Goal: Task Accomplishment & Management: Use online tool/utility

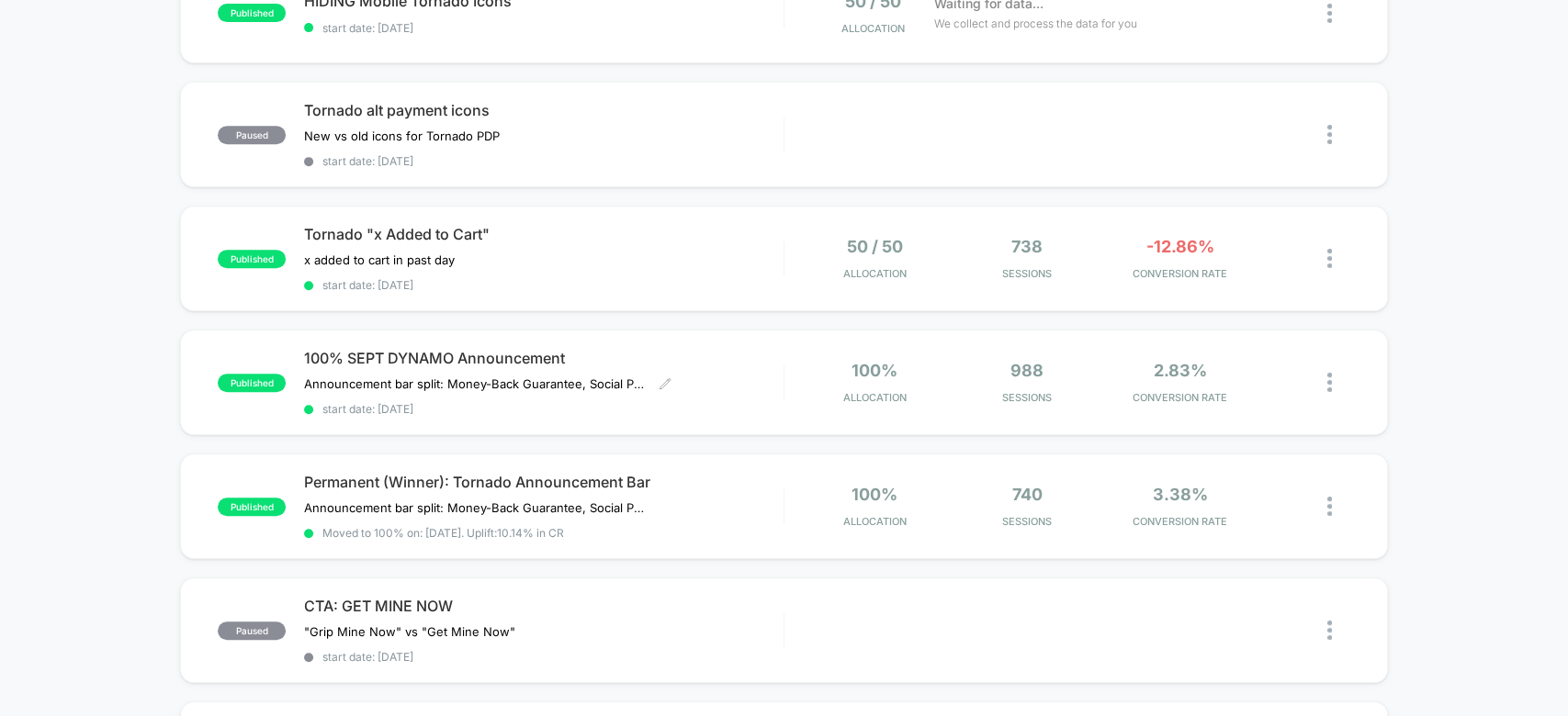
scroll to position [500, 0]
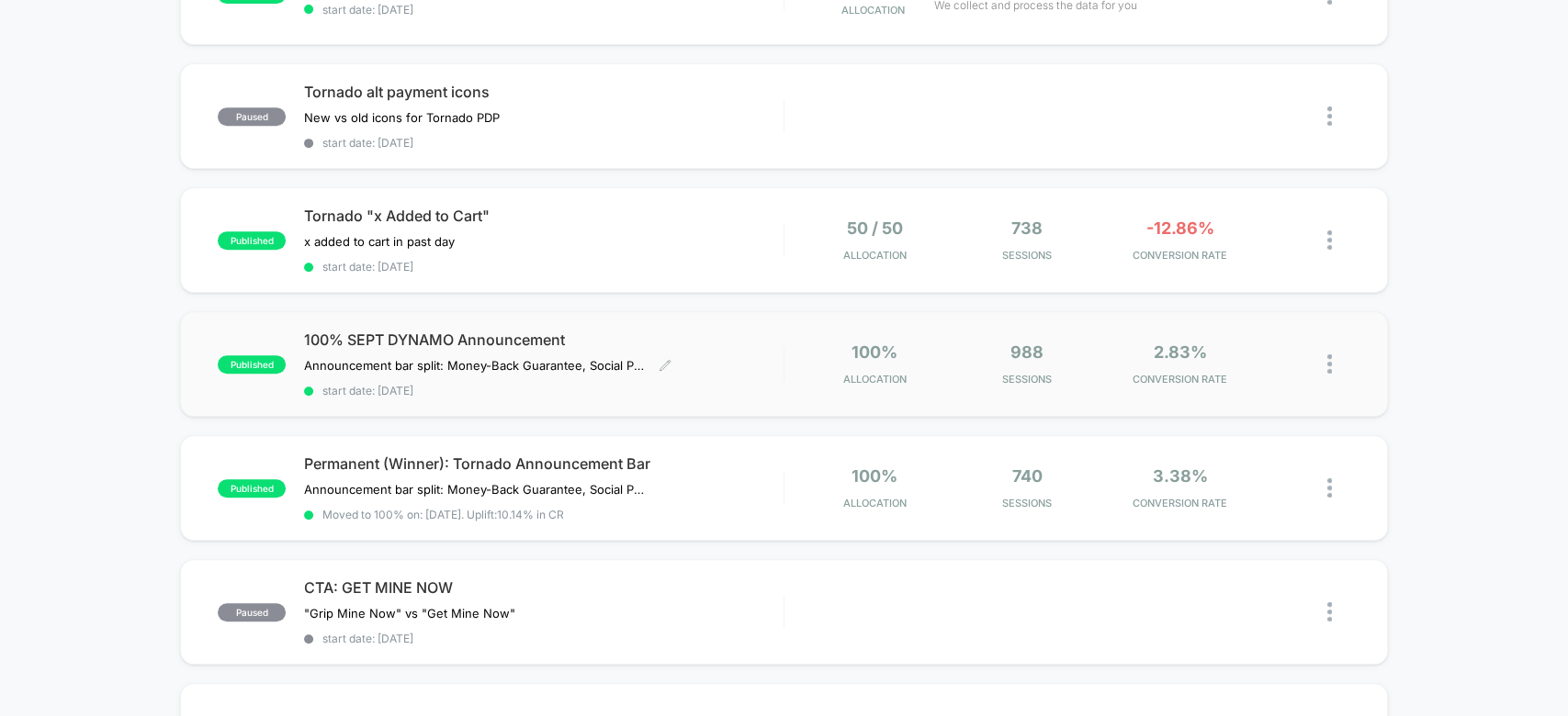
click at [747, 348] on div "100% SEPT DYNAMO Announcement Announcement bar split: Money-Back Guarantee, Soc…" at bounding box center [543, 363] width 478 height 67
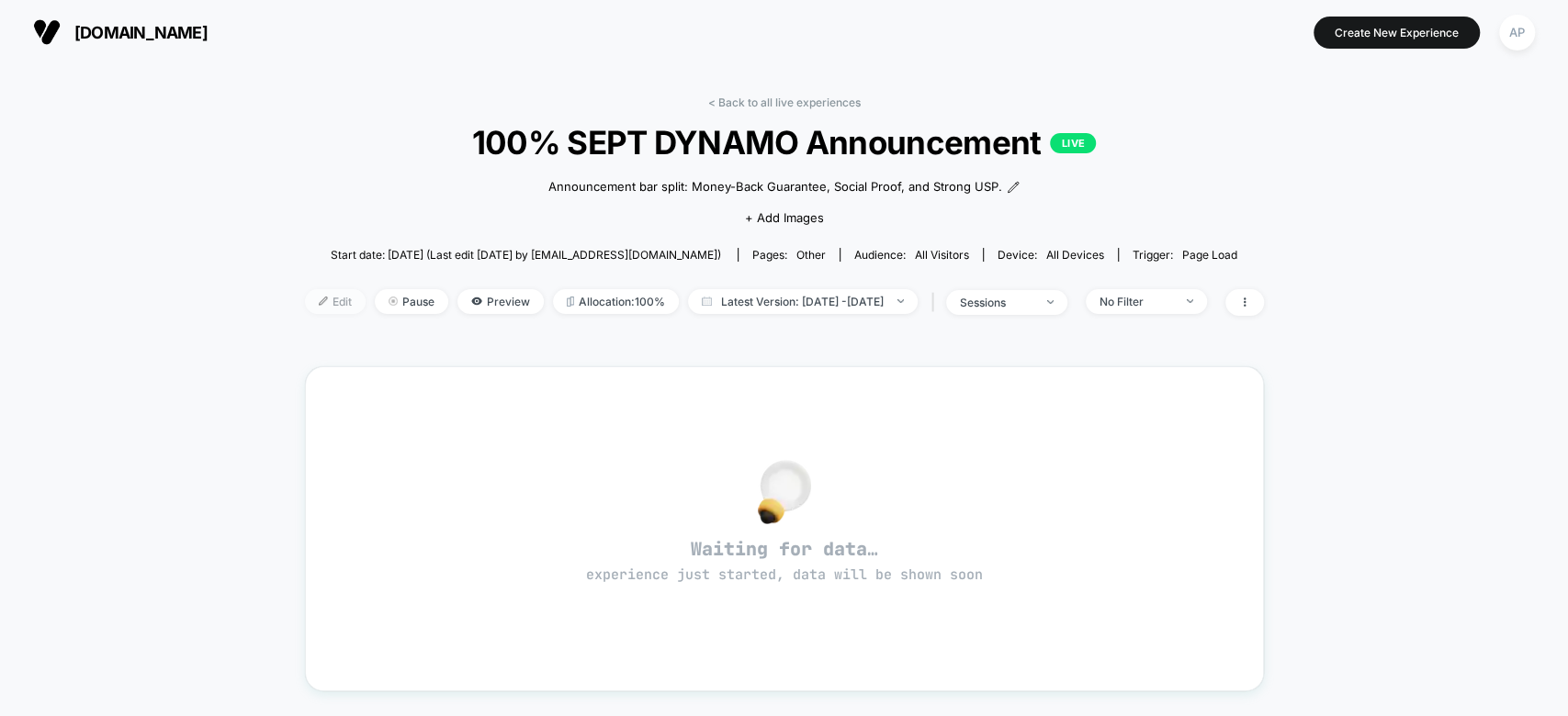
click at [310, 299] on span "Edit" at bounding box center [335, 301] width 61 height 25
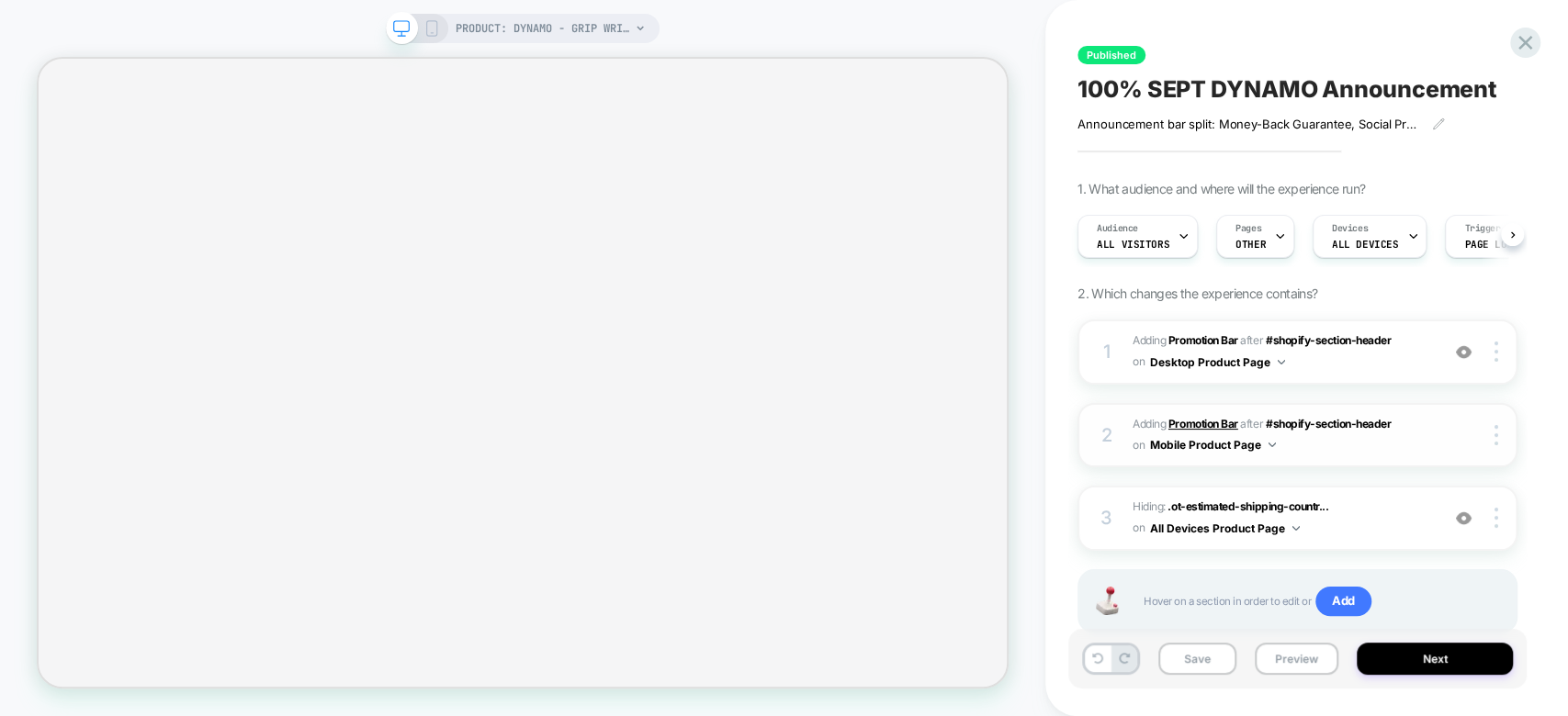
select select "**********"
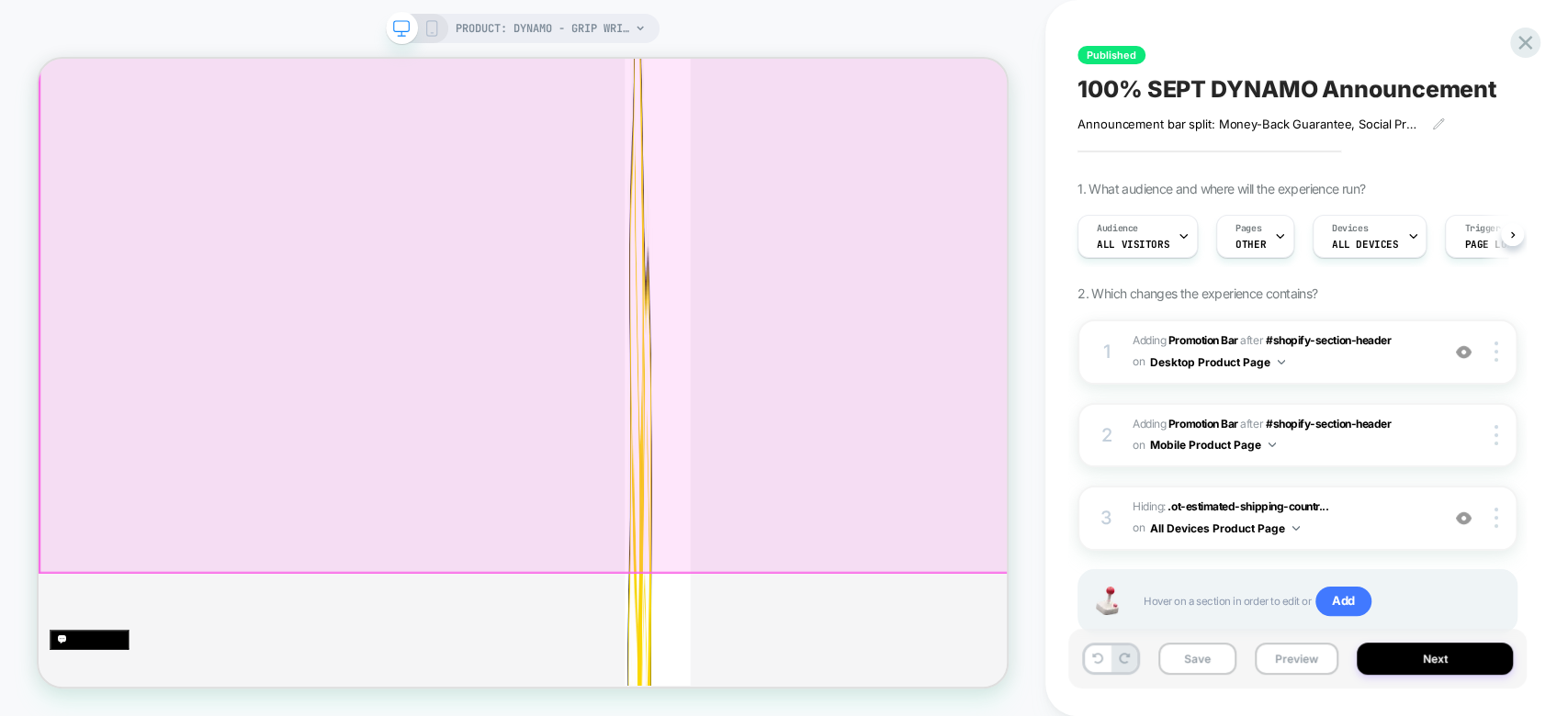
scroll to position [470, 0]
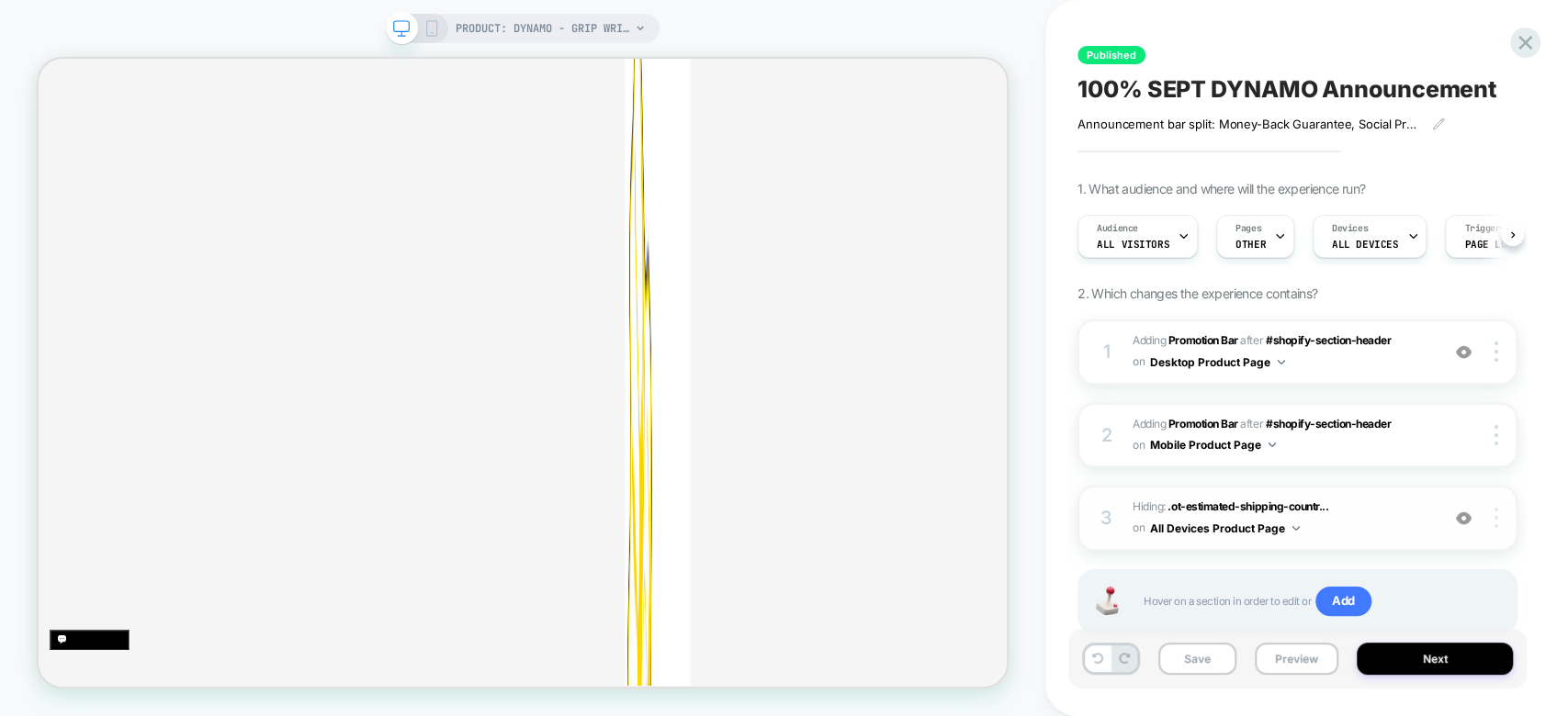
click at [1499, 517] on div at bounding box center [1498, 518] width 35 height 20
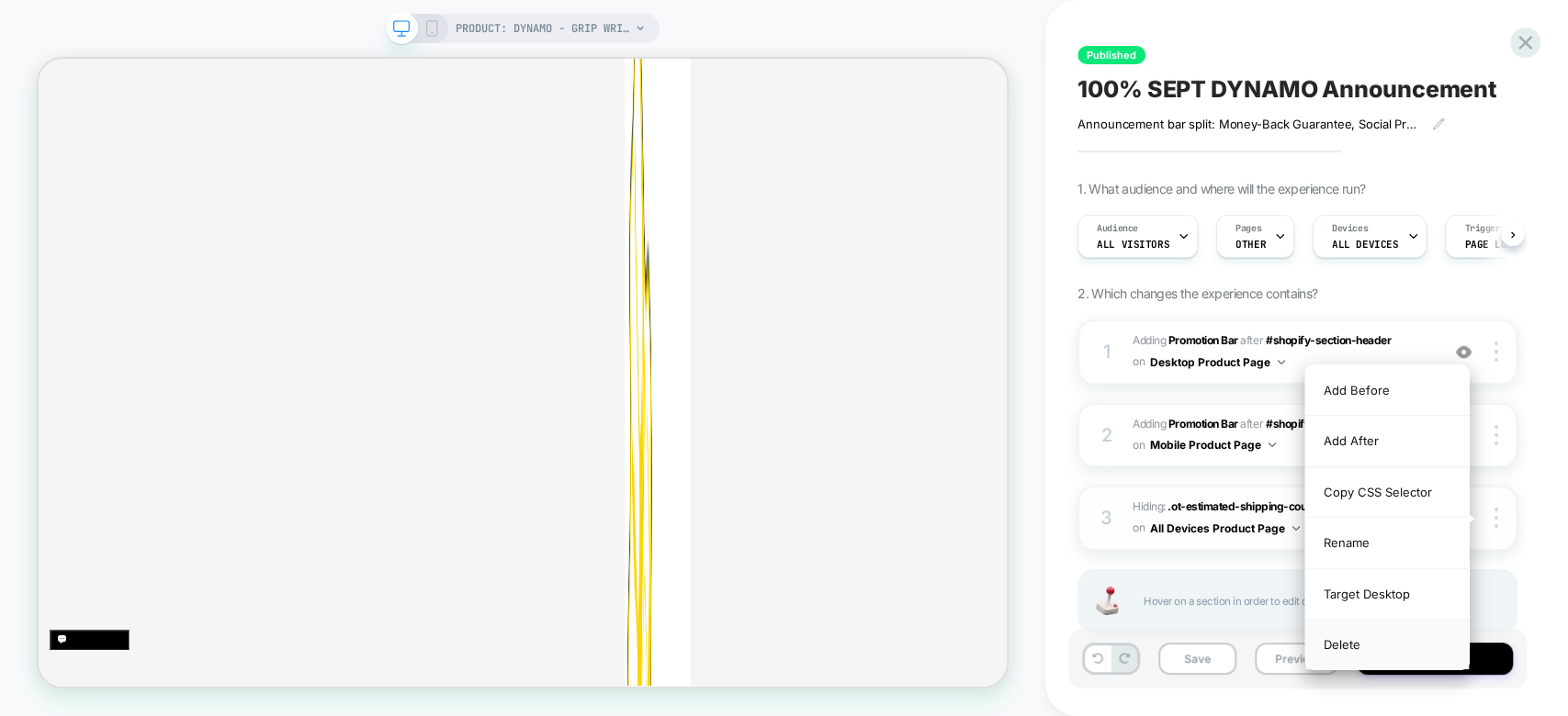
click at [1418, 633] on div "Delete" at bounding box center [1387, 644] width 163 height 50
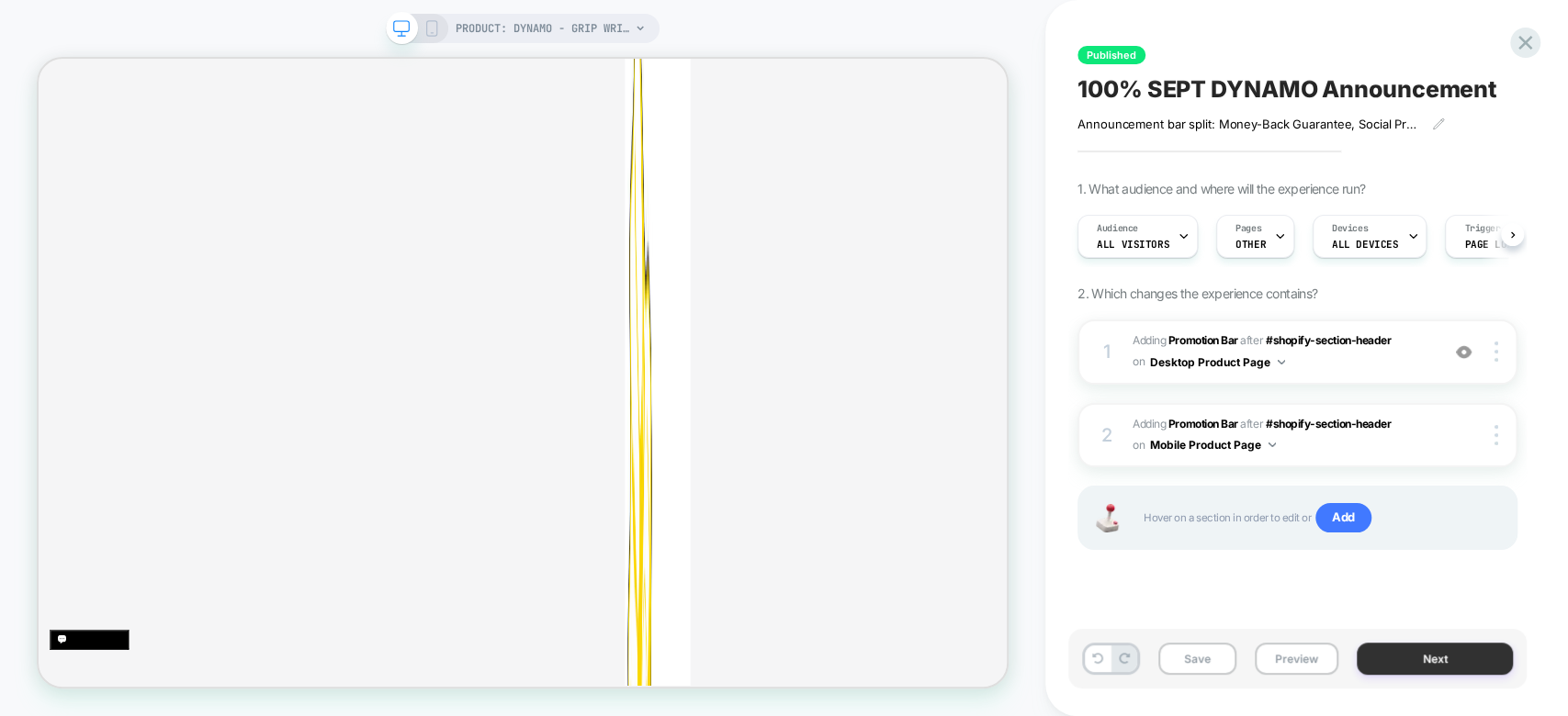
click at [1431, 660] on button "Next" at bounding box center [1435, 658] width 156 height 32
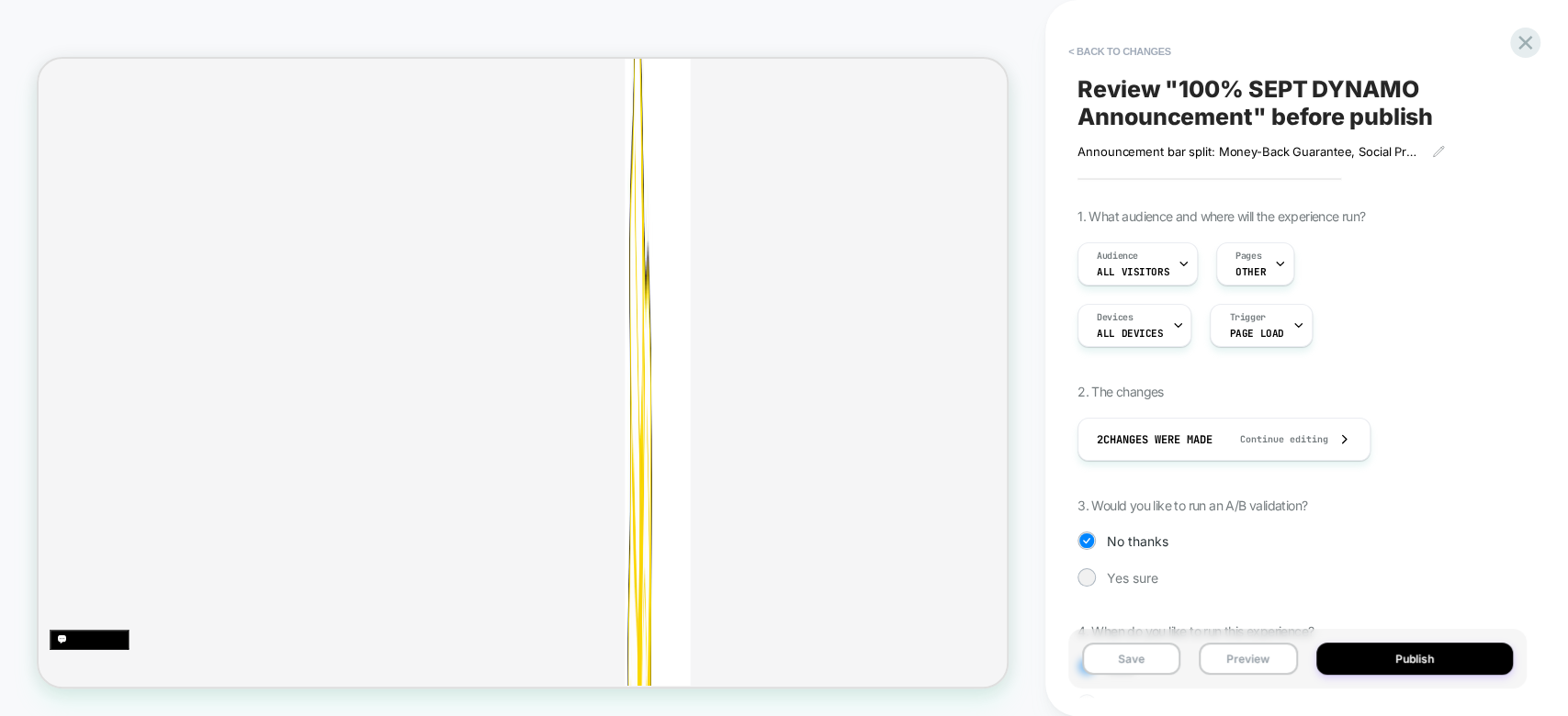
scroll to position [114, 0]
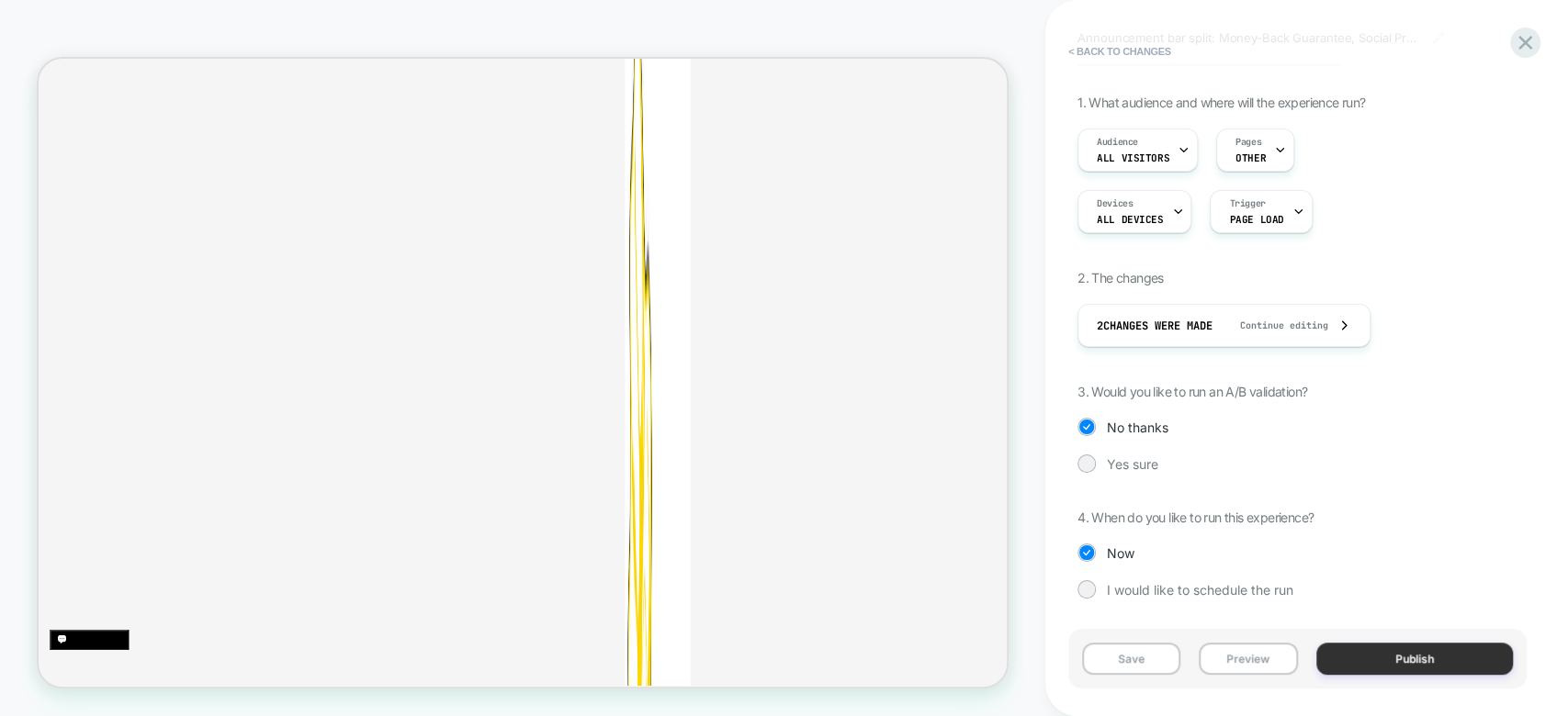
click at [1411, 665] on button "Publish" at bounding box center [1415, 658] width 197 height 32
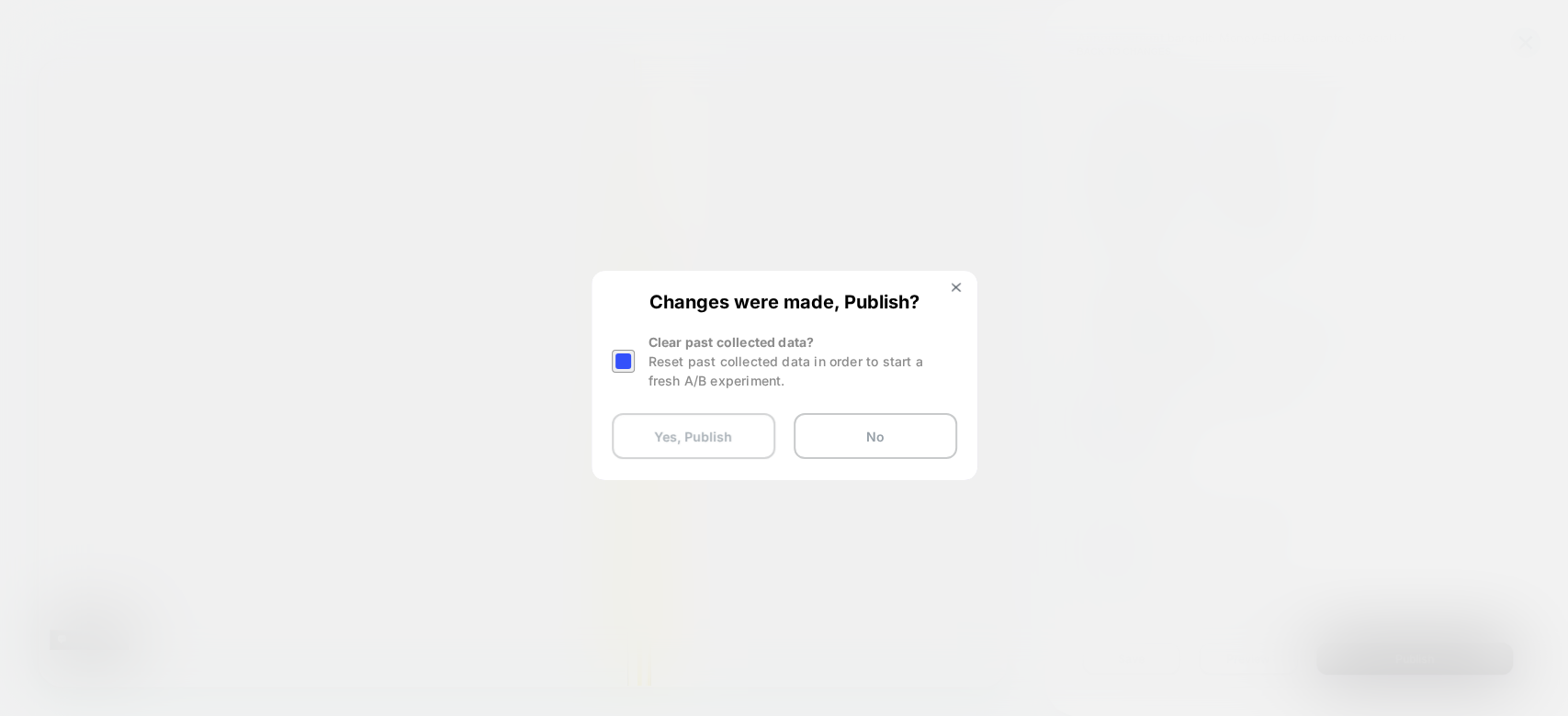
click at [746, 438] on button "Yes, Publish" at bounding box center [693, 436] width 163 height 46
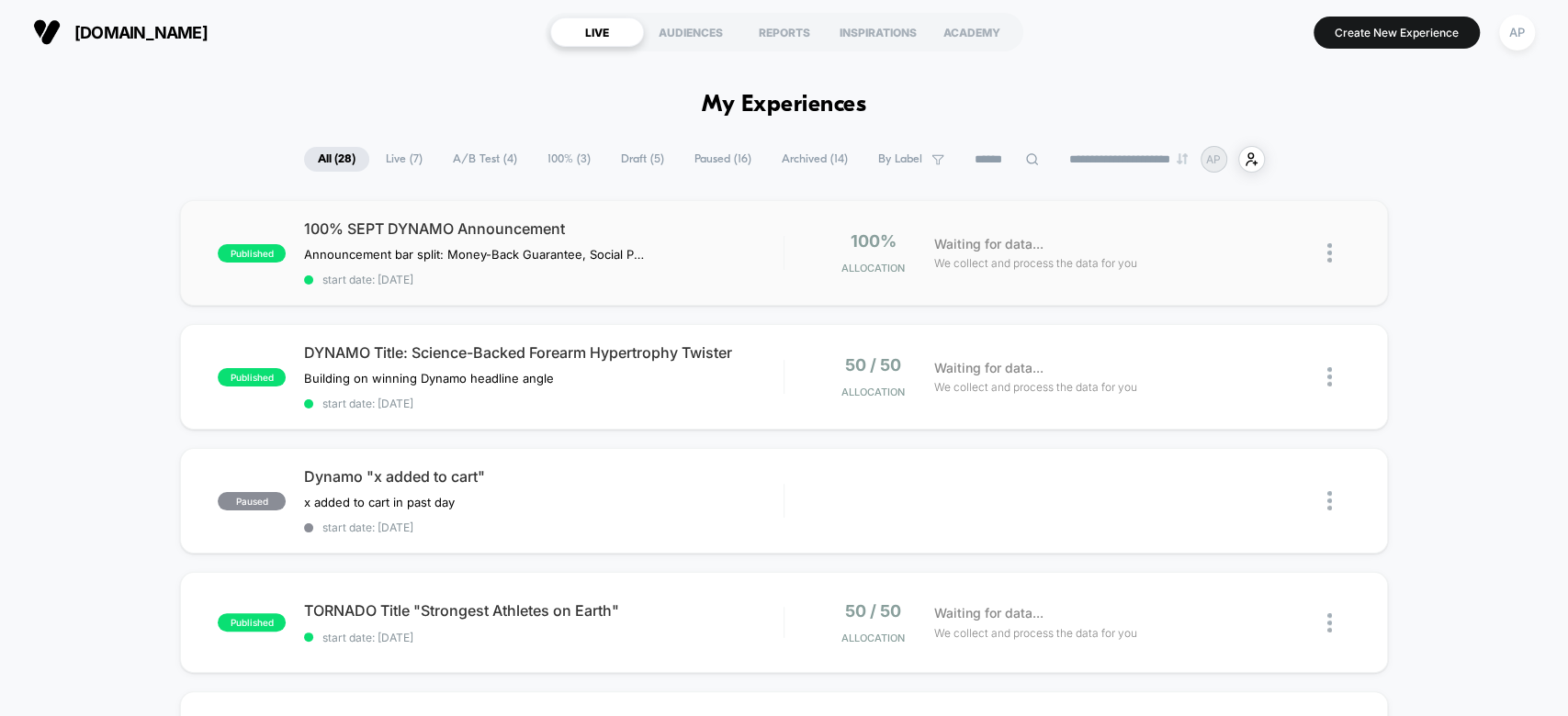
click at [1330, 251] on img at bounding box center [1329, 252] width 5 height 19
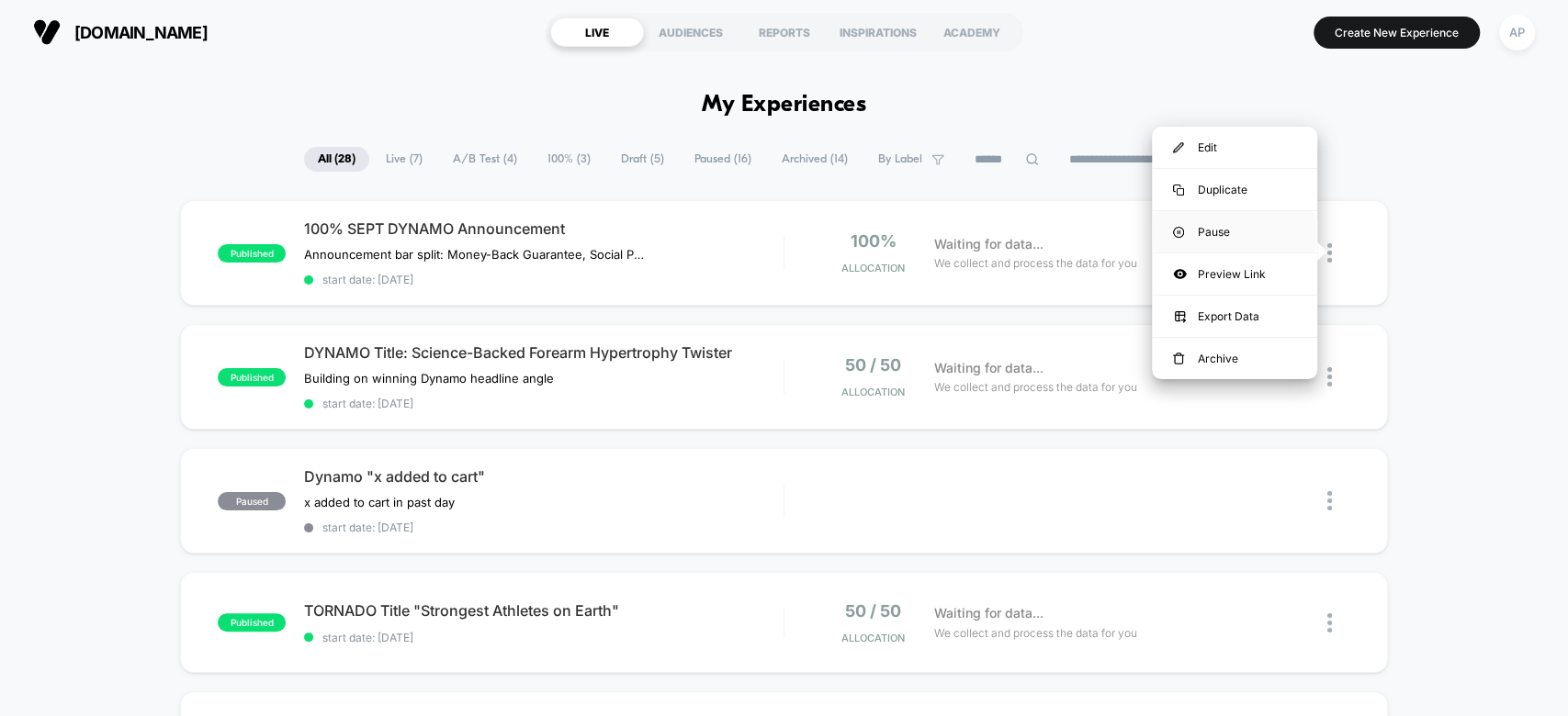
click at [1248, 236] on div "Pause" at bounding box center [1234, 231] width 165 height 41
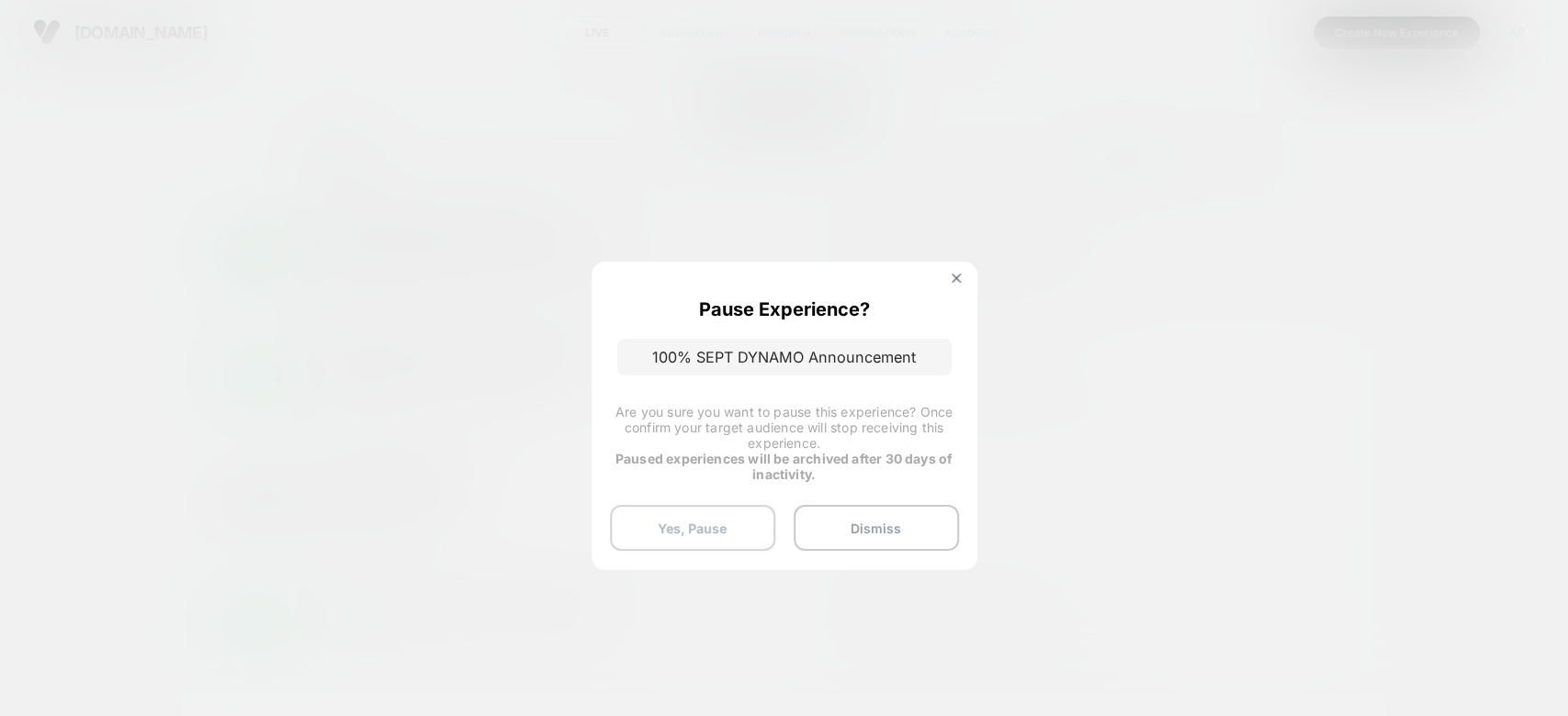
click at [700, 535] on button "Yes, Pause" at bounding box center [692, 528] width 165 height 46
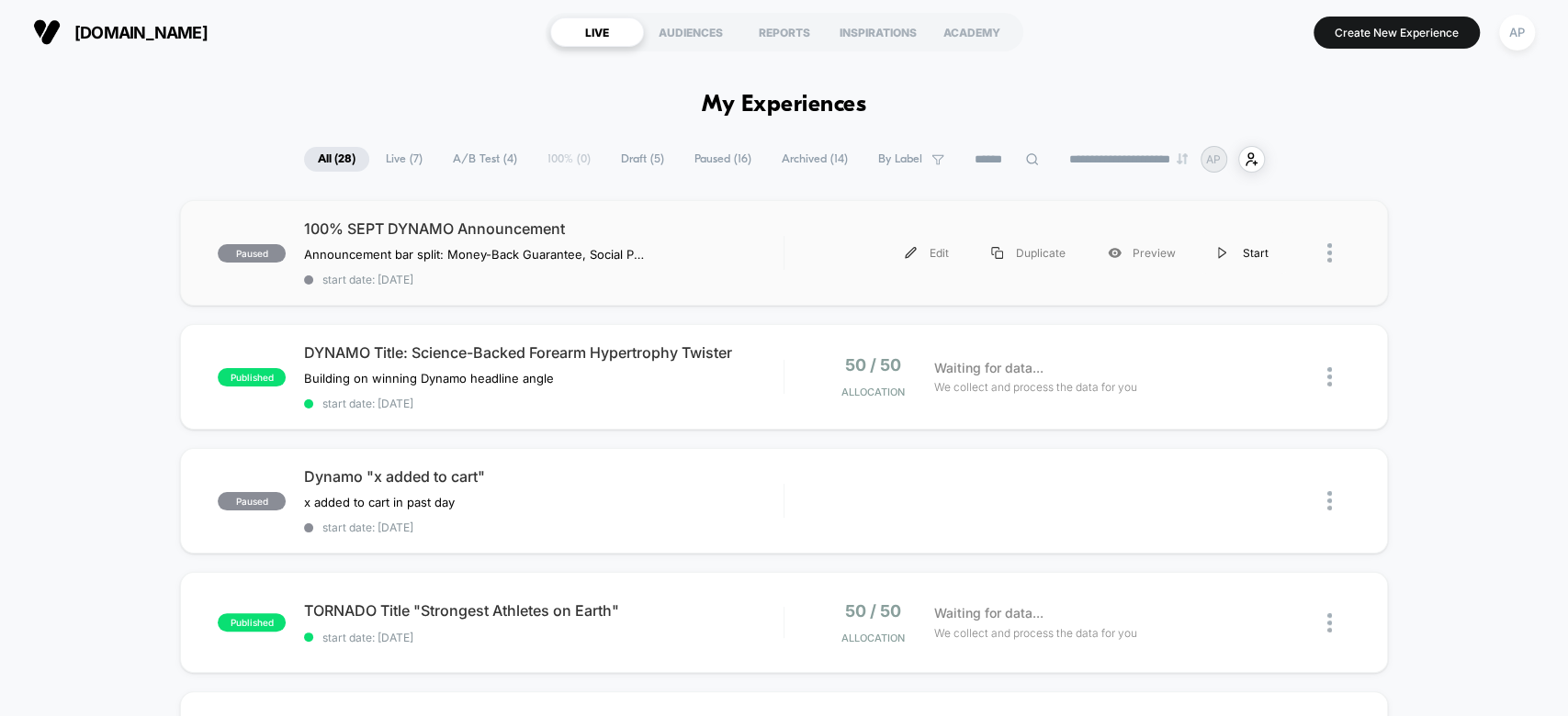
click at [1267, 248] on div "Start" at bounding box center [1242, 252] width 93 height 41
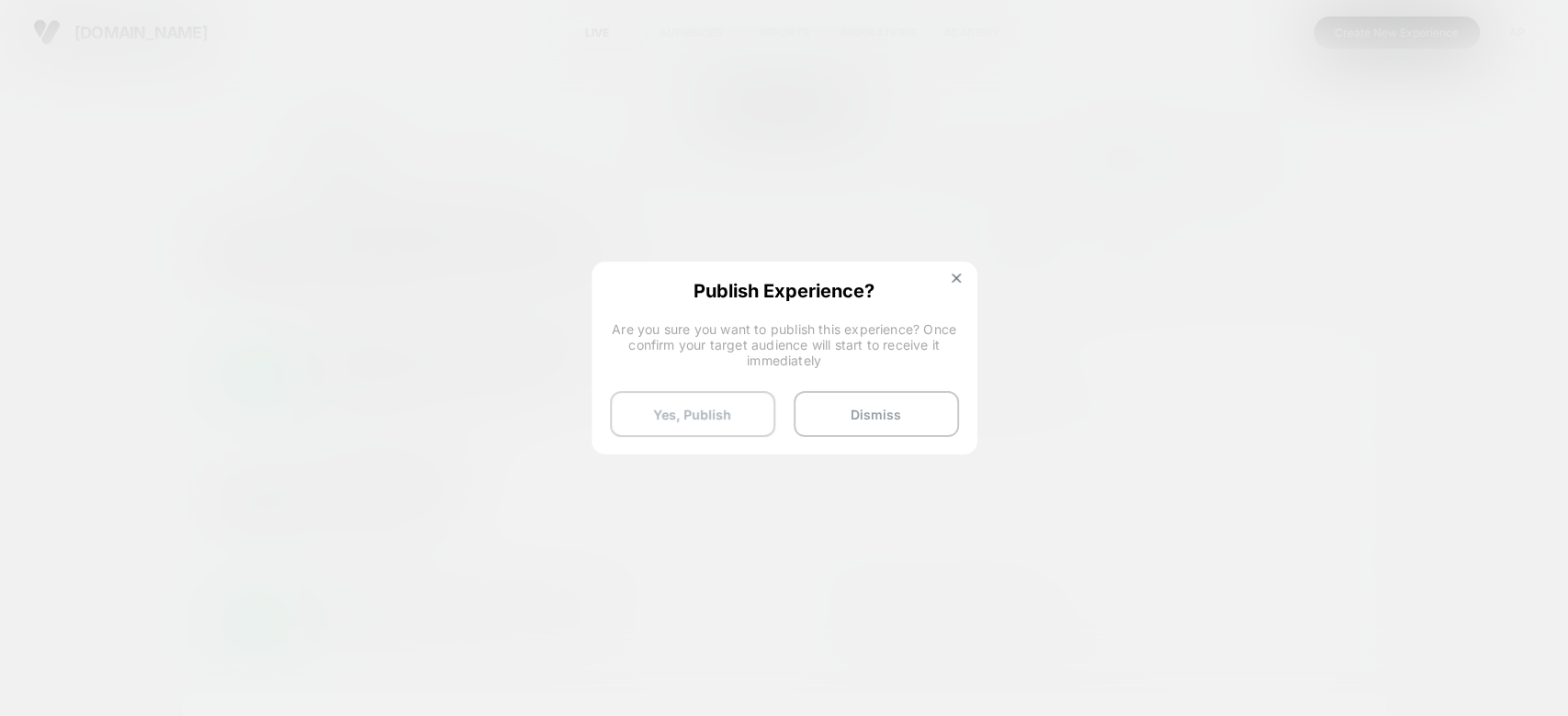
click at [715, 415] on button "Yes, Publish" at bounding box center [692, 414] width 165 height 46
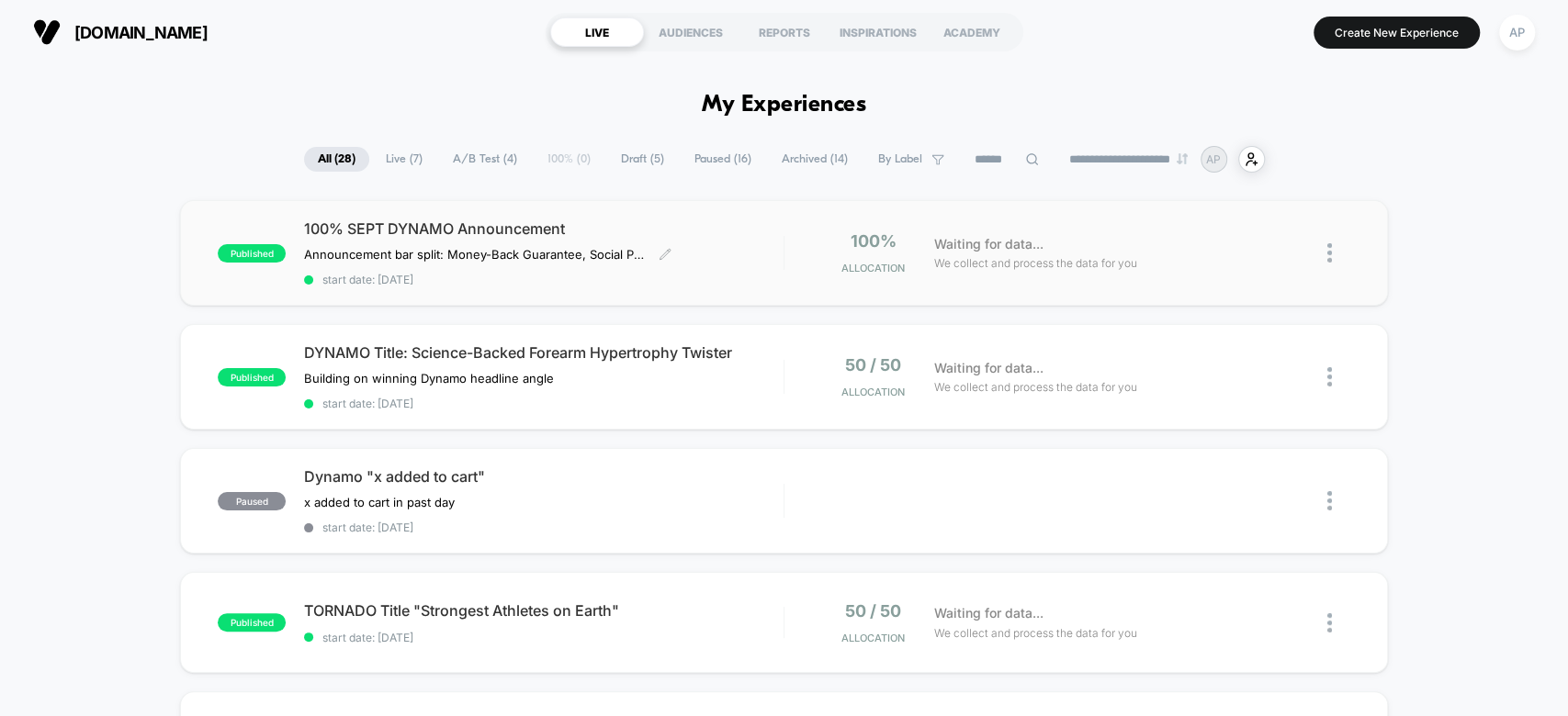
click at [585, 261] on div "100% SEPT DYNAMO Announcement Announcement bar split: Money-Back Guarantee, Soc…" at bounding box center [543, 252] width 478 height 67
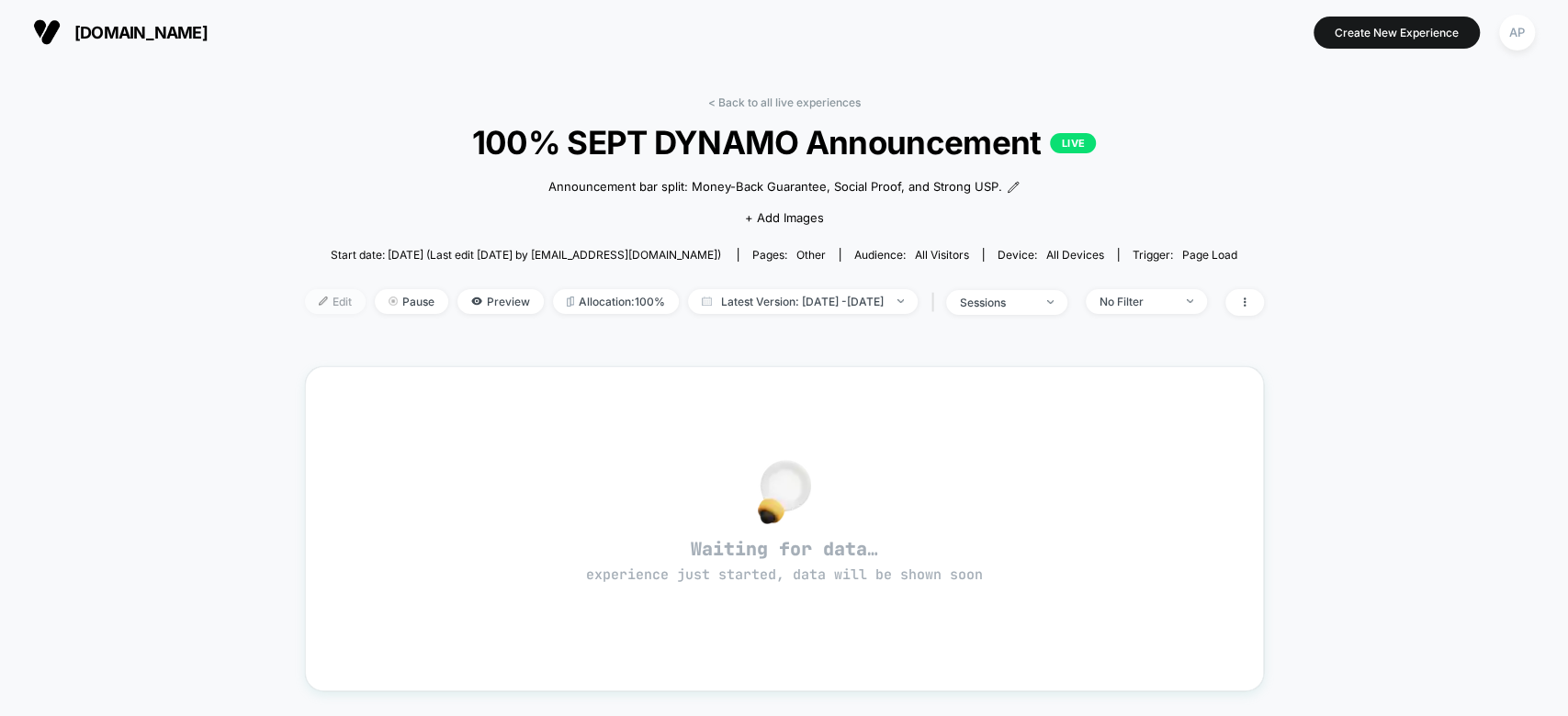
click at [308, 289] on span "Edit" at bounding box center [335, 301] width 61 height 25
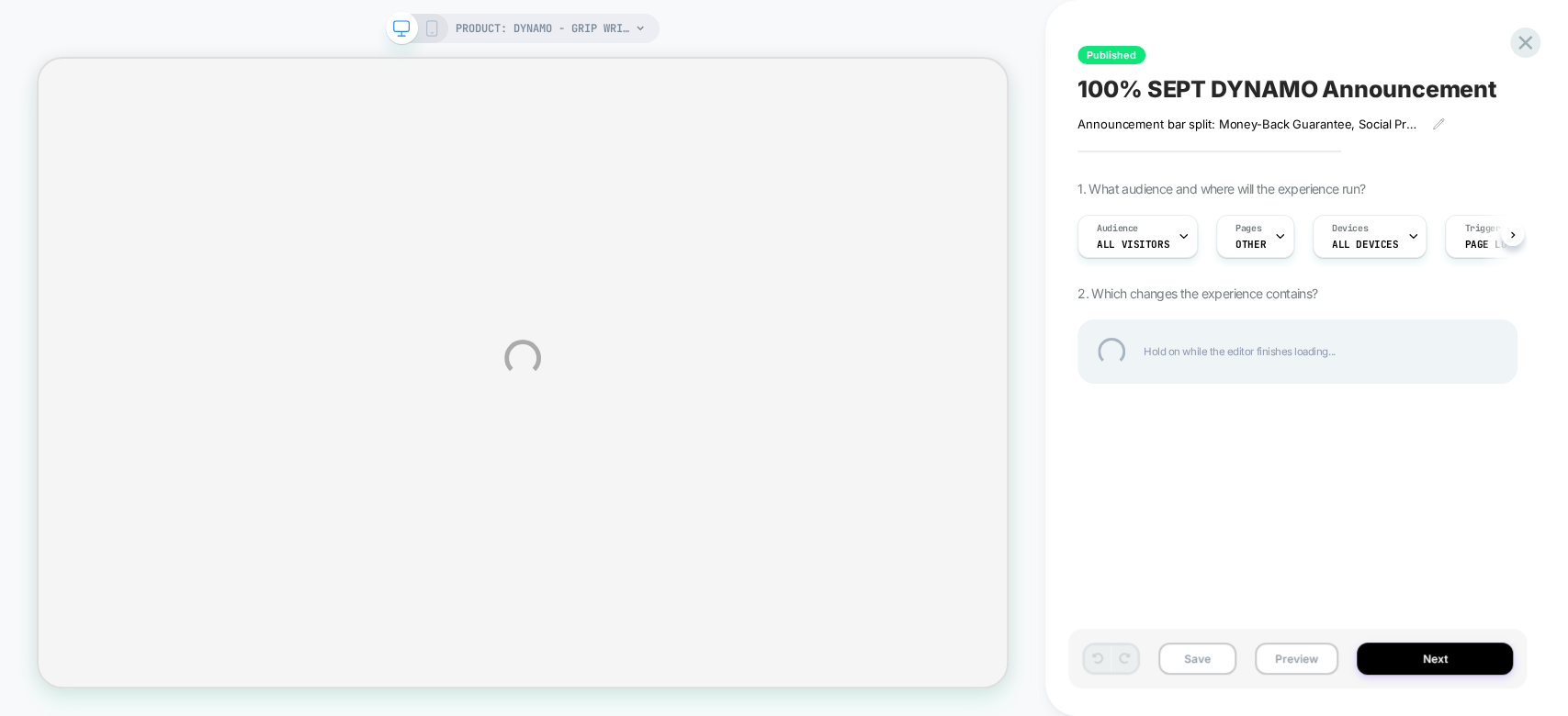
select select "**********"
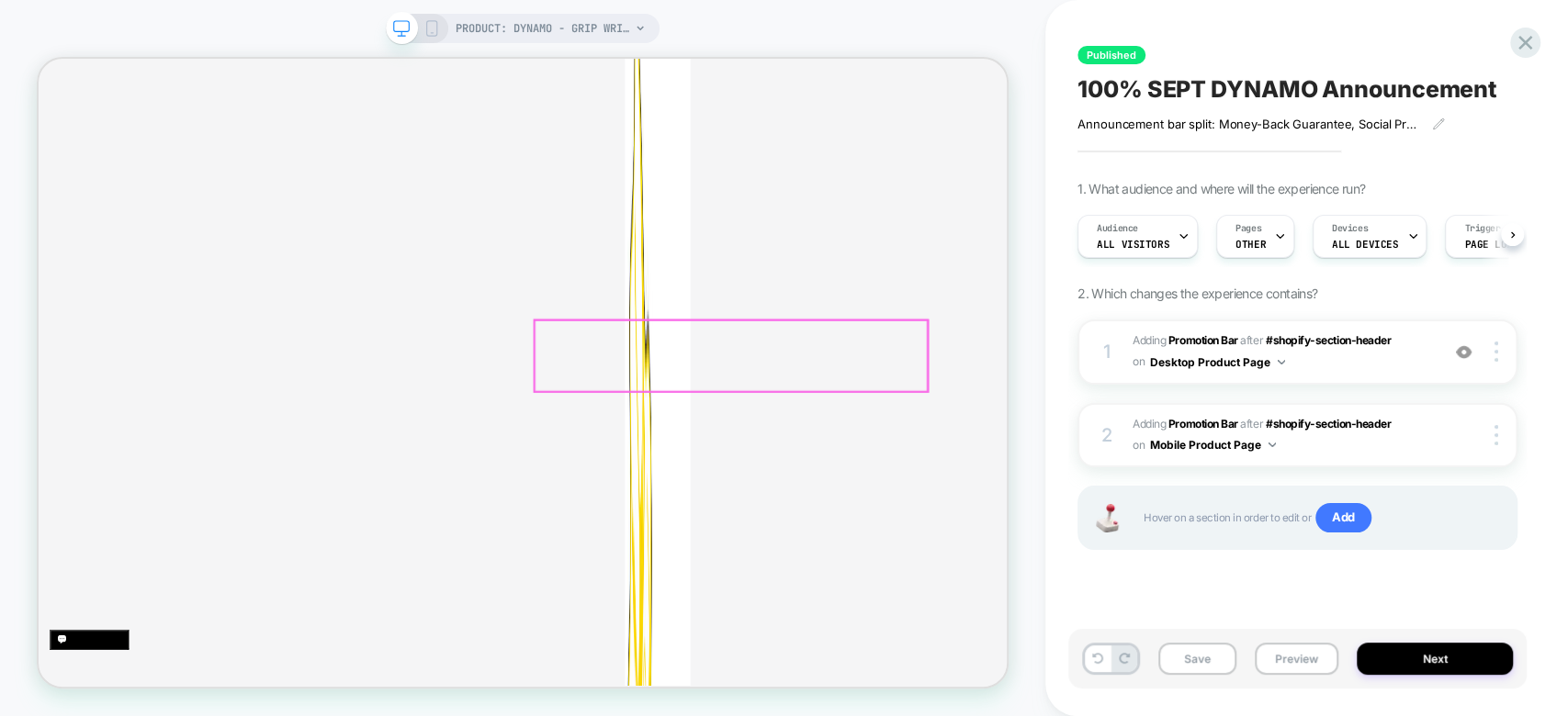
scroll to position [379, 0]
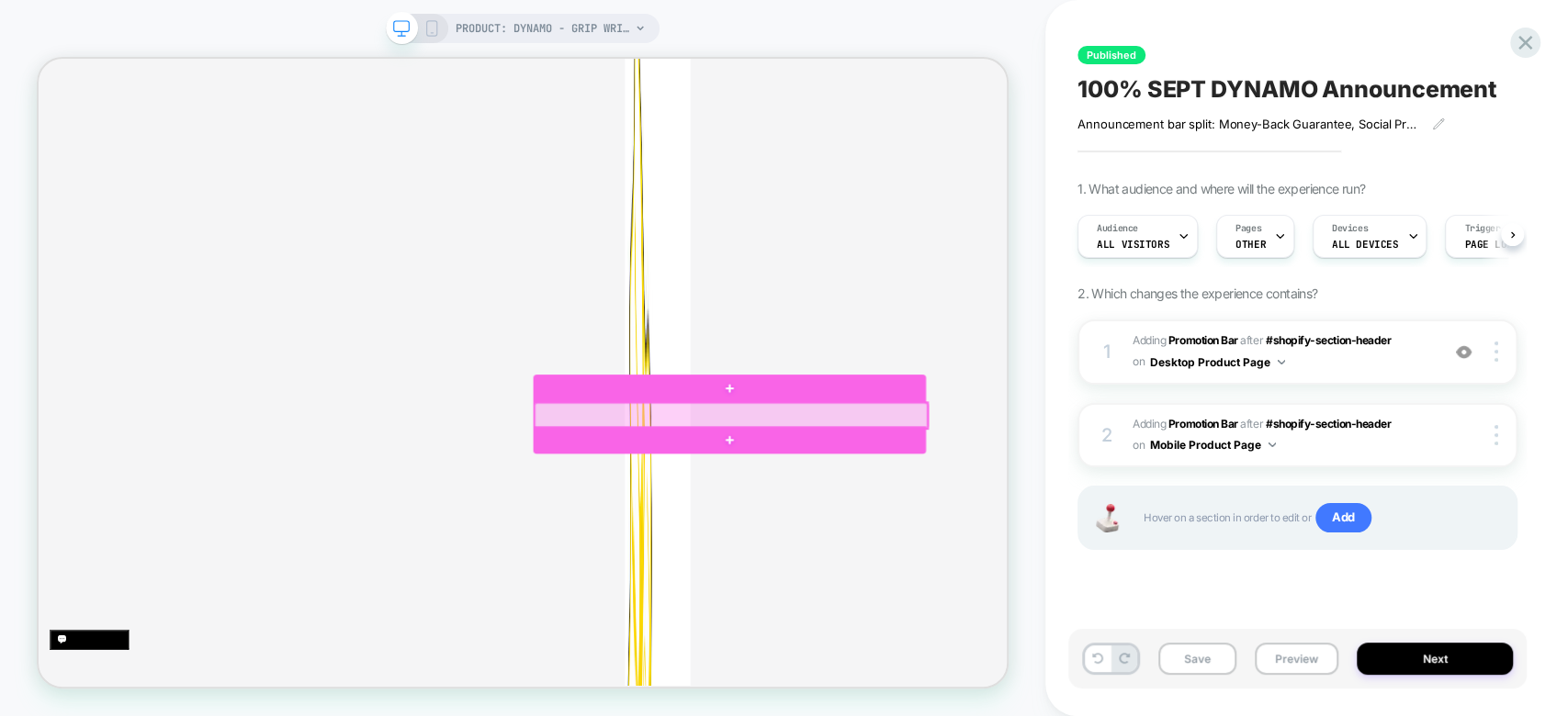
click at [1176, 529] on div at bounding box center [962, 535] width 524 height 34
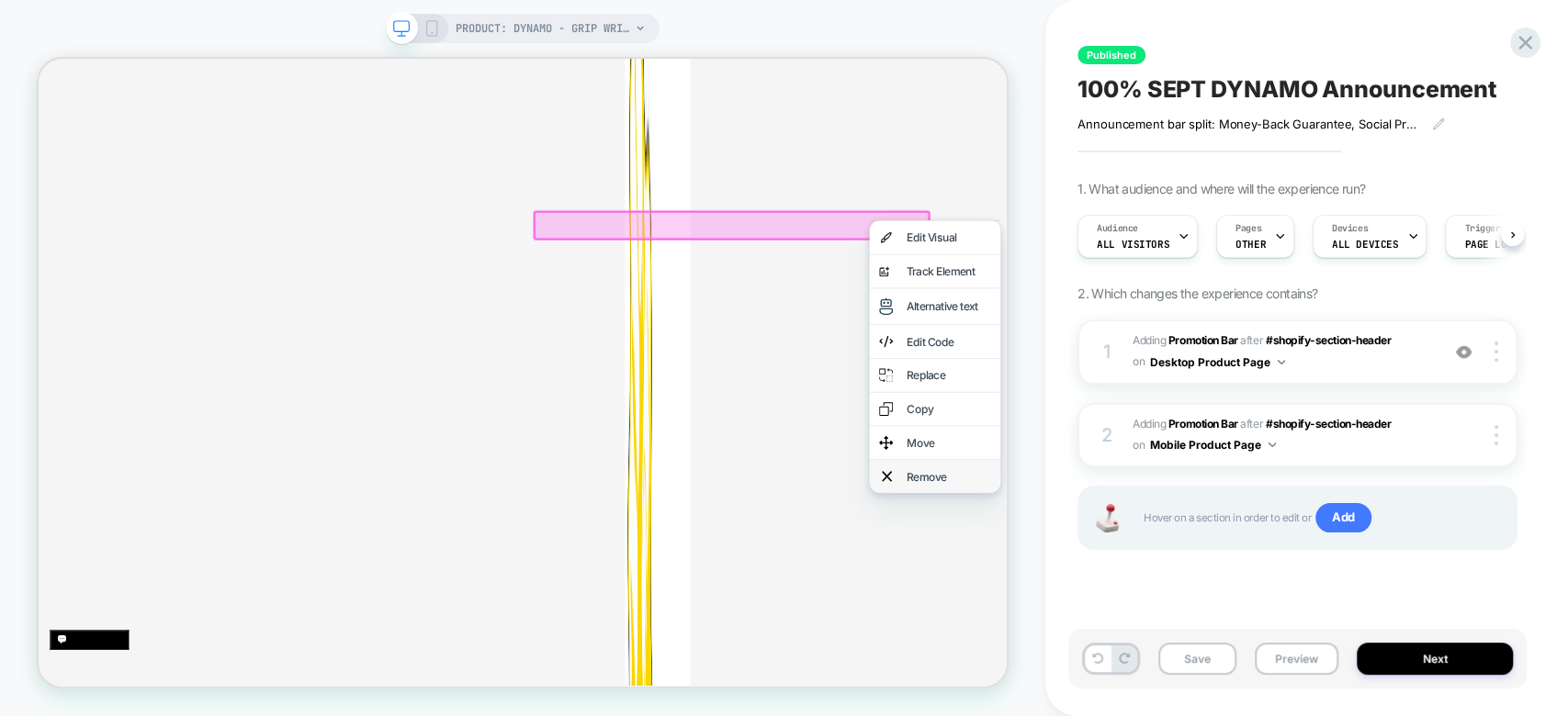
click at [1242, 638] on div "Remove" at bounding box center [1233, 616] width 174 height 44
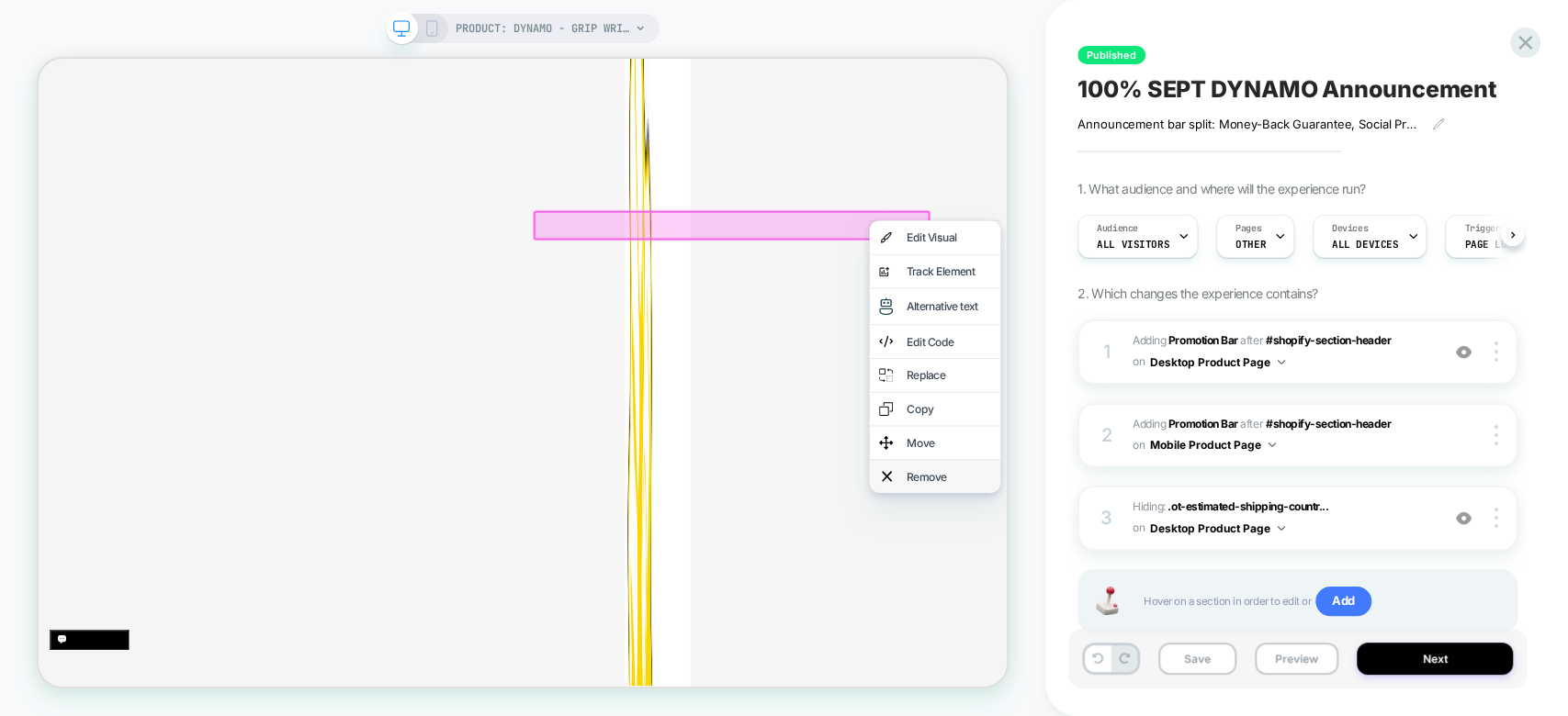
scroll to position [633, 0]
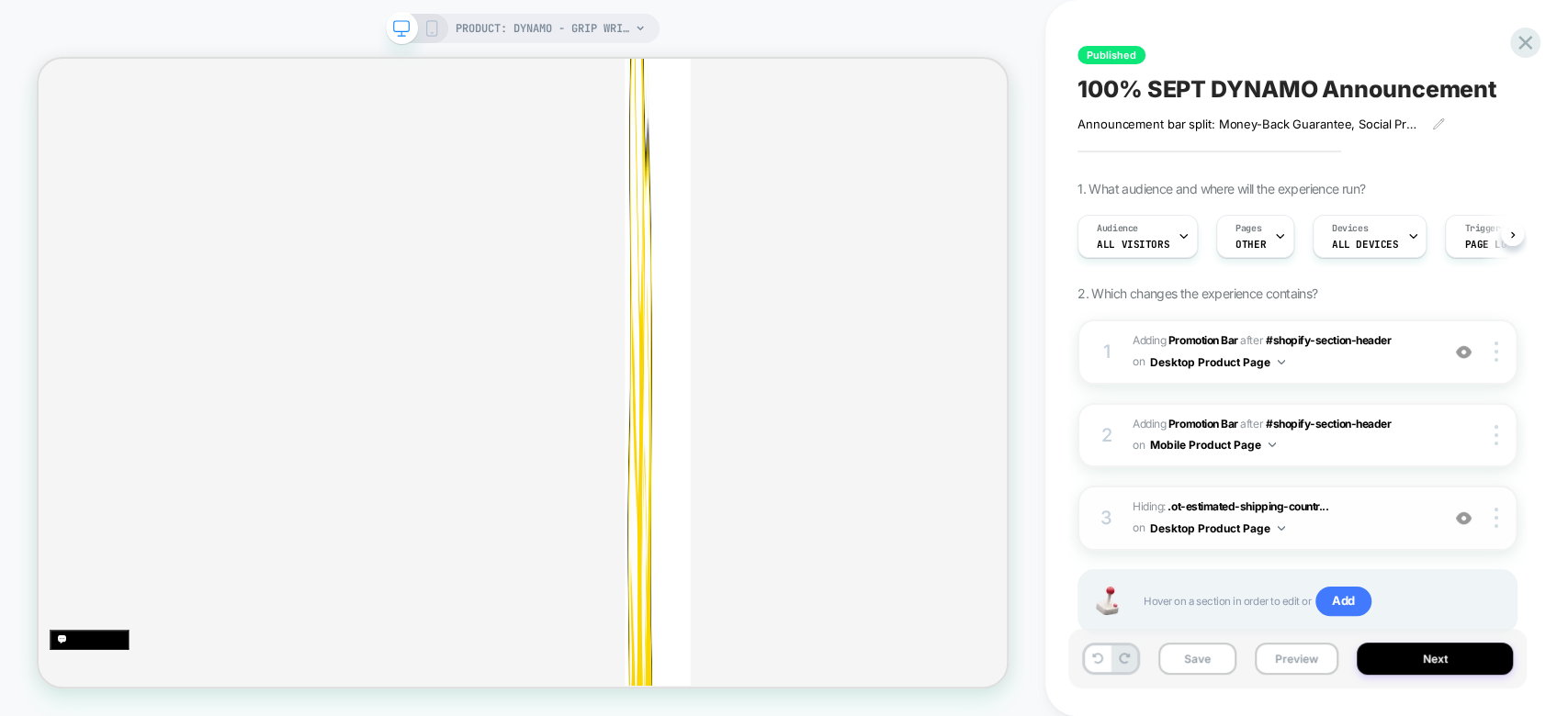
click at [1265, 527] on button "Desktop Product Page" at bounding box center [1217, 528] width 135 height 23
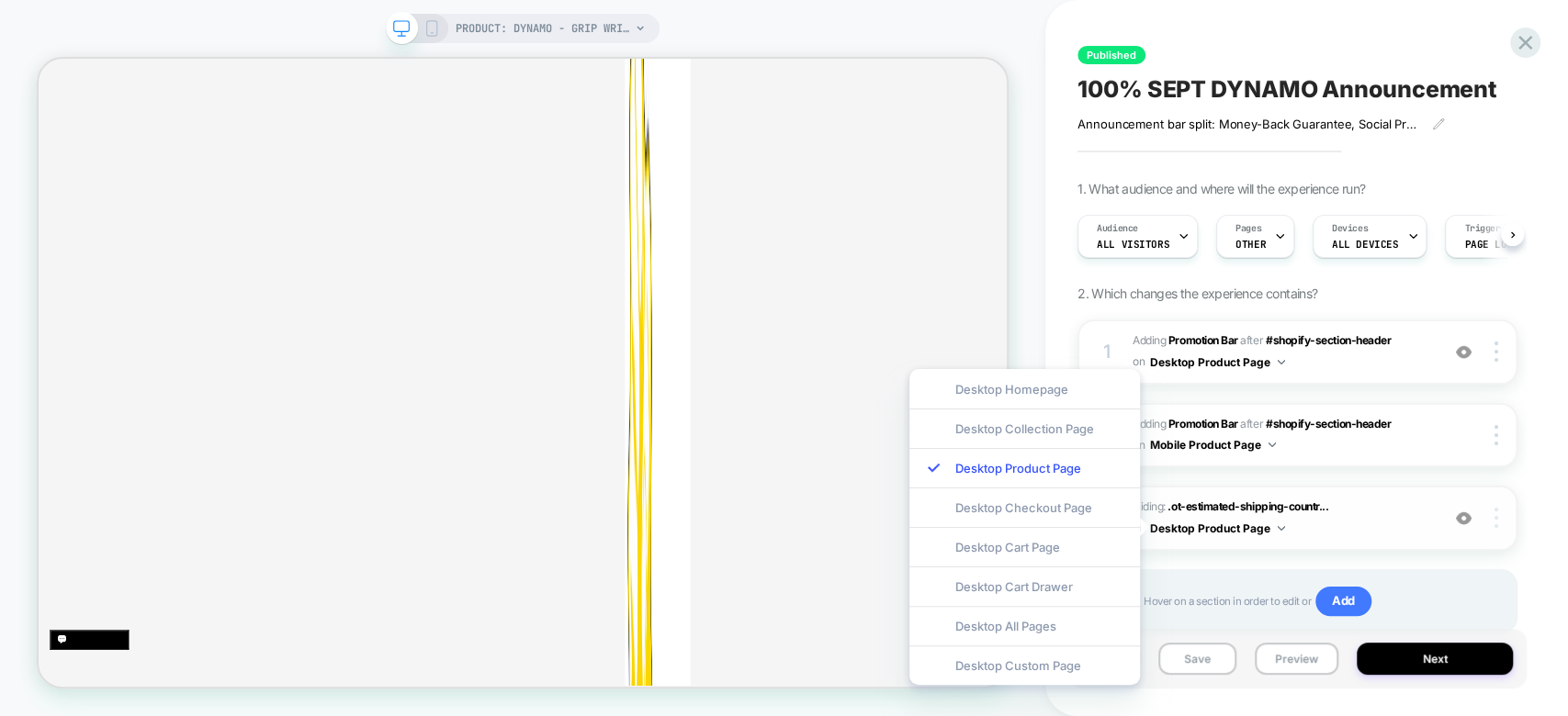
click at [1496, 523] on img at bounding box center [1496, 518] width 4 height 20
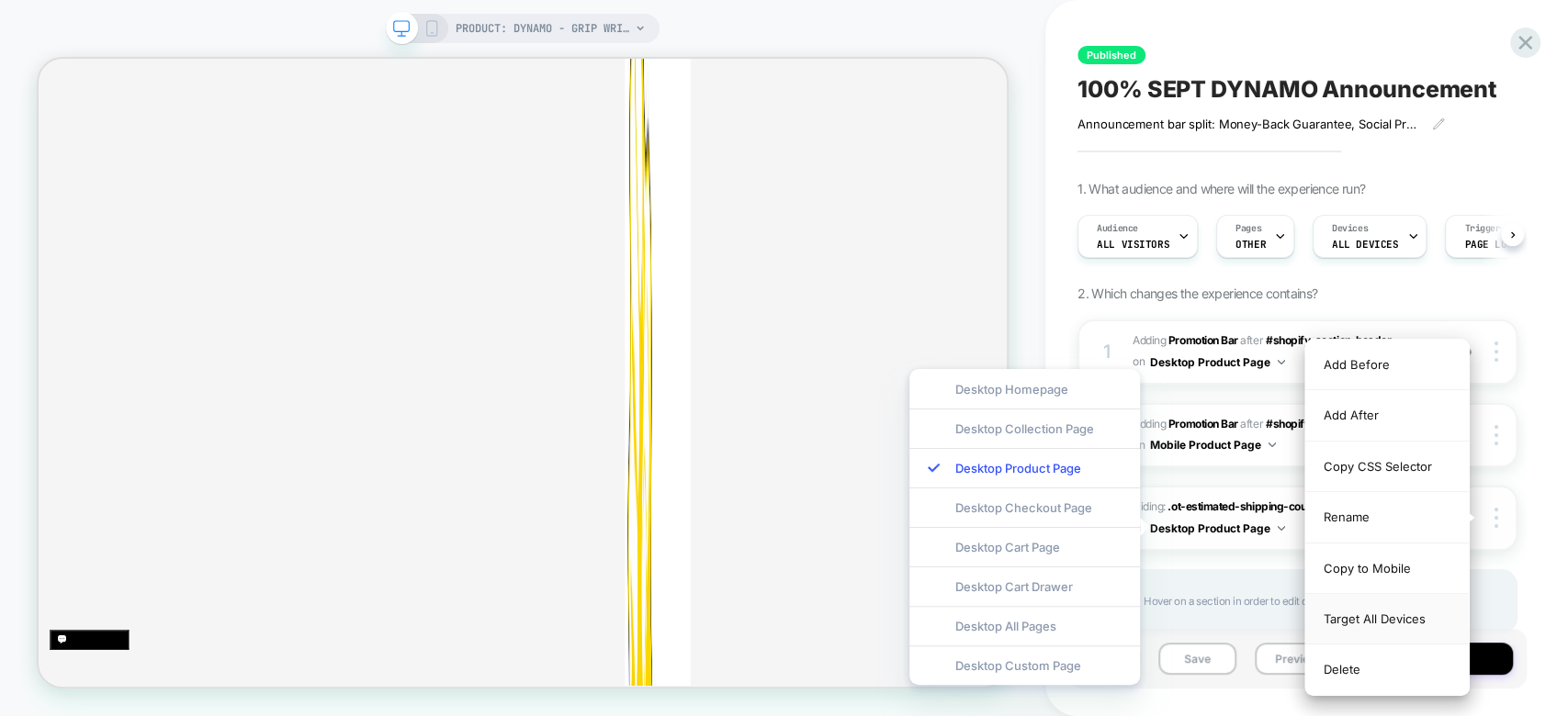
click at [1405, 620] on div "Target All Devices" at bounding box center [1387, 619] width 163 height 51
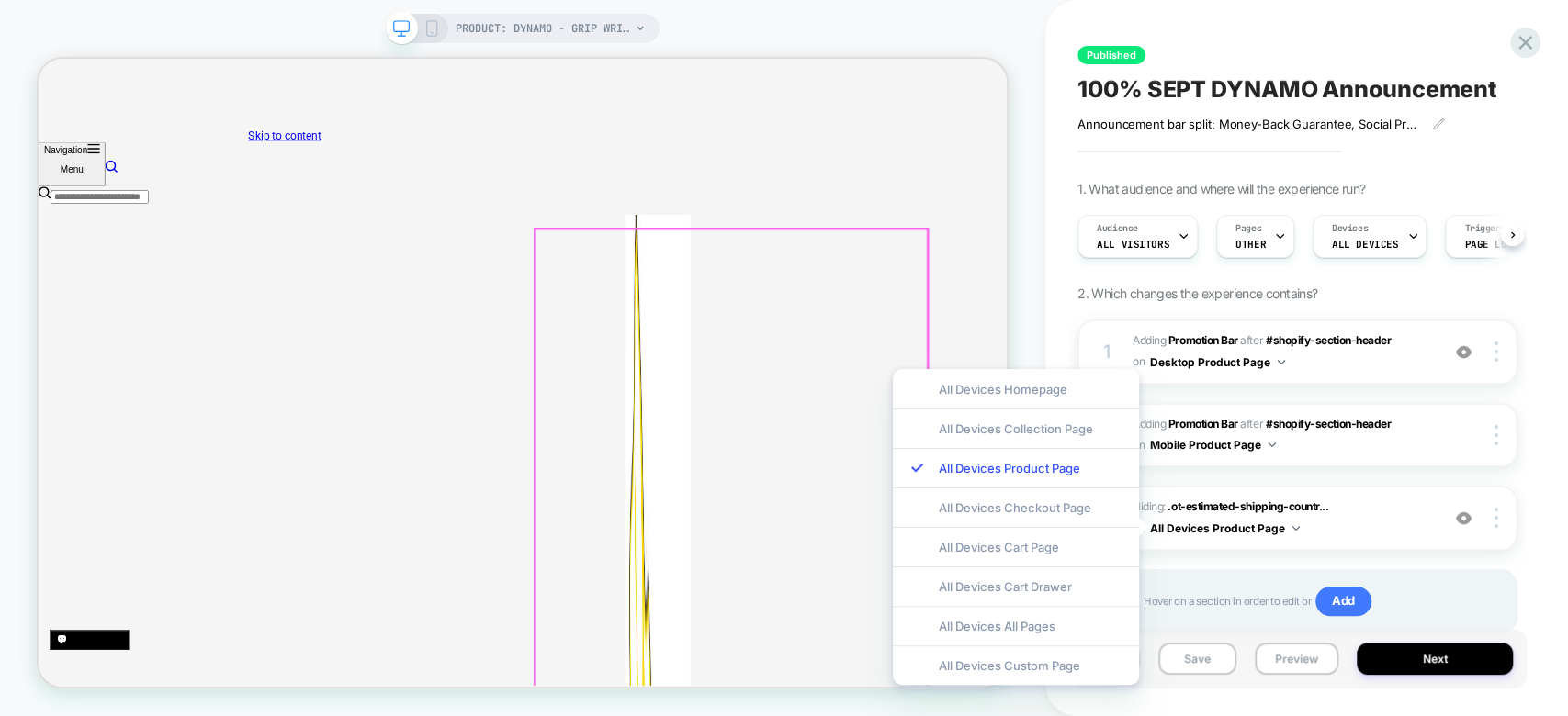
scroll to position [0, 0]
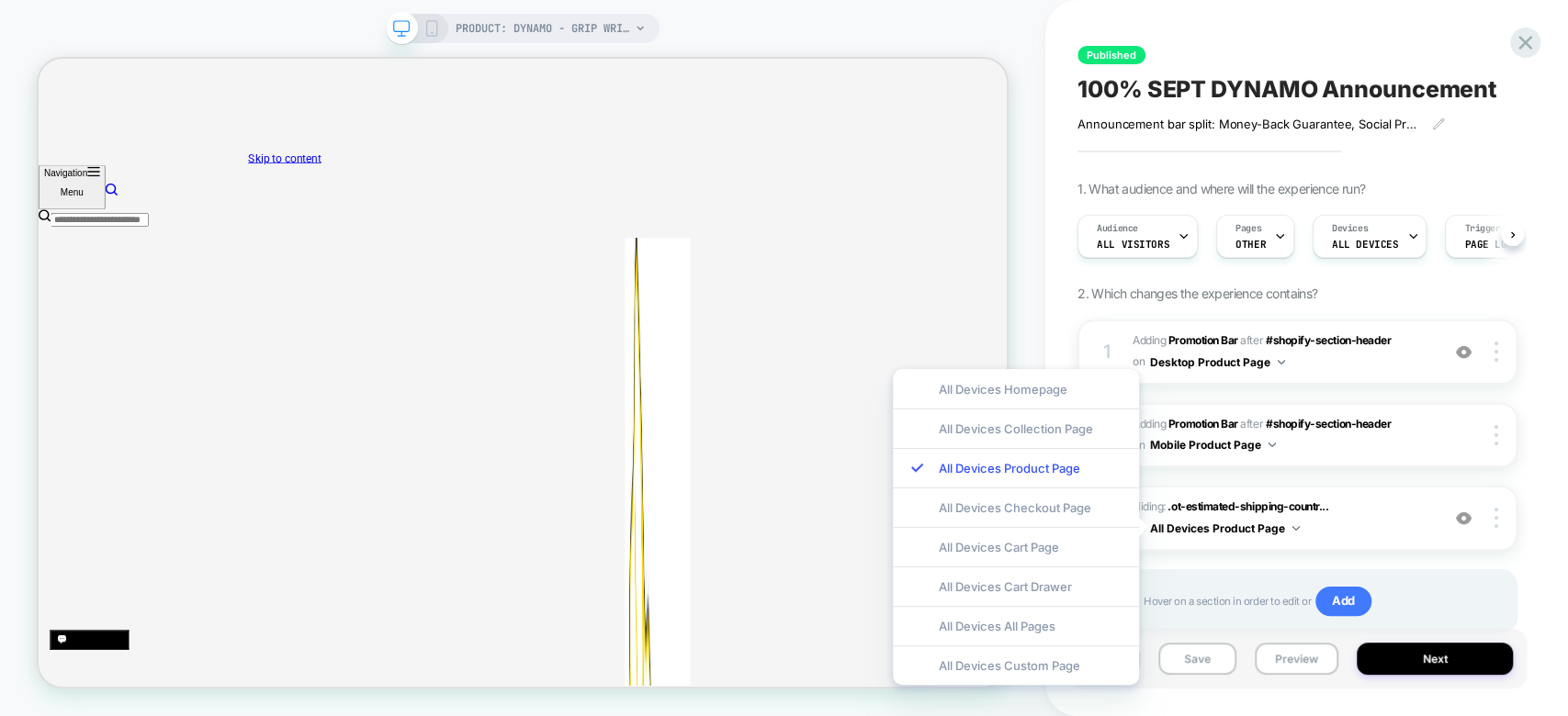
click at [429, 26] on icon at bounding box center [431, 28] width 17 height 17
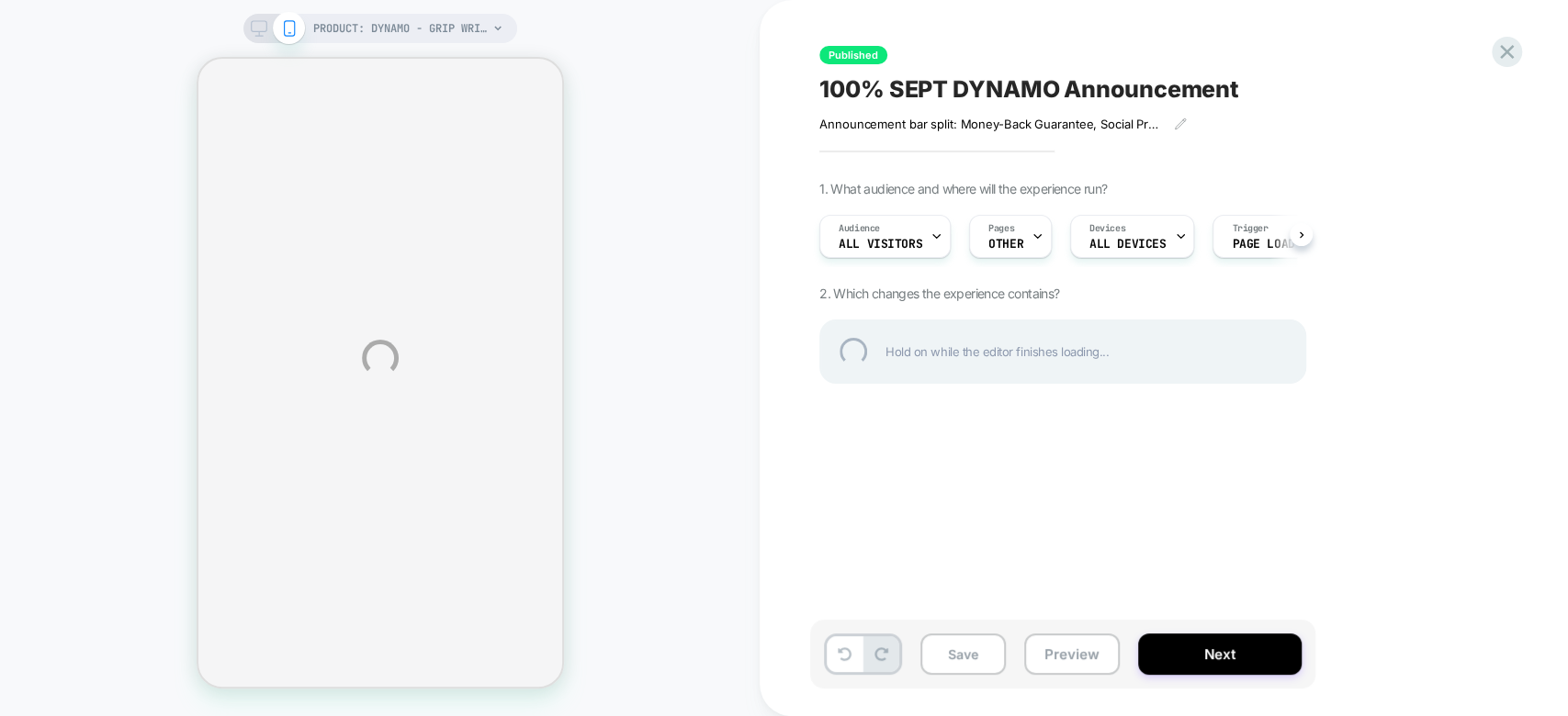
select select "**********"
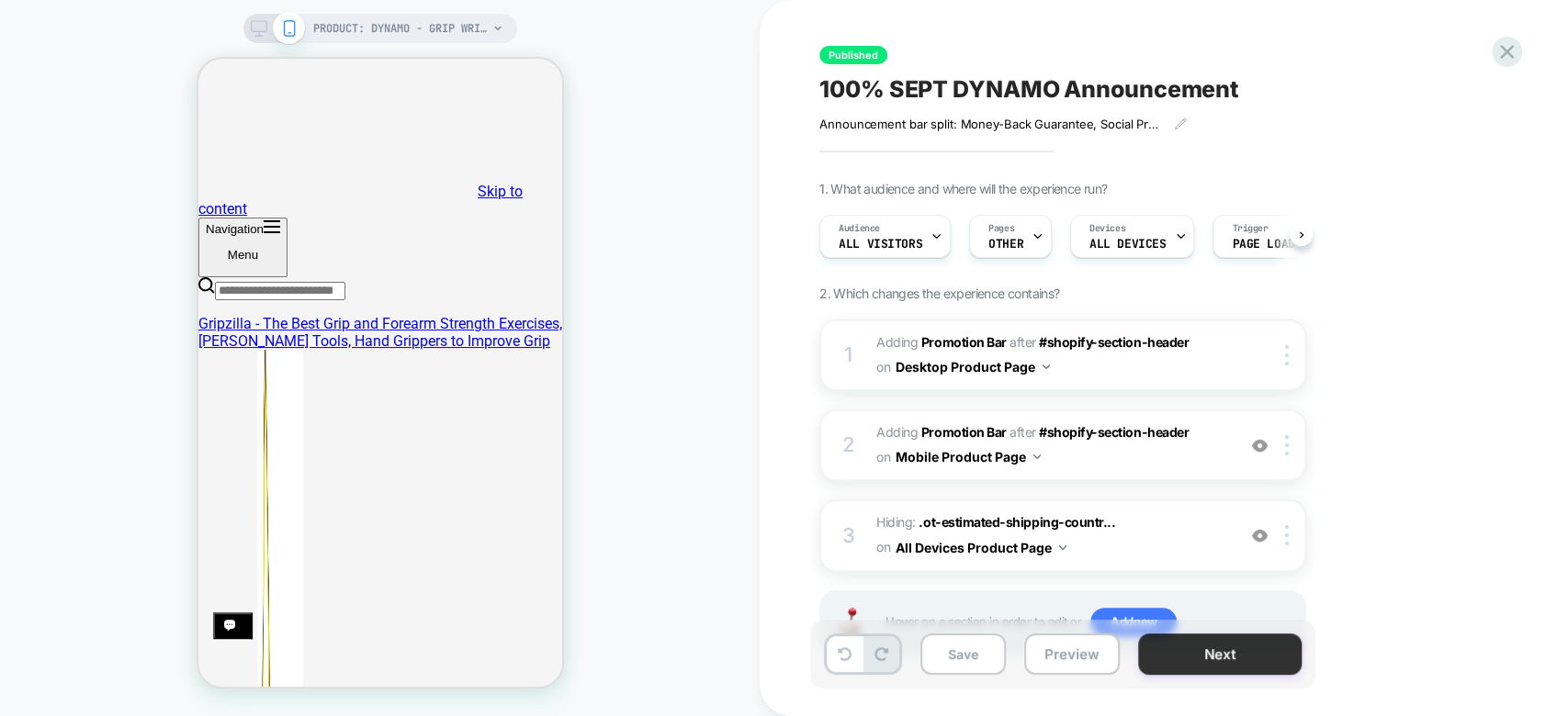
click at [1227, 663] on button "Next" at bounding box center [1219, 653] width 163 height 41
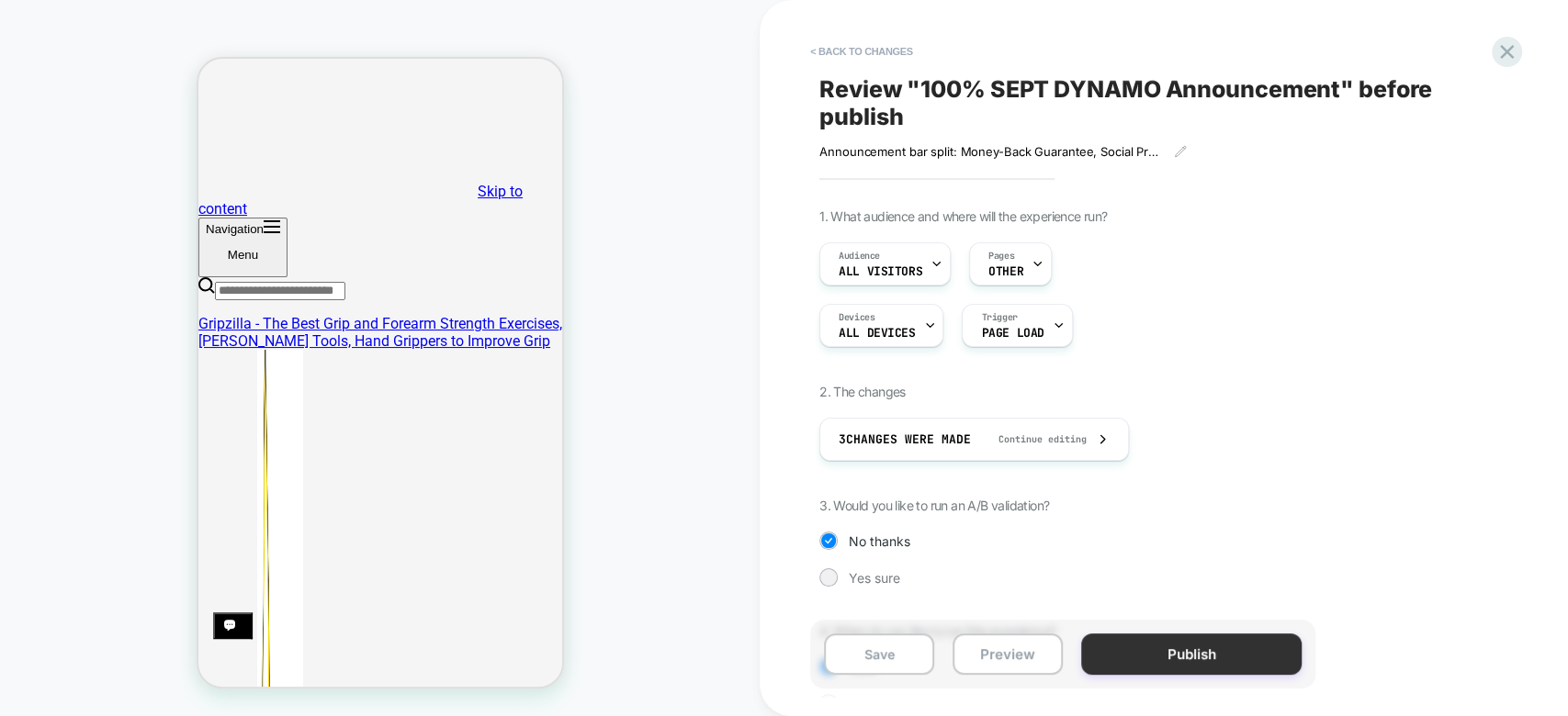
click at [1260, 661] on button "Publish" at bounding box center [1190, 653] width 220 height 41
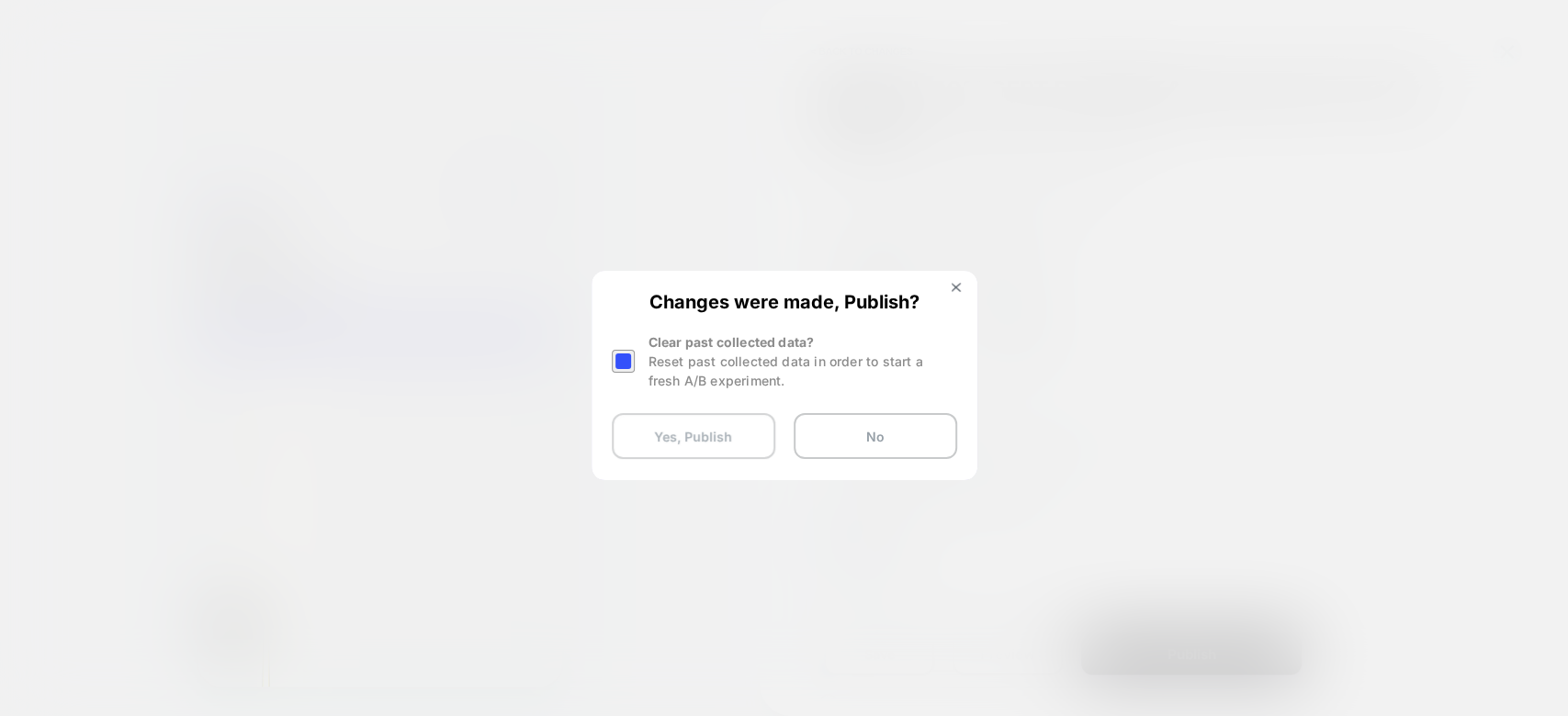
click at [701, 438] on button "Yes, Publish" at bounding box center [693, 436] width 163 height 46
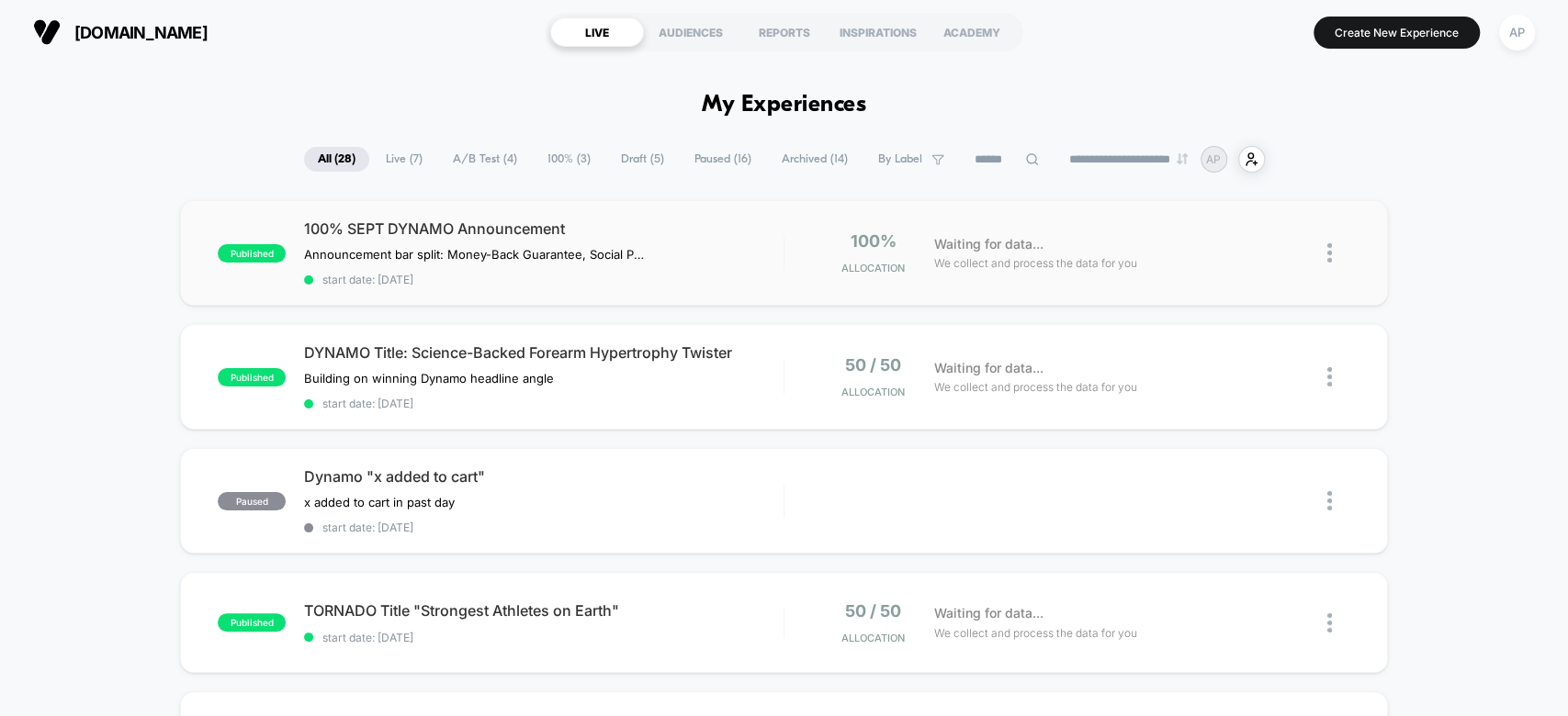
click at [892, 281] on div "published 100% SEPT DYNAMO Announcement Announcement bar split: Money-Back Guar…" at bounding box center [783, 253] width 1206 height 106
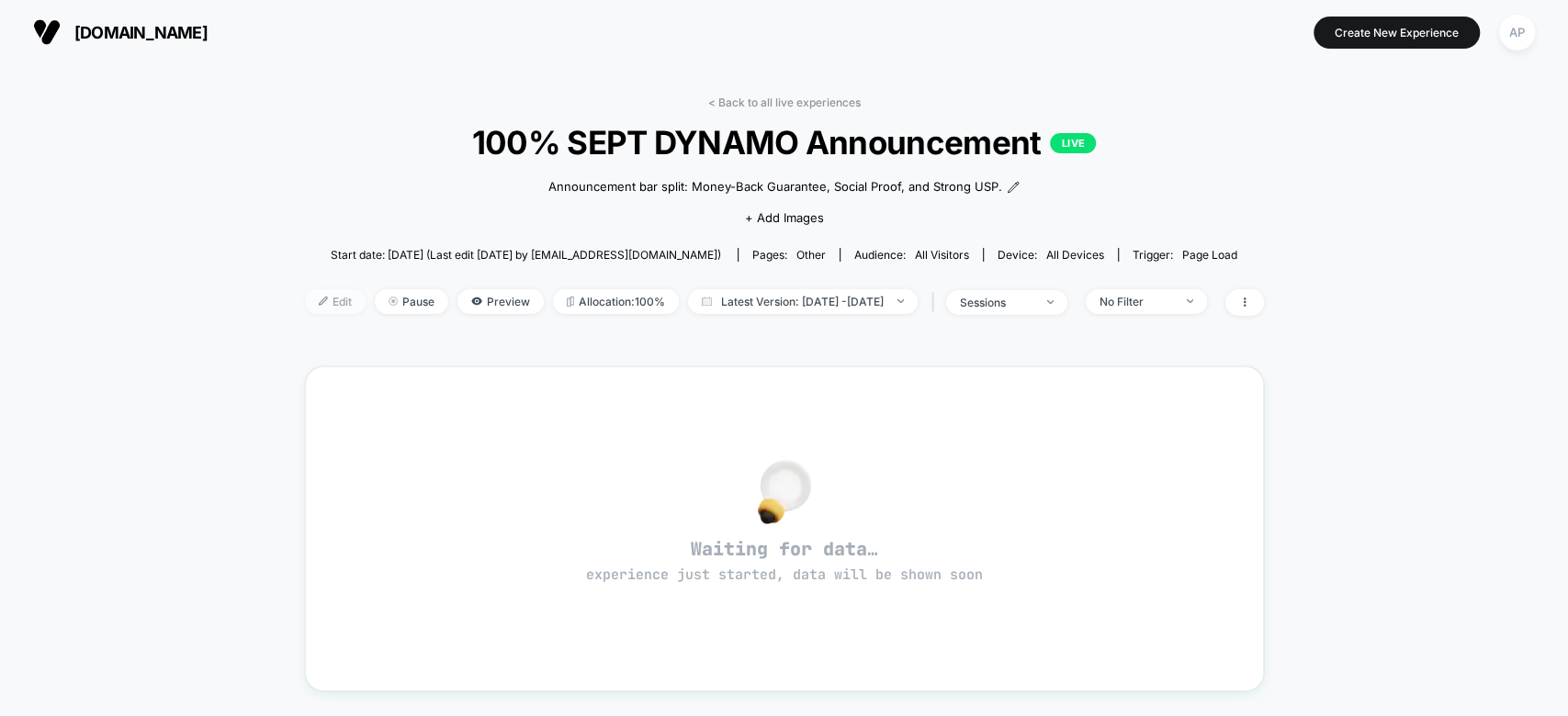
click at [312, 305] on span "Edit" at bounding box center [335, 301] width 61 height 25
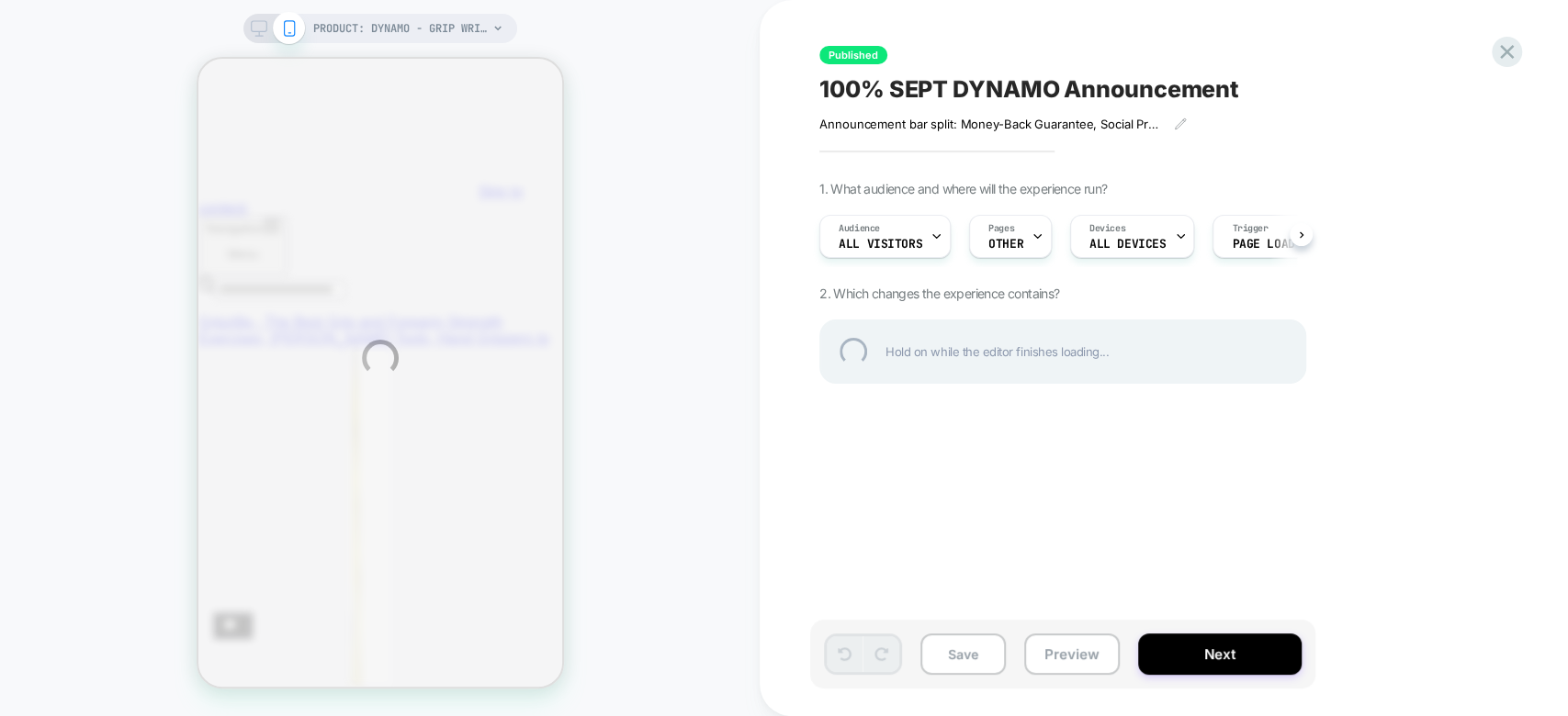
select select "**********"
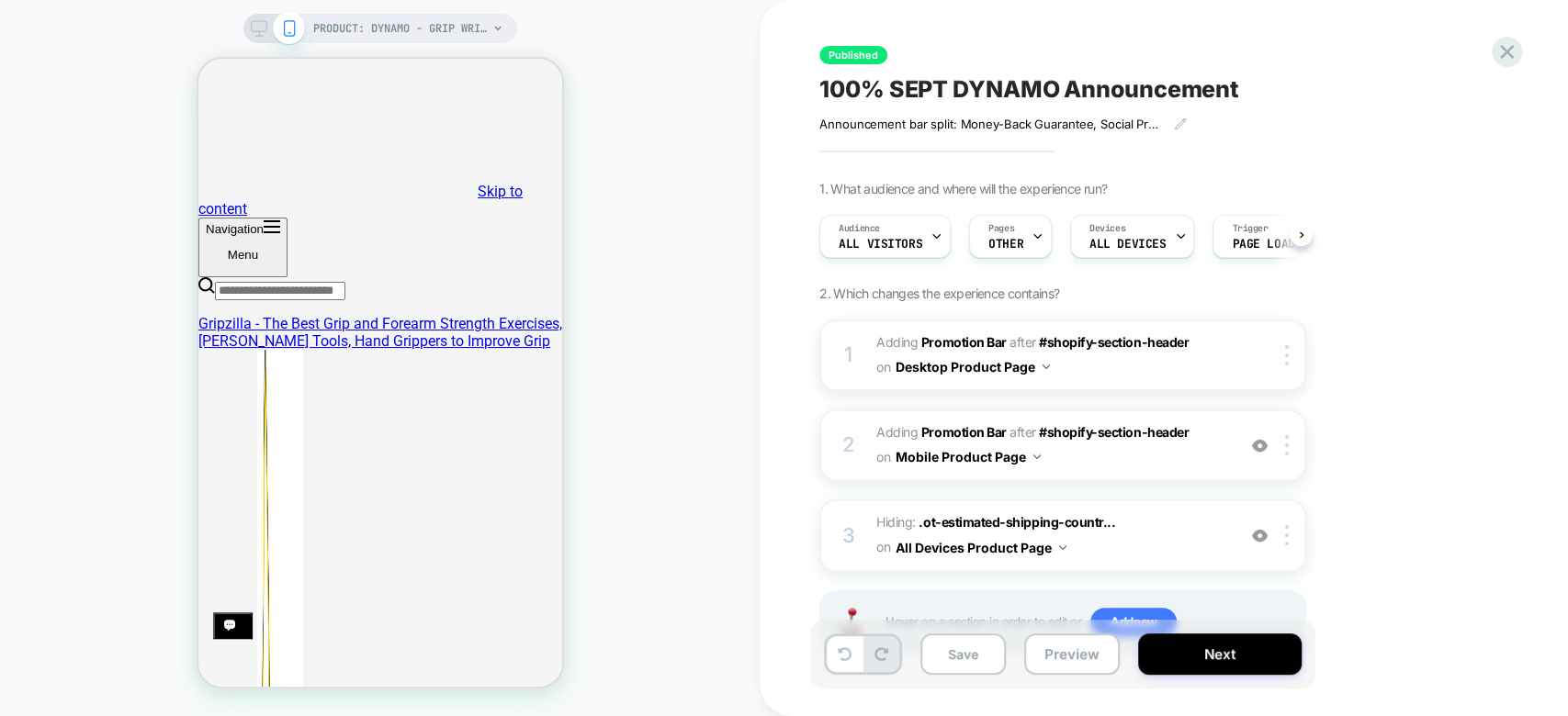
scroll to position [74, 0]
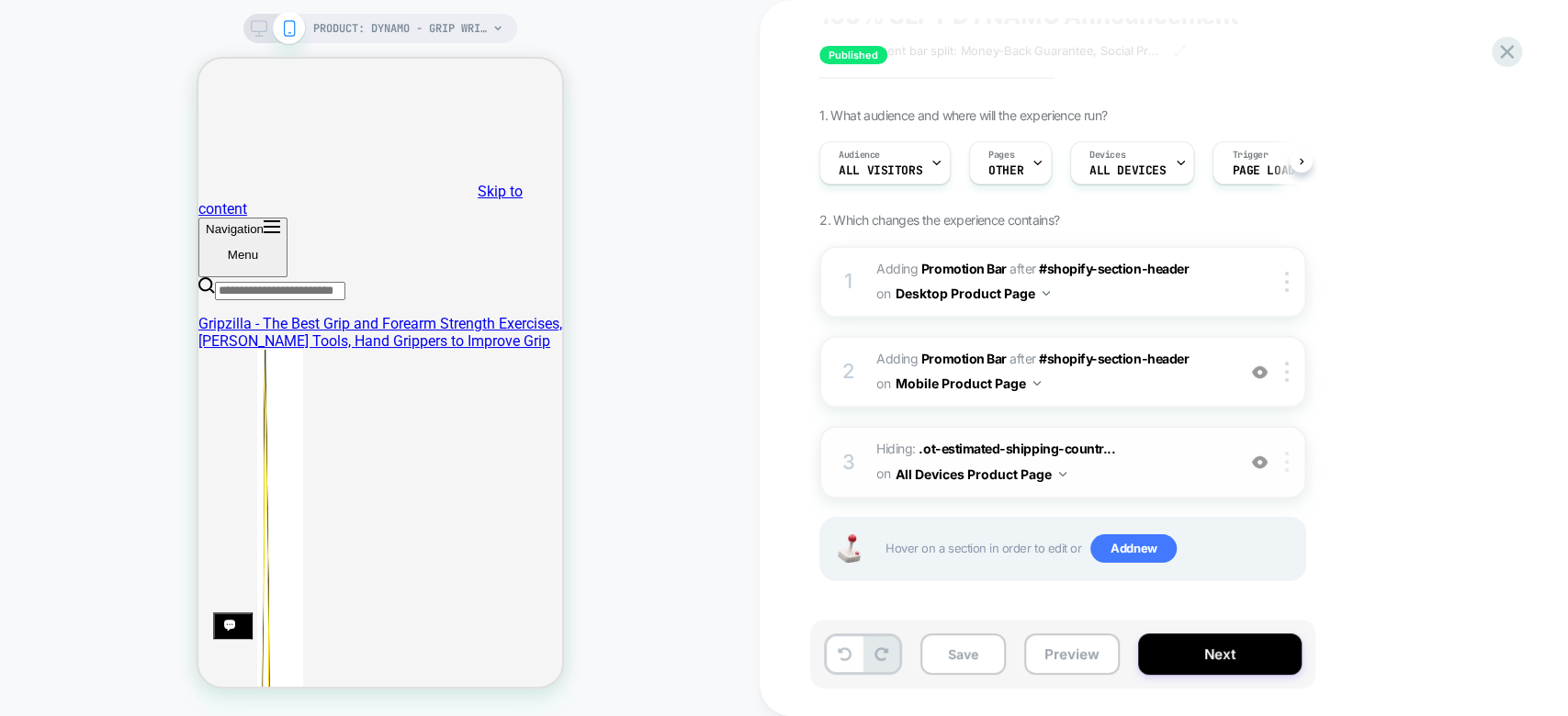
click at [1293, 465] on div at bounding box center [1290, 462] width 30 height 20
click at [1289, 466] on div at bounding box center [1290, 462] width 30 height 20
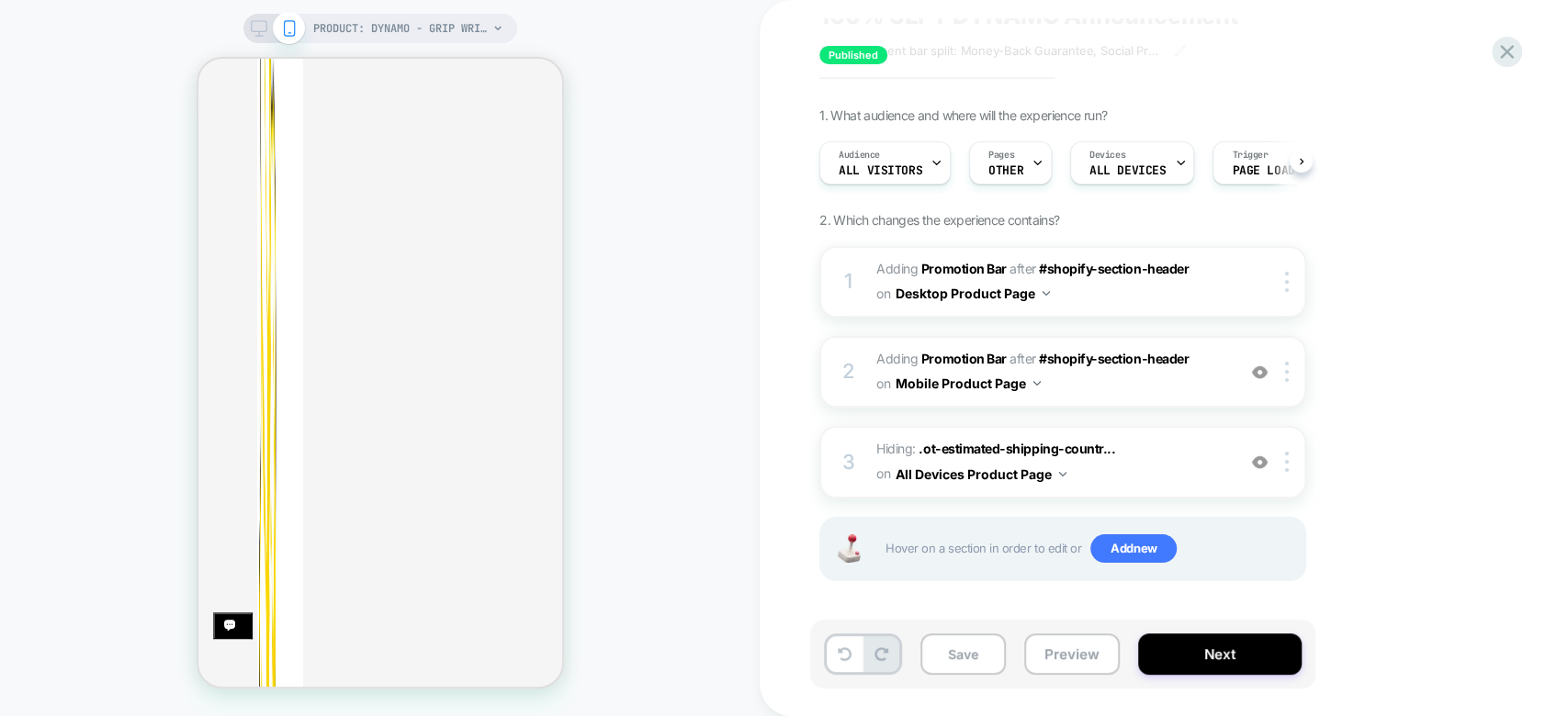
scroll to position [776, 0]
click at [1293, 464] on div at bounding box center [1290, 462] width 30 height 20
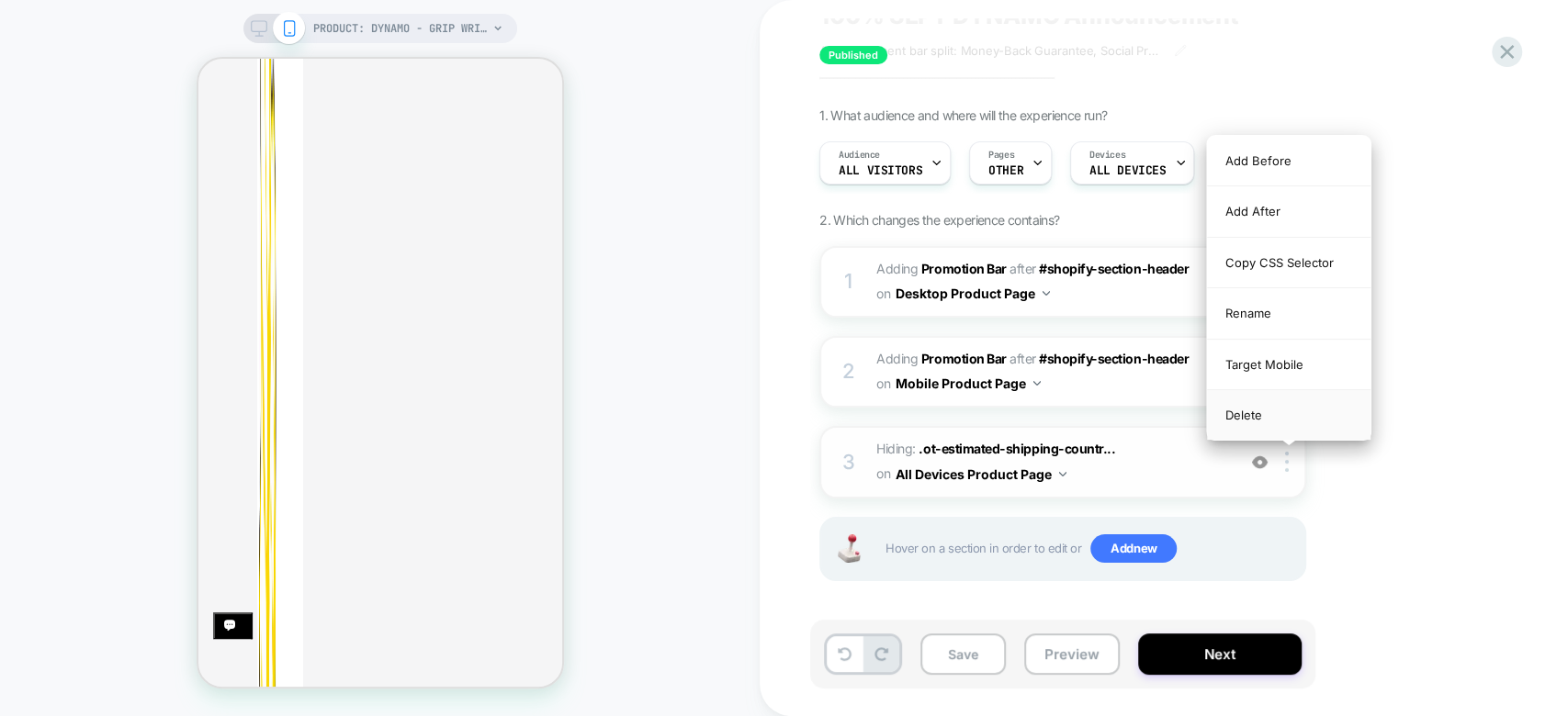
click at [1290, 429] on div "Delete" at bounding box center [1288, 415] width 163 height 50
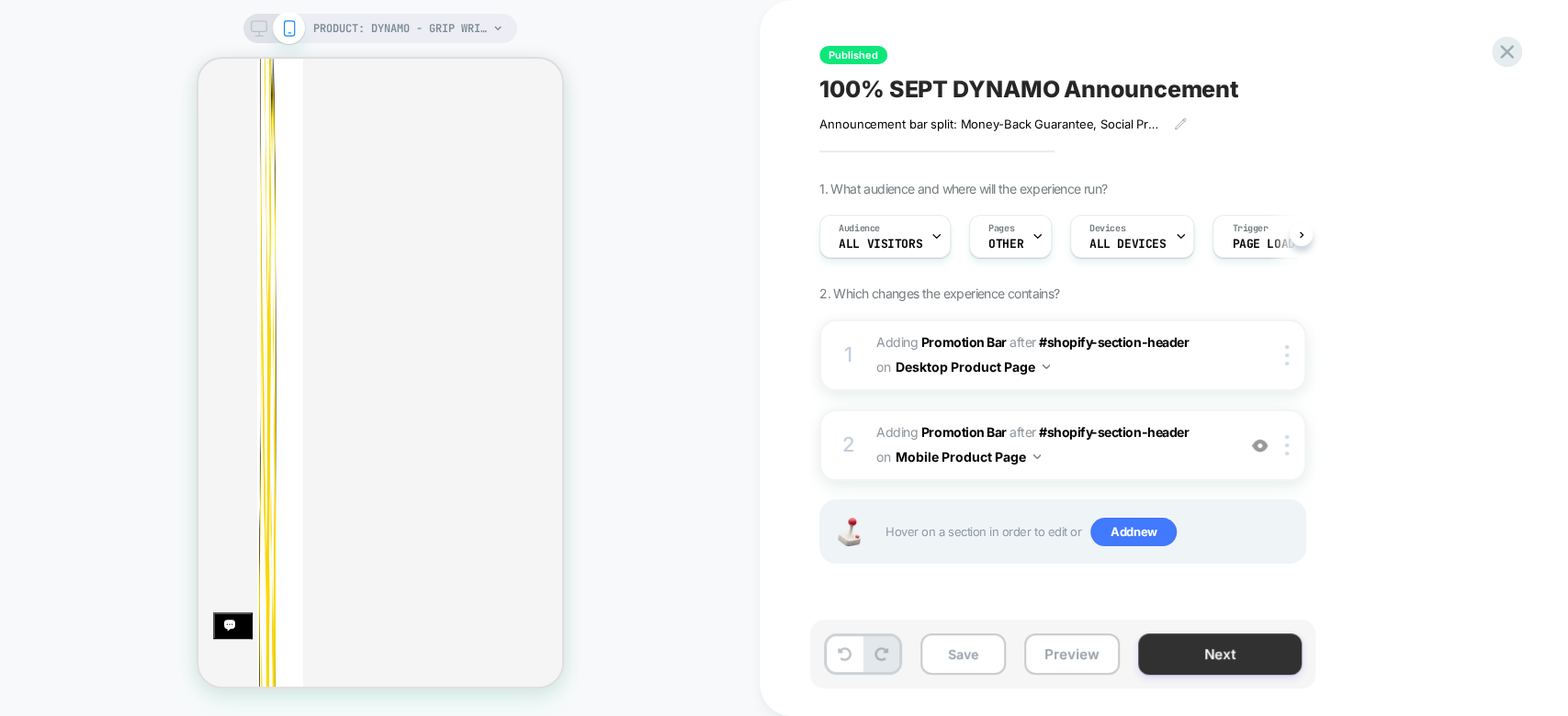
click at [1242, 659] on button "Next" at bounding box center [1219, 653] width 163 height 41
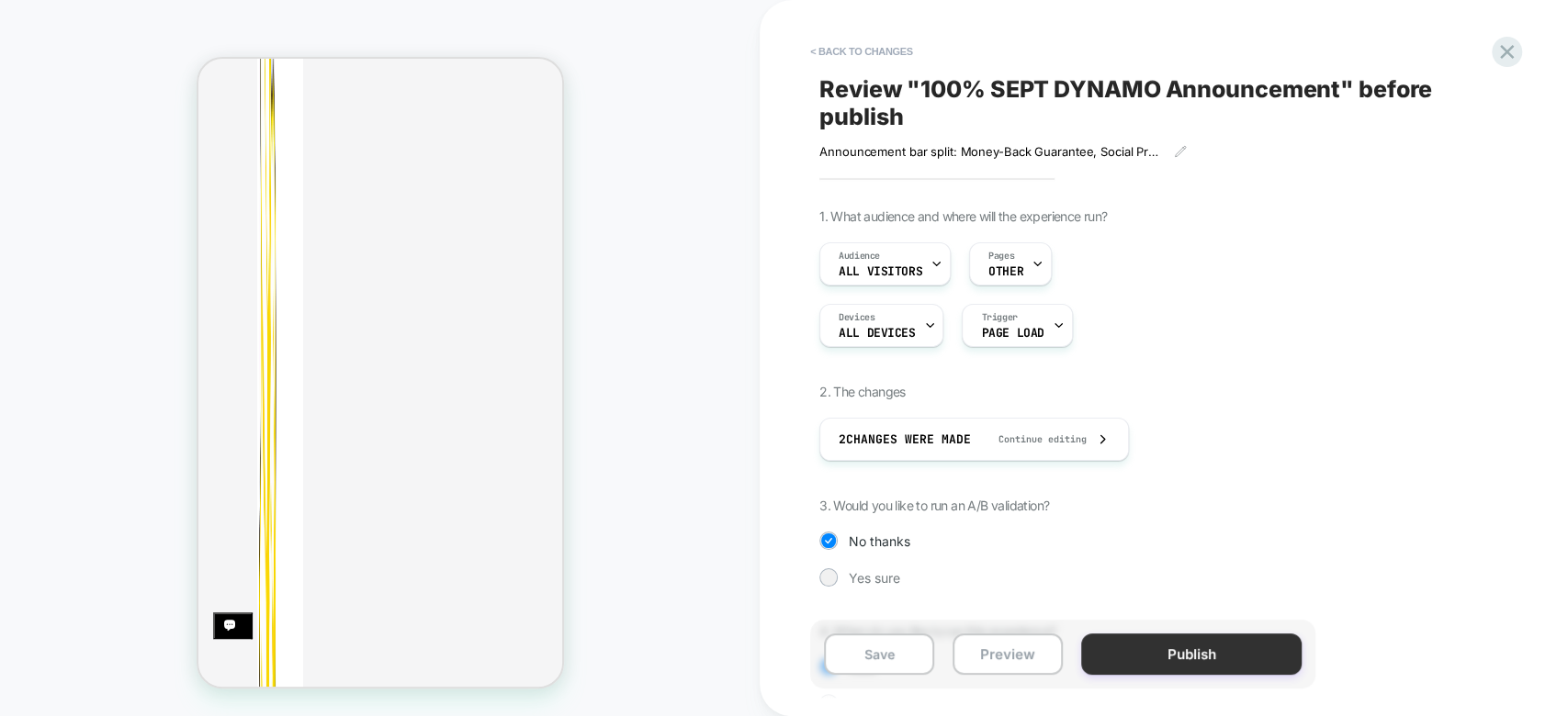
click at [1250, 660] on button "Publish" at bounding box center [1190, 653] width 220 height 41
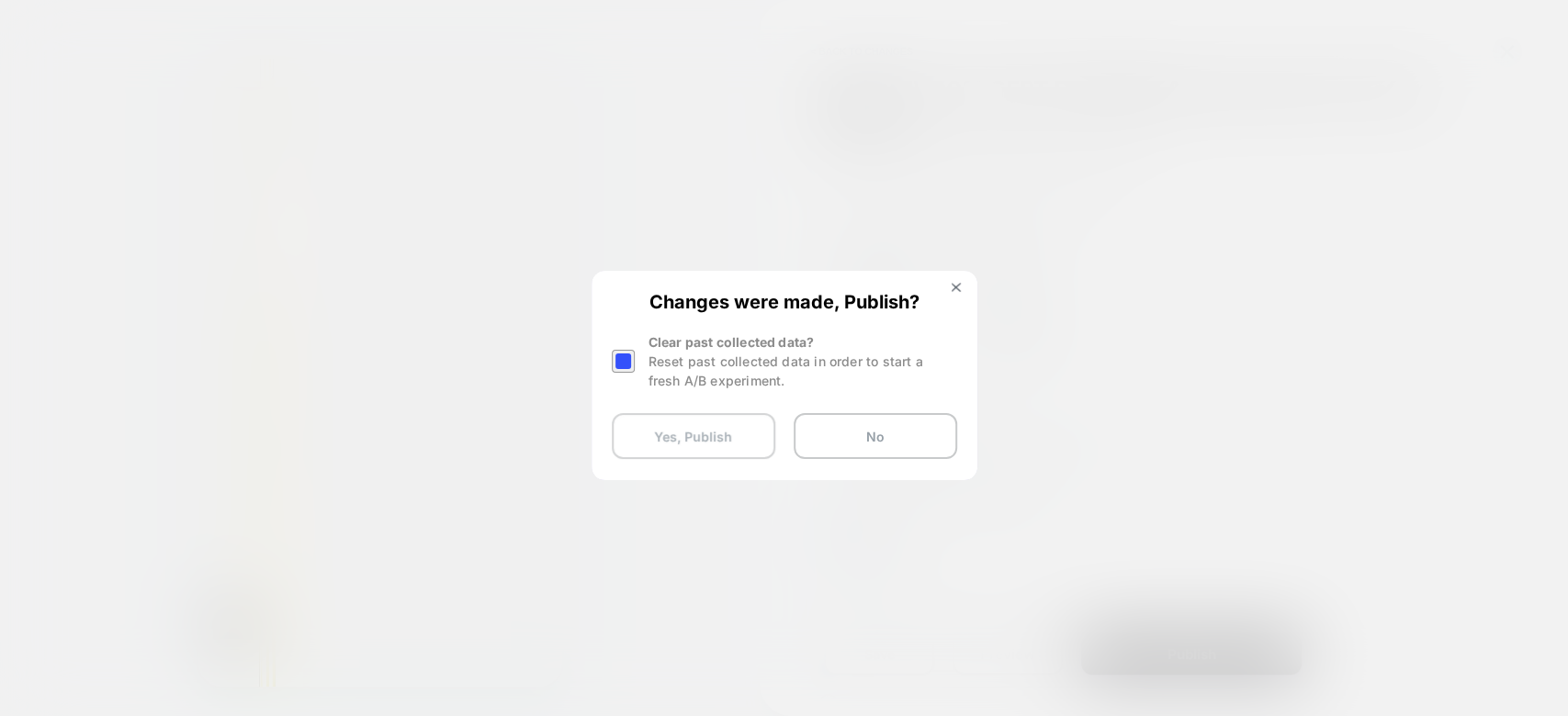
click at [715, 441] on button "Yes, Publish" at bounding box center [693, 436] width 163 height 46
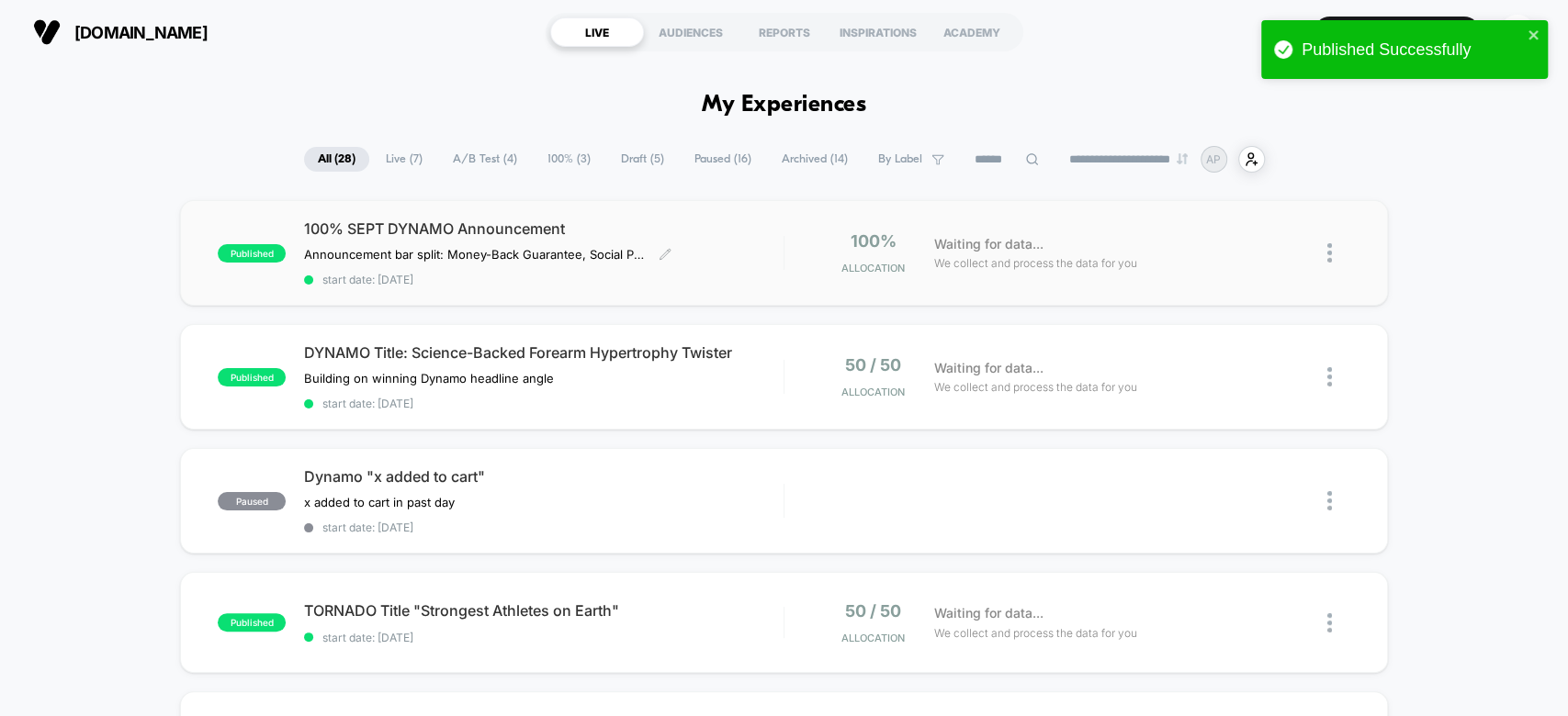
click at [757, 258] on div "100% SEPT DYNAMO Announcement Announcement bar split: Money-Back Guarantee, Soc…" at bounding box center [543, 252] width 478 height 67
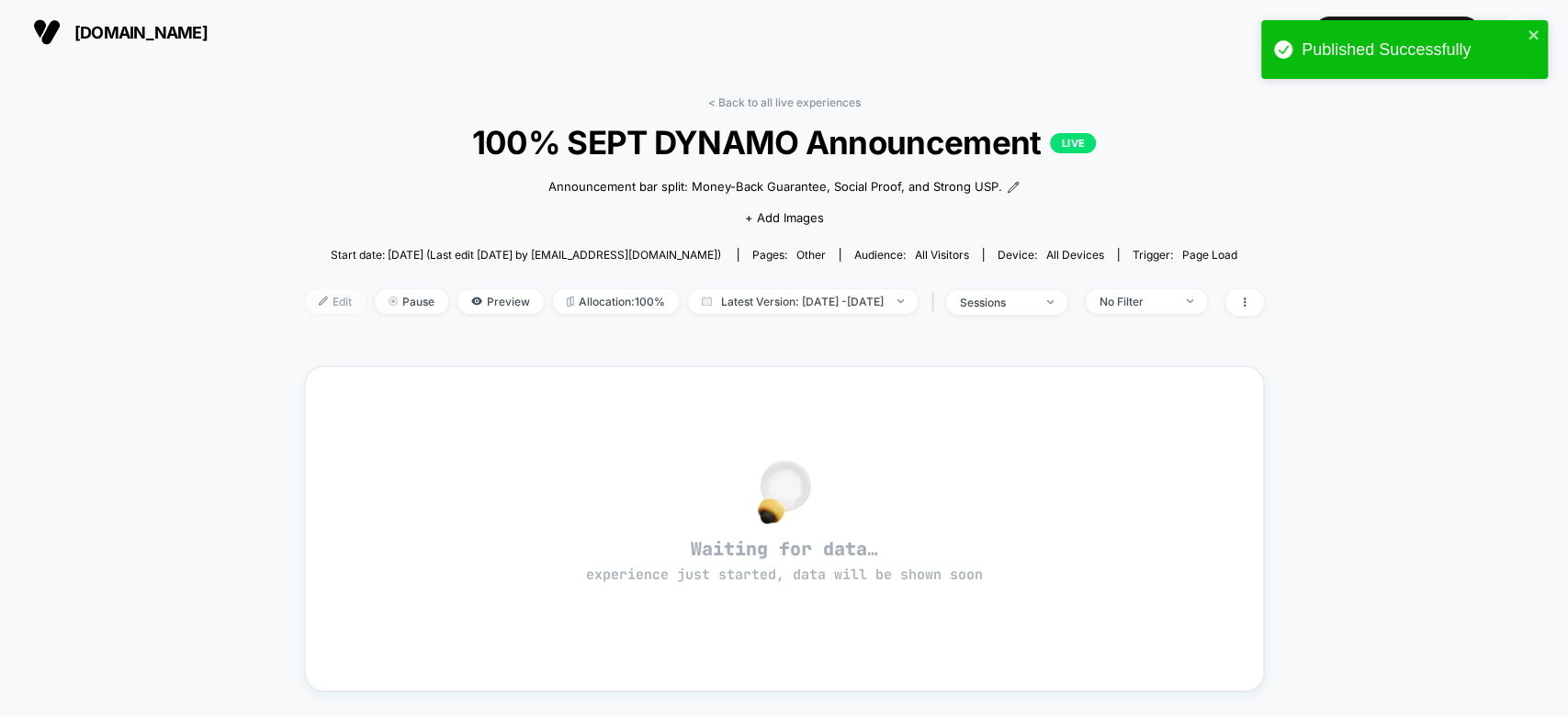
click at [305, 299] on span "Edit" at bounding box center [335, 301] width 61 height 25
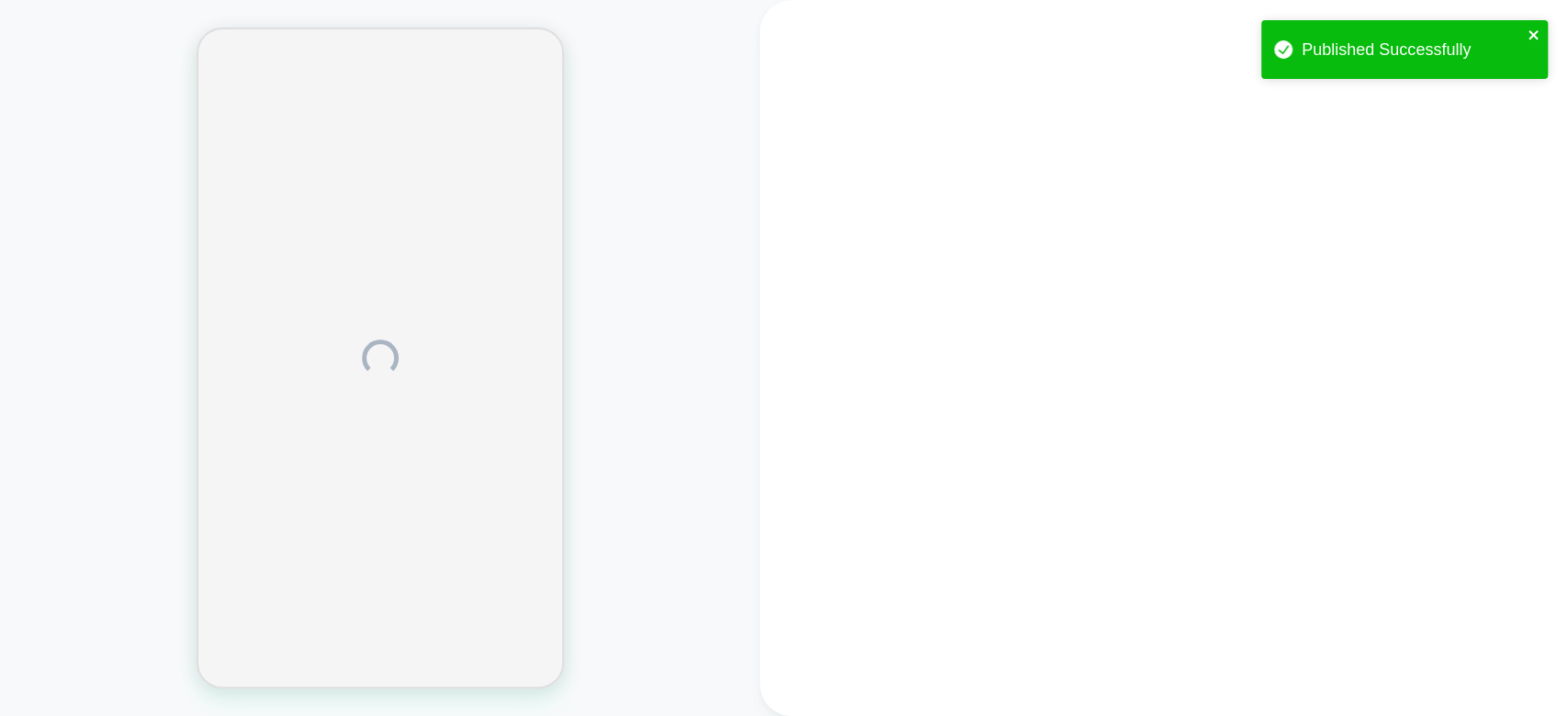
click at [1528, 29] on icon "close" at bounding box center [1533, 35] width 13 height 15
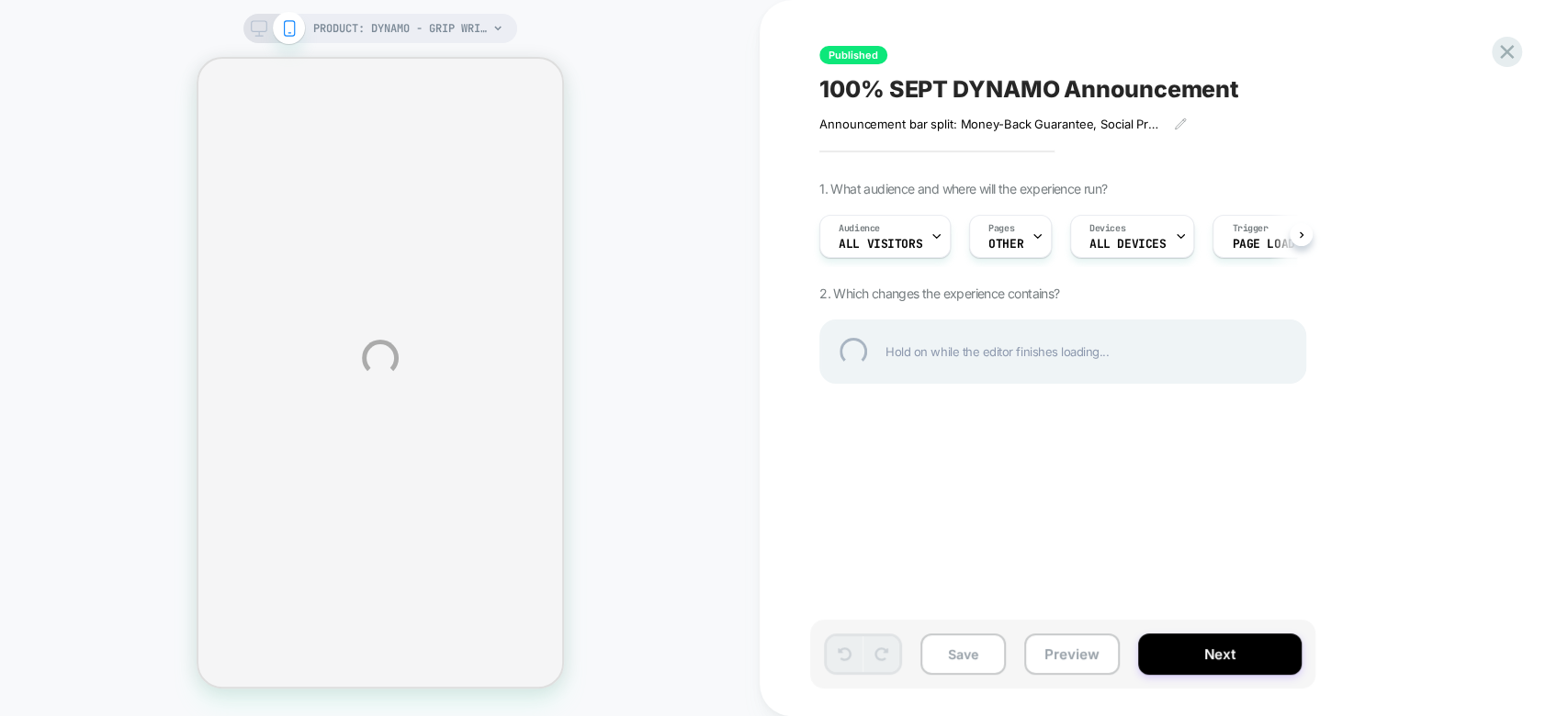
select select "**********"
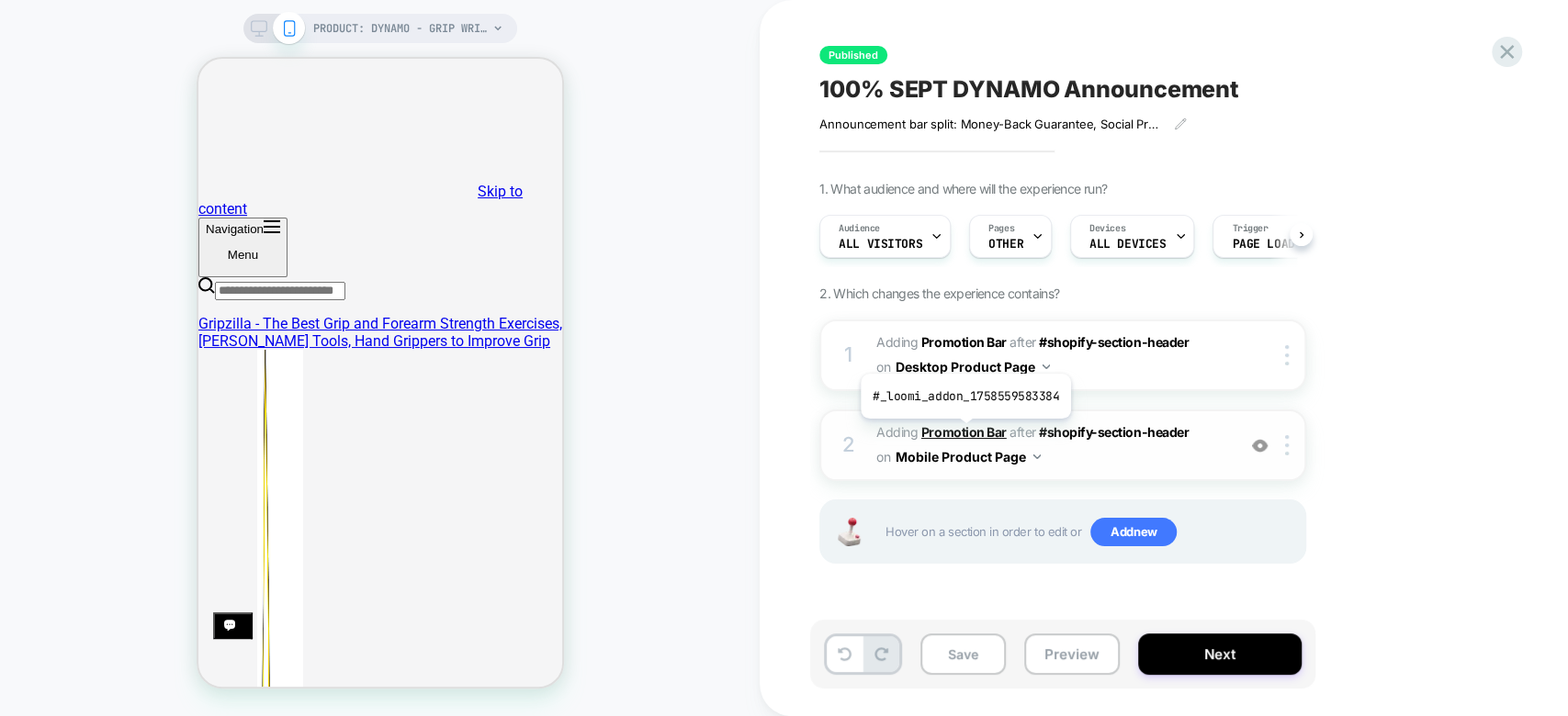
click at [963, 432] on b "Promotion Bar" at bounding box center [964, 432] width 86 height 16
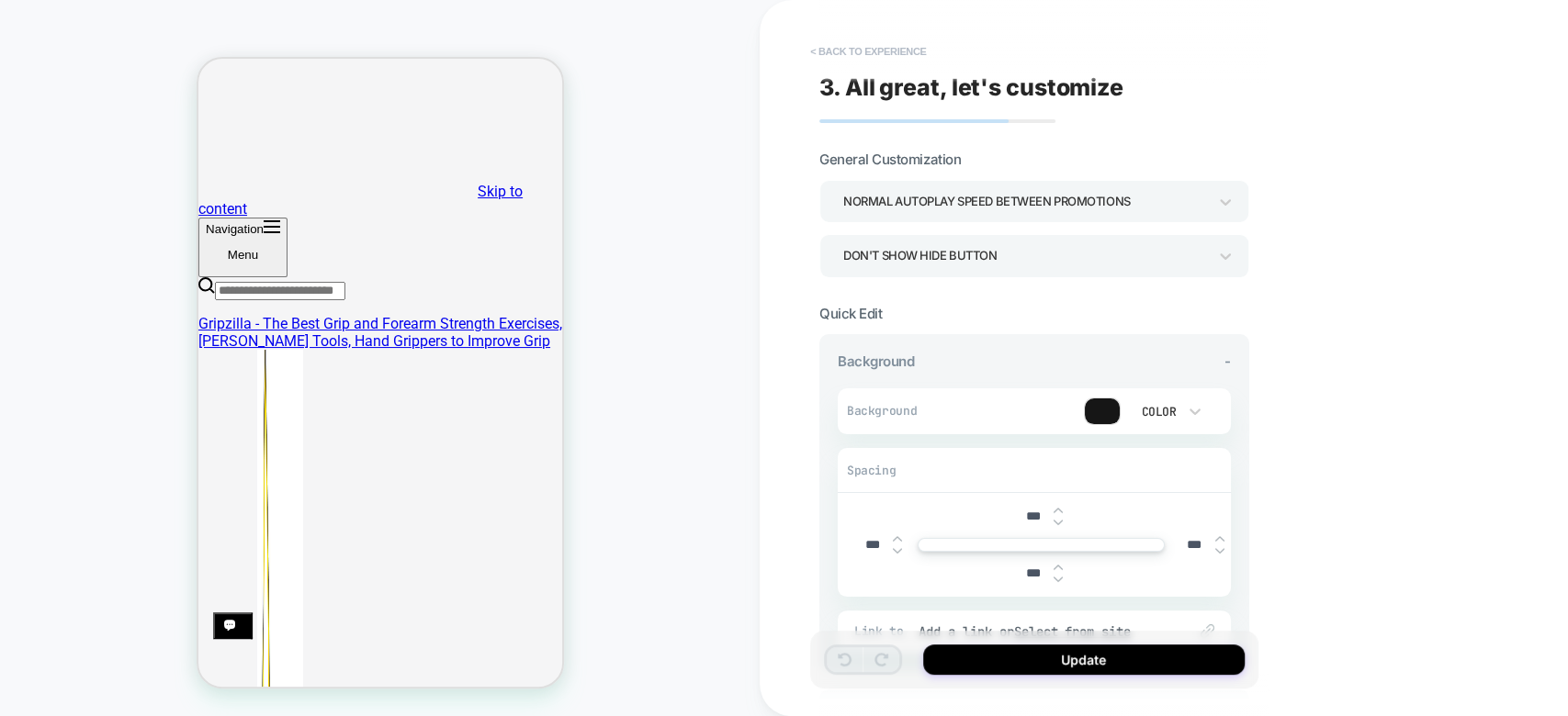
drag, startPoint x: 851, startPoint y: 44, endPoint x: 317, endPoint y: 247, distance: 571.3
click at [851, 44] on button "< Back to experience" at bounding box center [868, 52] width 134 height 30
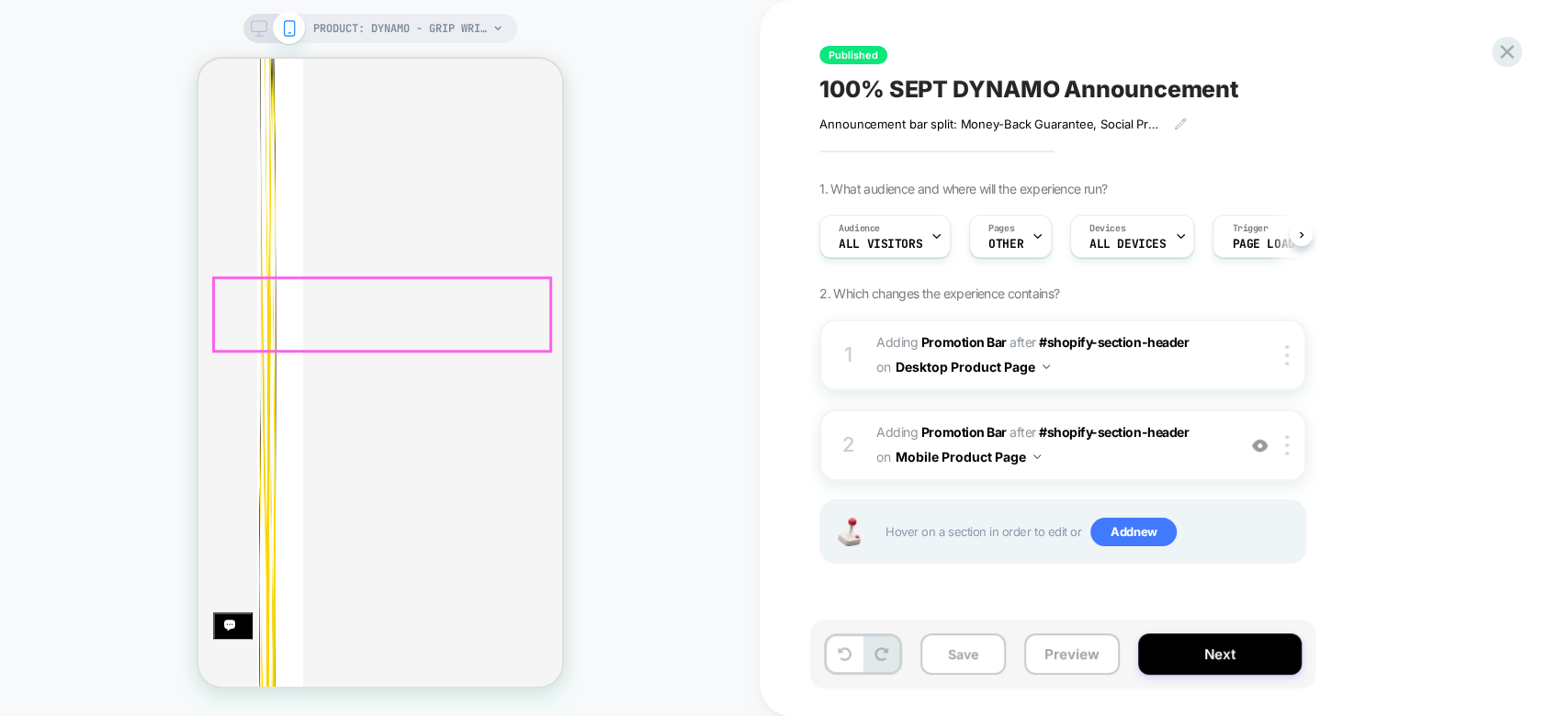
scroll to position [803, 0]
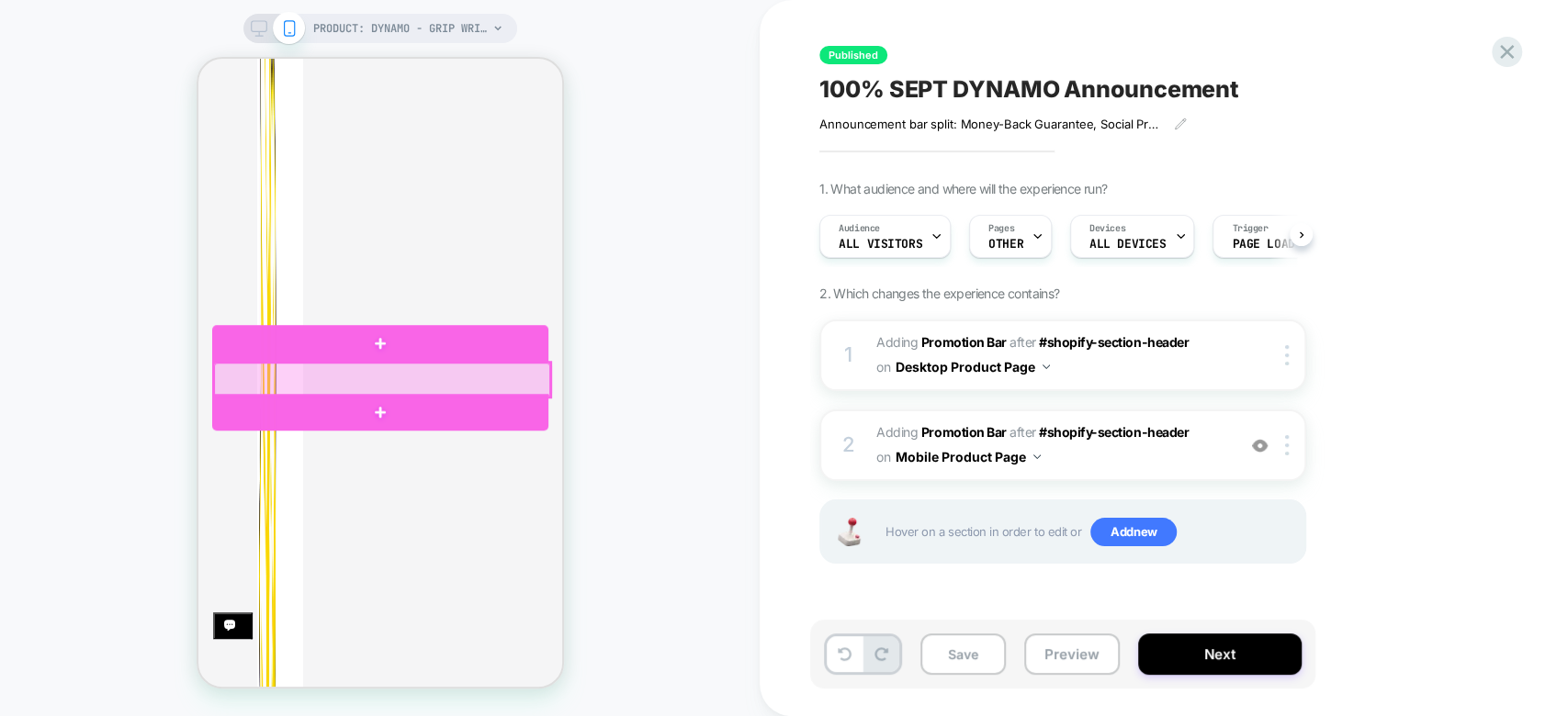
click at [472, 380] on div at bounding box center [381, 379] width 336 height 34
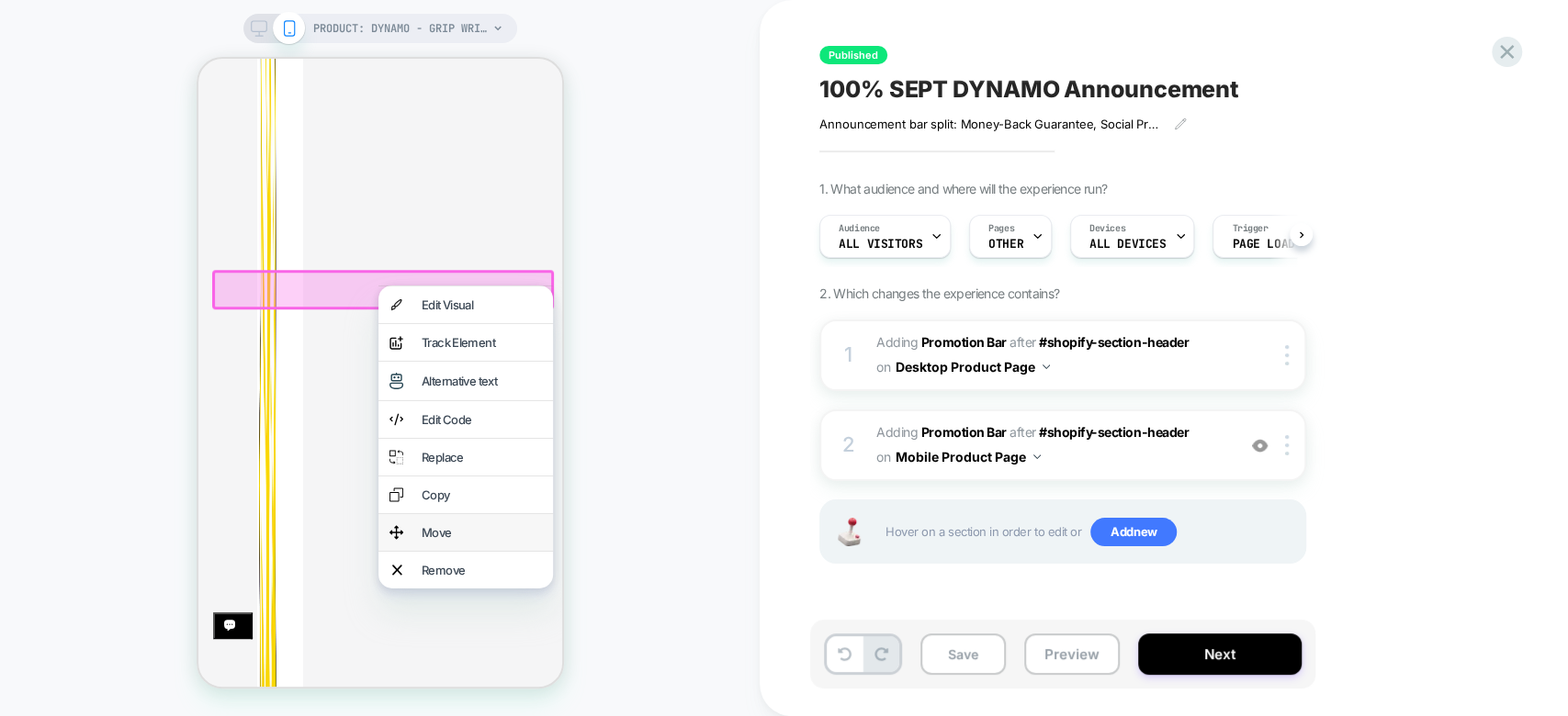
scroll to position [905, 0]
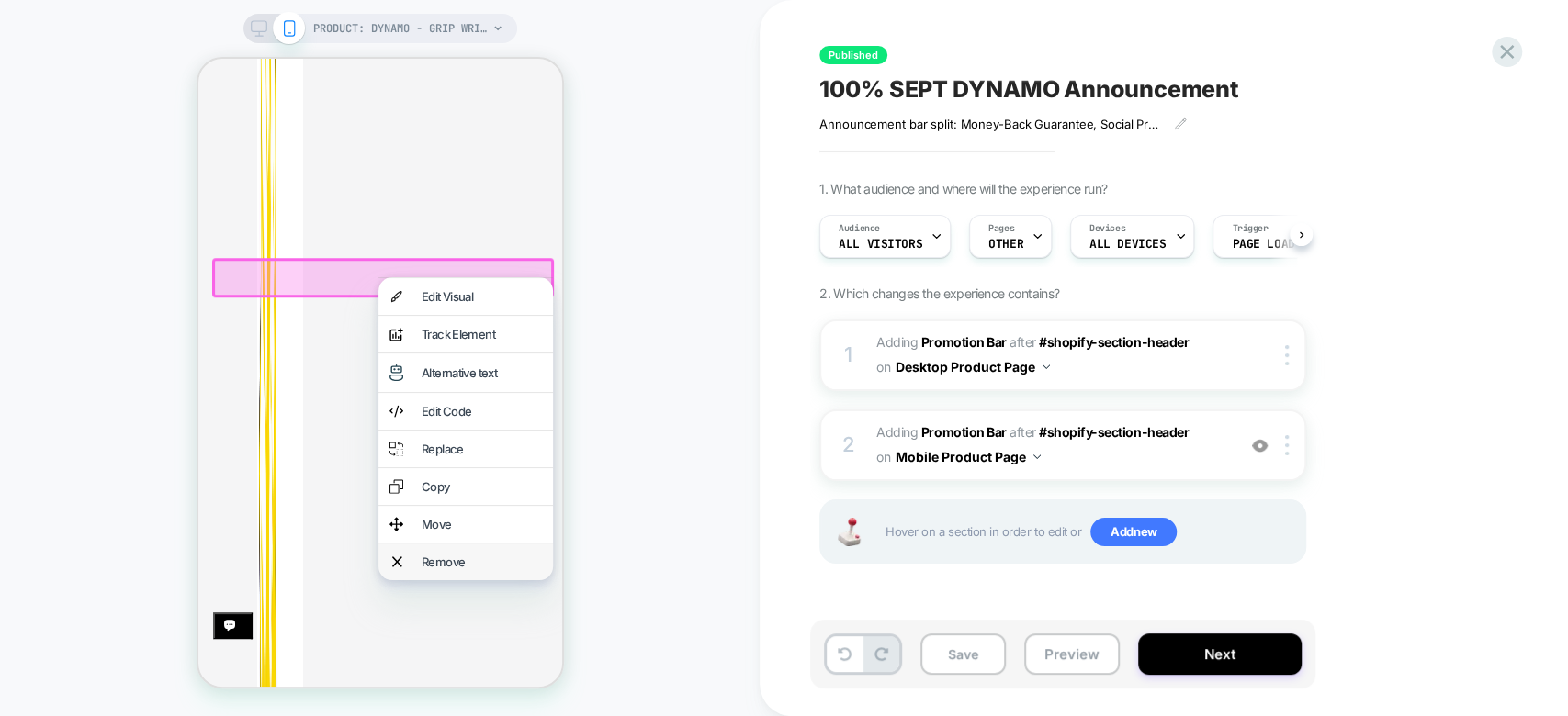
click at [491, 570] on div "Remove" at bounding box center [480, 562] width 121 height 15
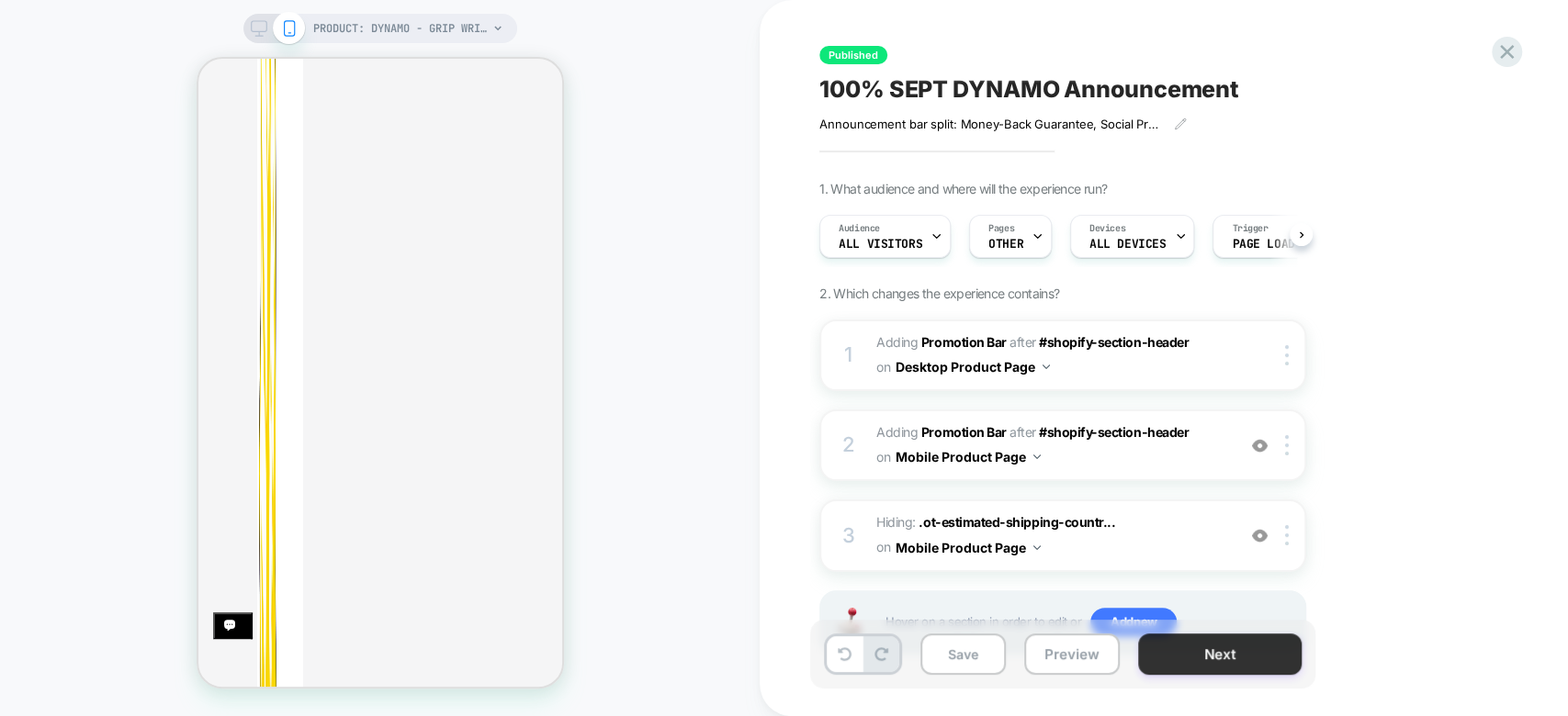
click at [1256, 650] on button "Next" at bounding box center [1219, 653] width 163 height 41
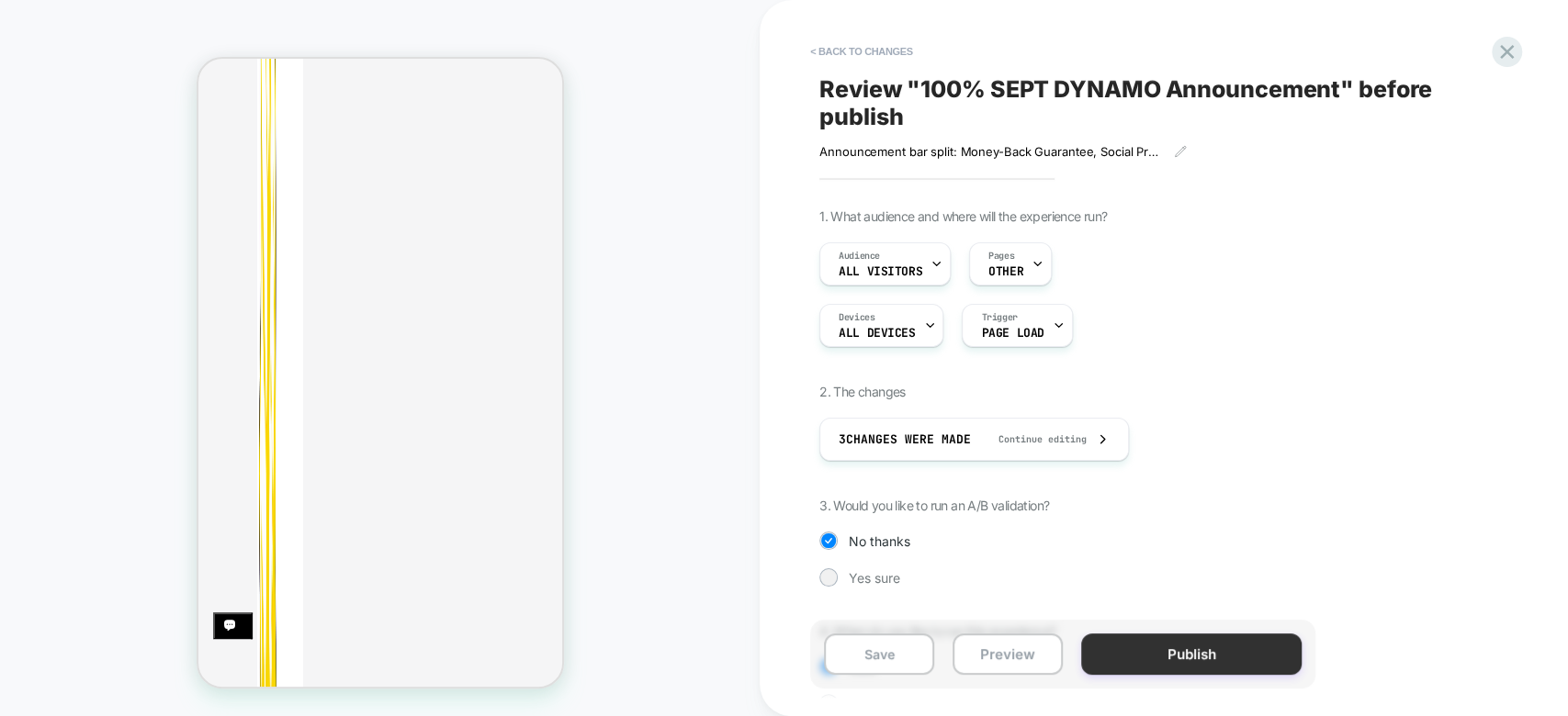
click at [1233, 653] on button "Publish" at bounding box center [1190, 653] width 220 height 41
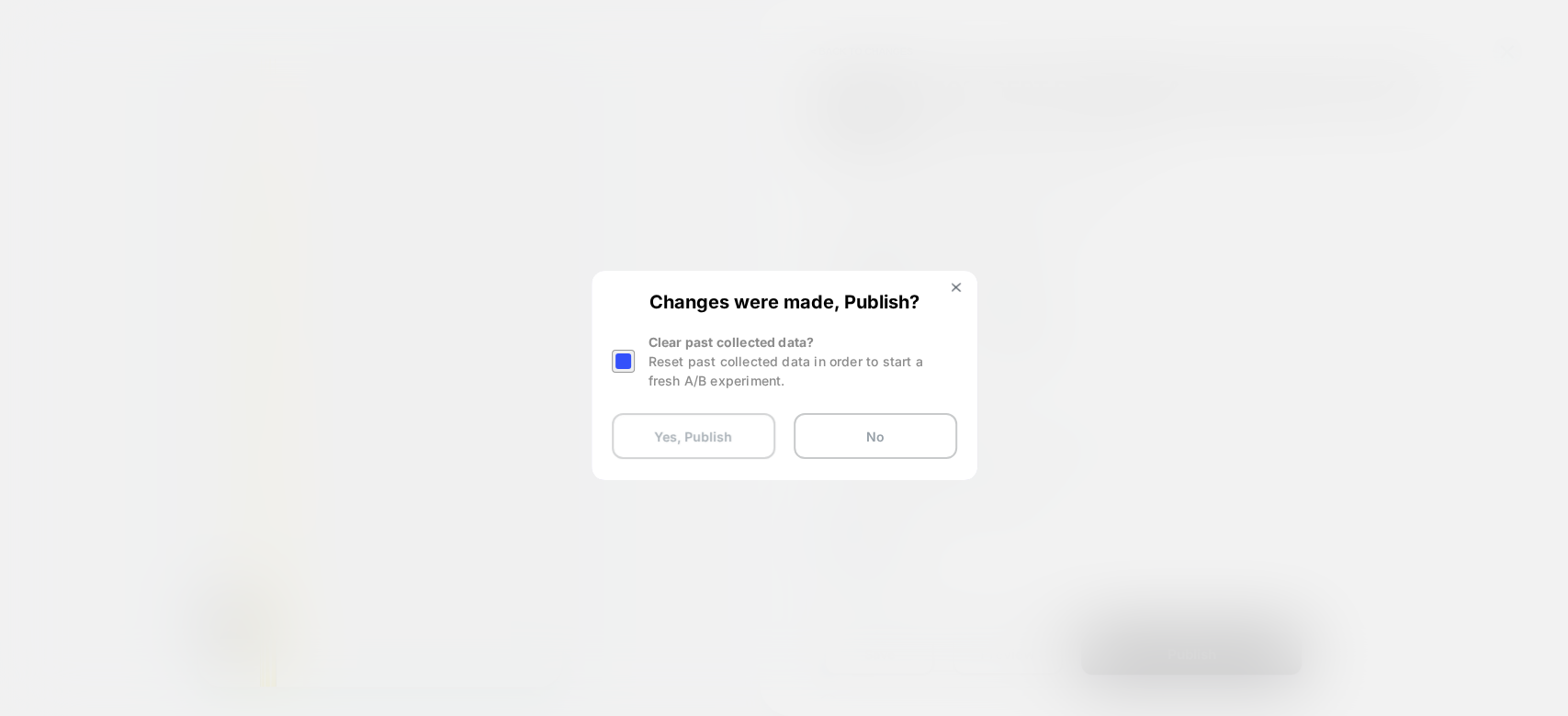
click at [751, 449] on button "Yes, Publish" at bounding box center [693, 436] width 163 height 46
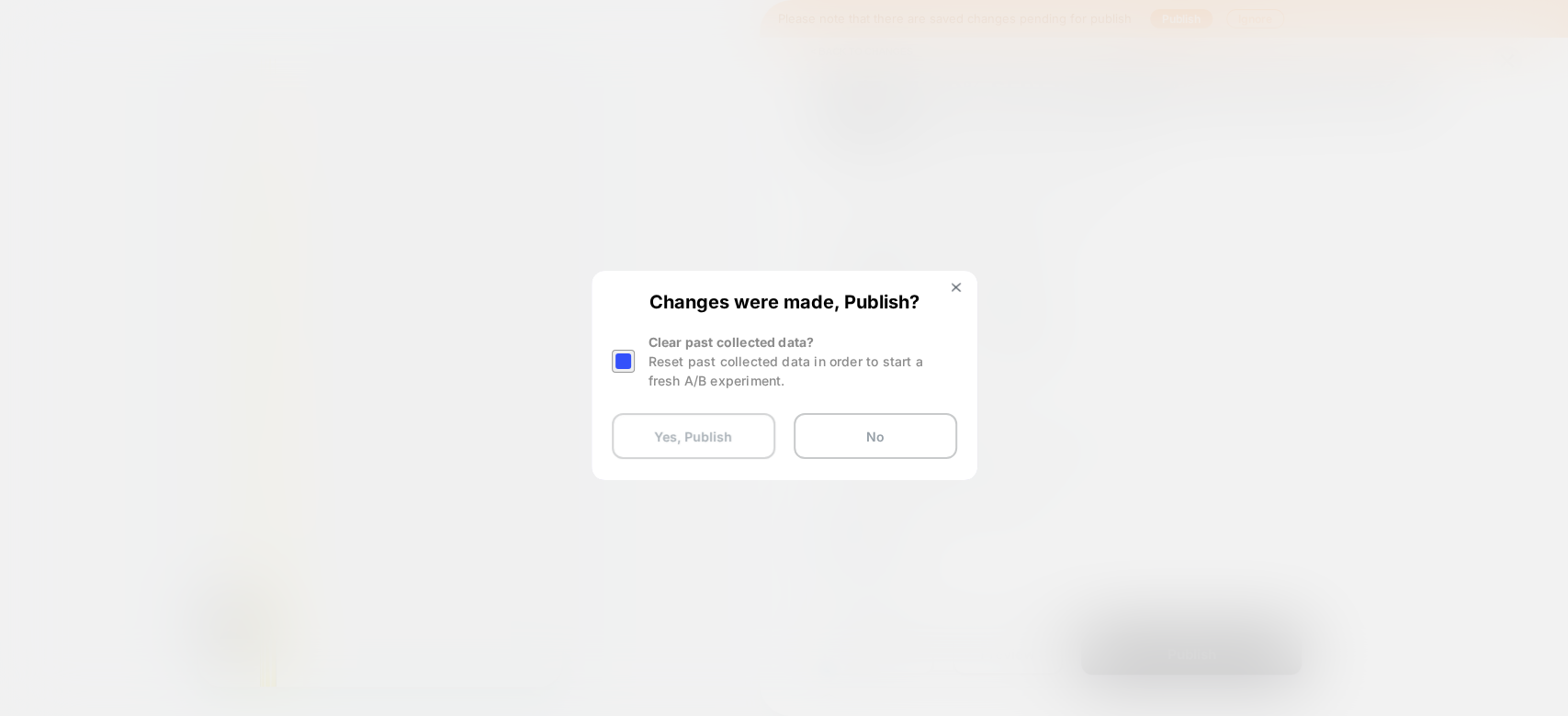
click at [751, 449] on button "Yes, Publish" at bounding box center [693, 436] width 163 height 46
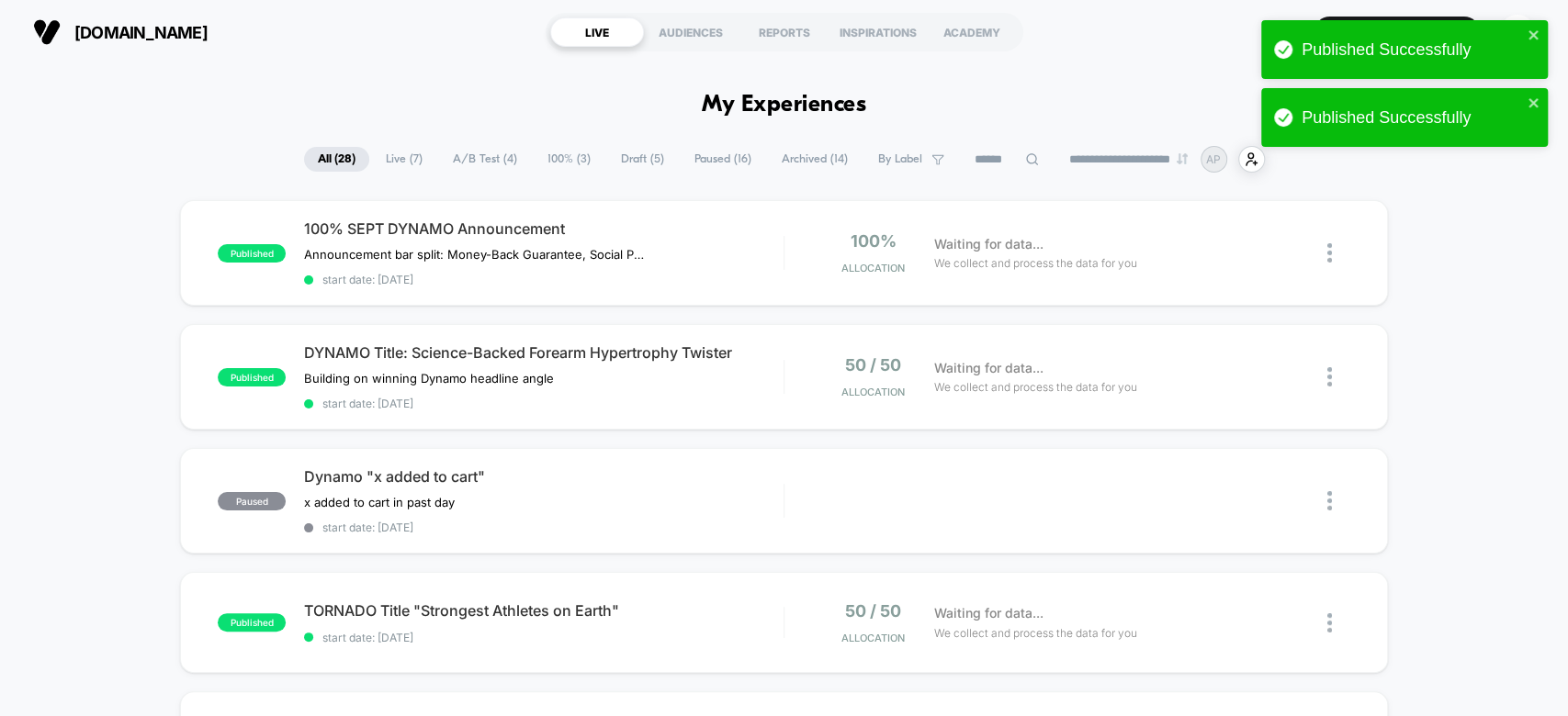
click at [1444, 18] on div "Published Successfully Published Successfully" at bounding box center [1404, 89] width 294 height 143
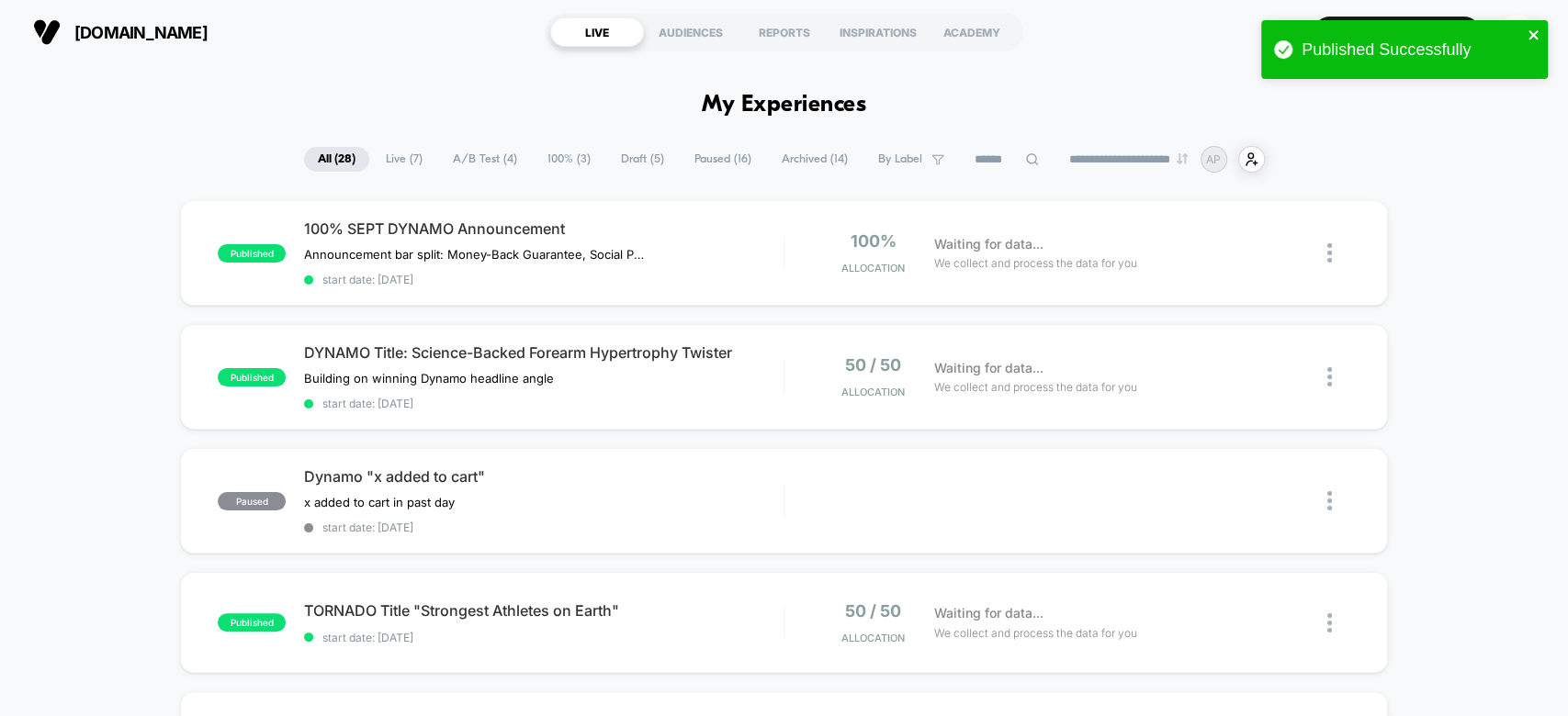
click at [1536, 28] on icon "close" at bounding box center [1533, 35] width 13 height 15
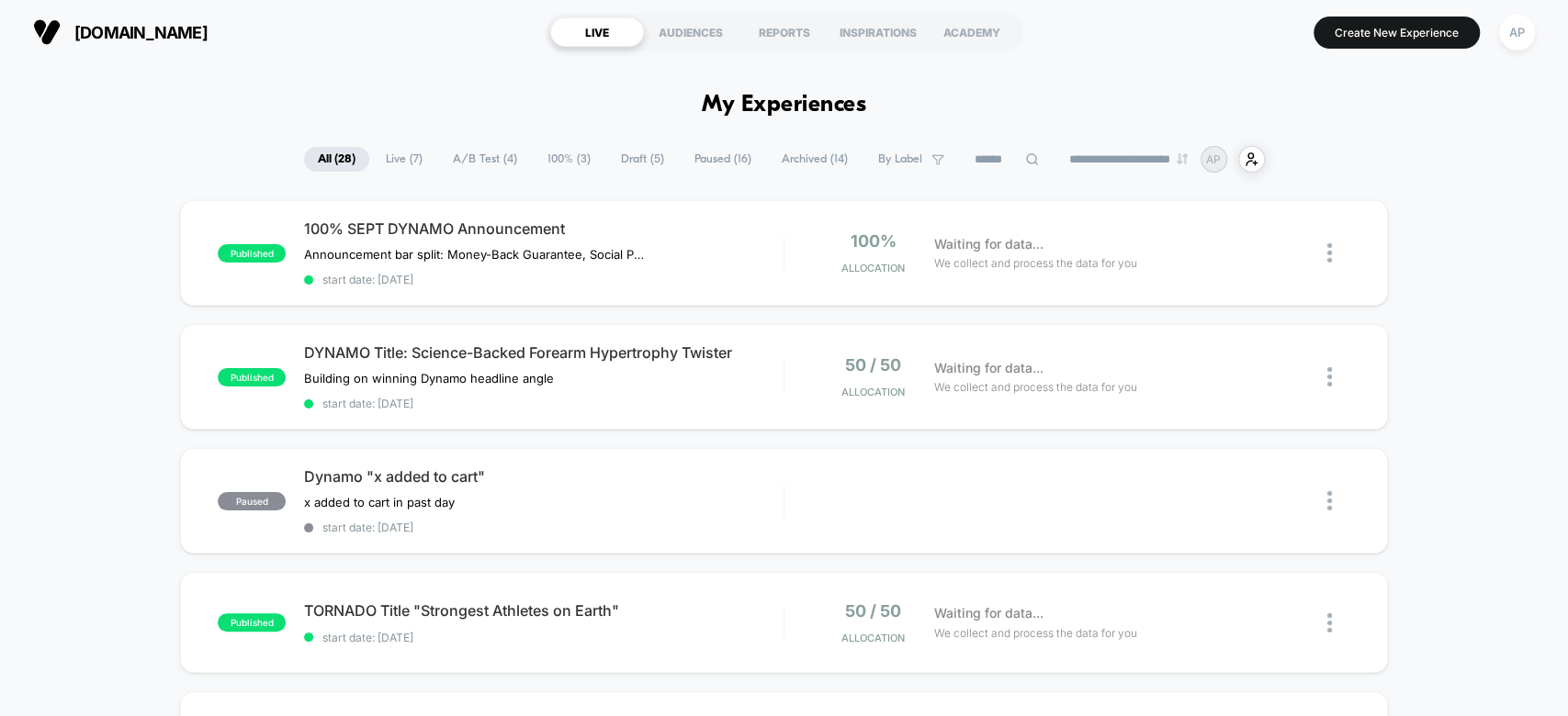
click at [1378, 36] on div "Published Successfully" at bounding box center [1404, 55] width 294 height 76
click at [1399, 36] on button "Create New Experience" at bounding box center [1396, 33] width 166 height 32
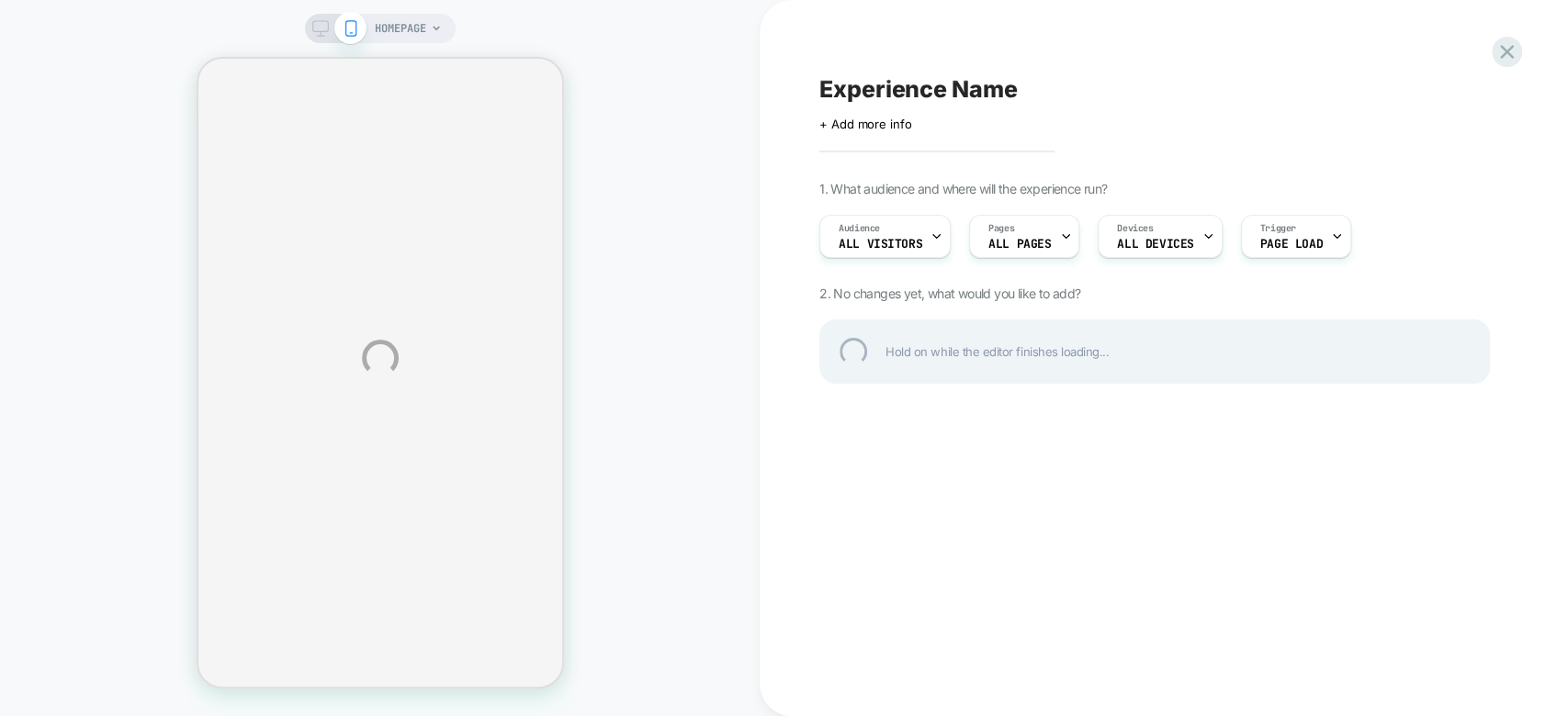
click at [418, 30] on div "HOMEPAGE Experience Name Click to edit experience details + Add more info 1. Wh…" at bounding box center [784, 358] width 1568 height 716
click at [422, 30] on div "HOMEPAGE Experience Name Click to edit experience details + Add more info 1. Wh…" at bounding box center [784, 358] width 1568 height 716
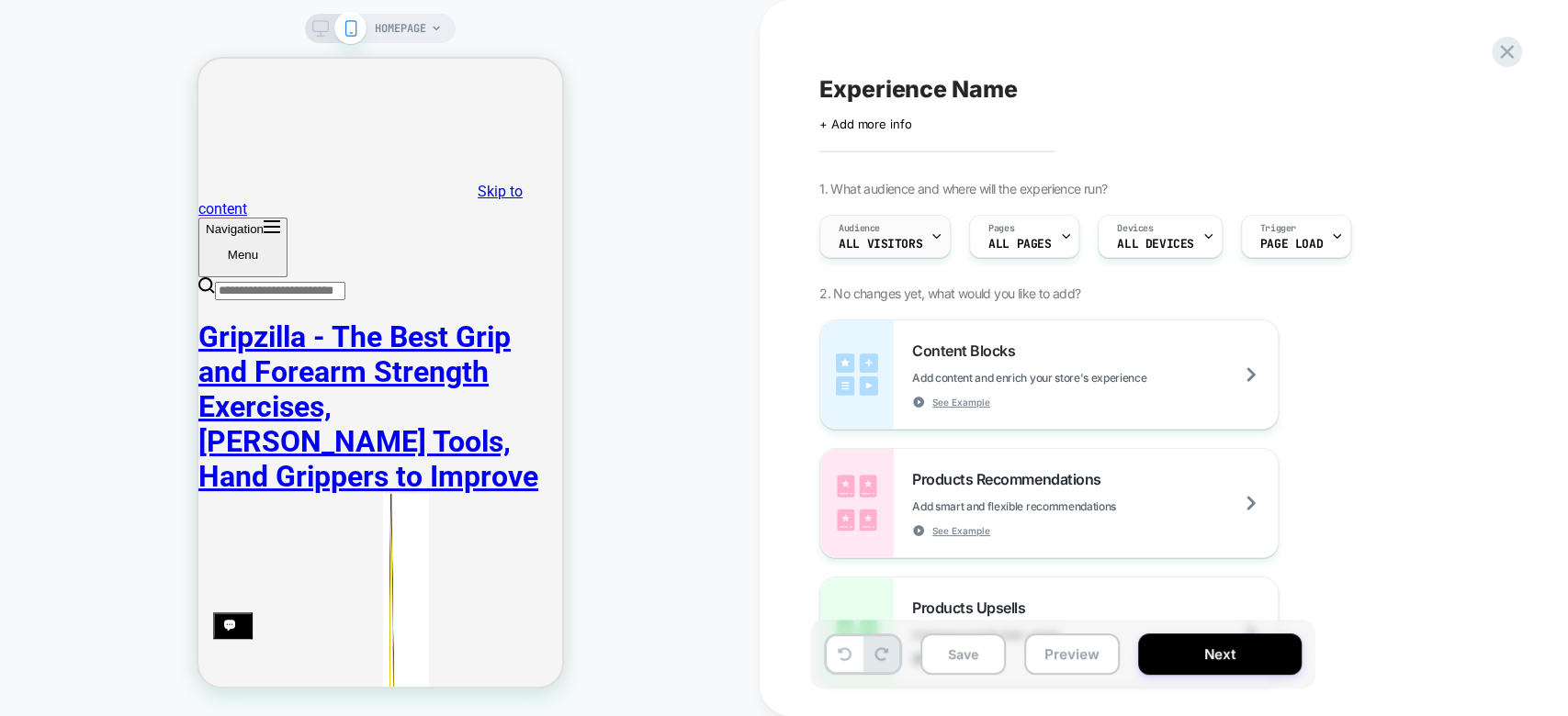
click at [912, 243] on span "All Visitors" at bounding box center [881, 244] width 84 height 13
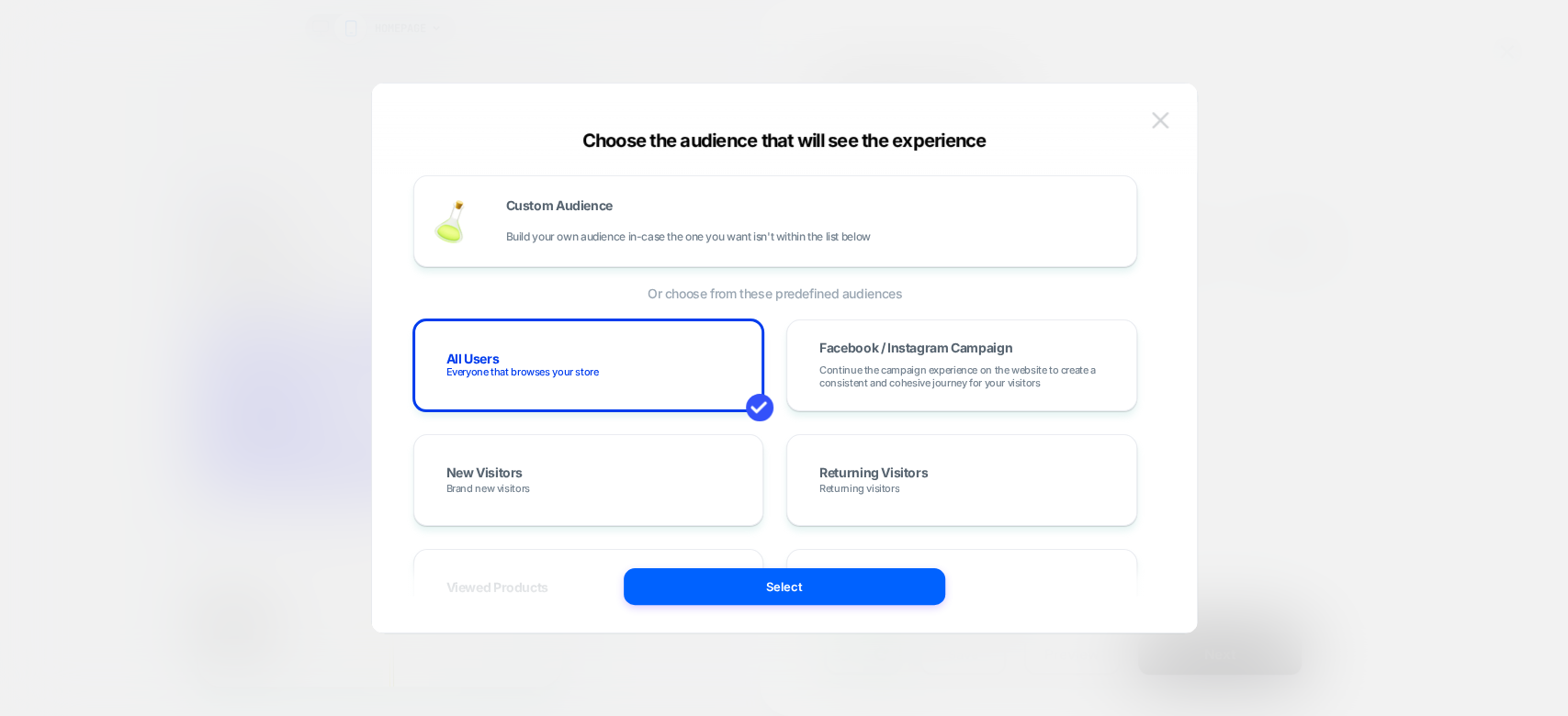
click at [1173, 107] on button at bounding box center [1161, 120] width 28 height 28
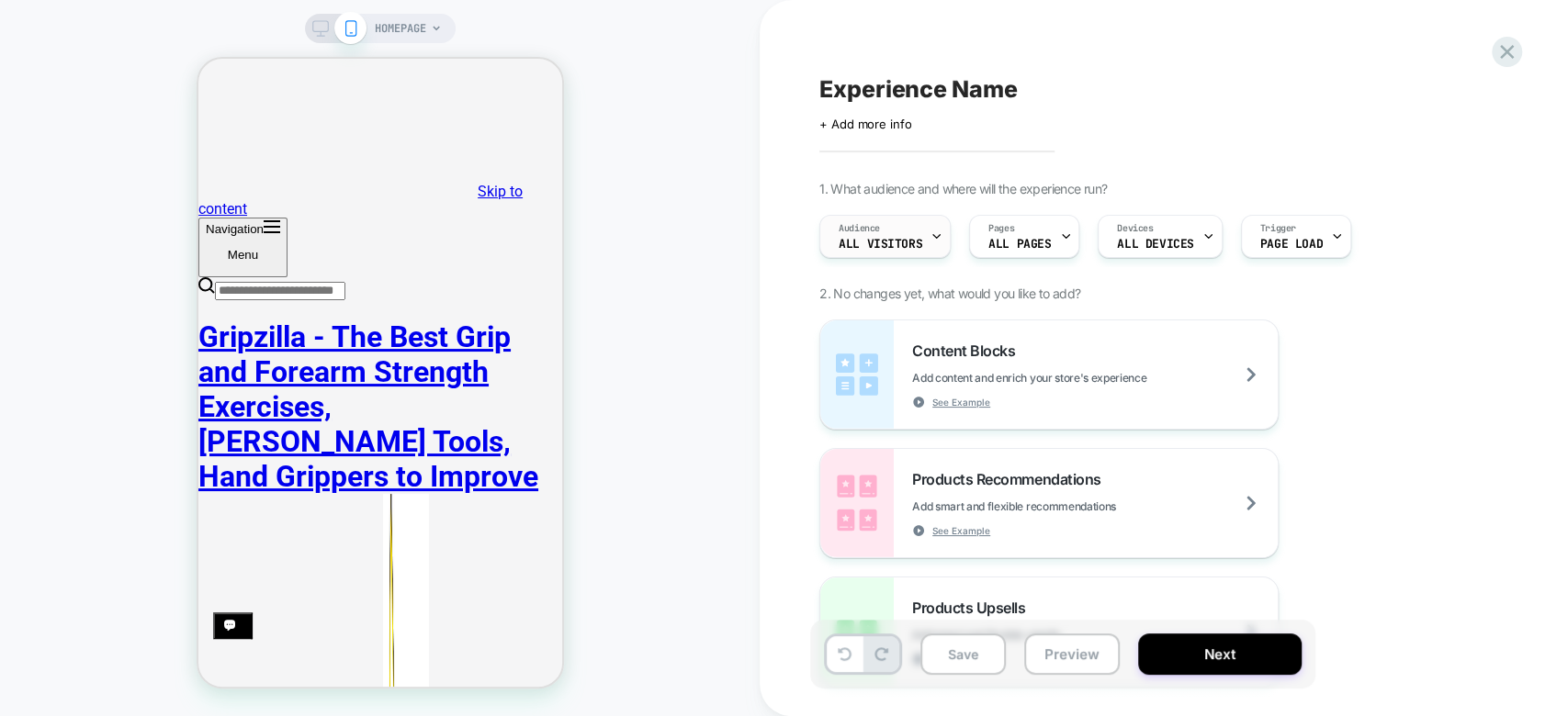
click at [917, 242] on span "All Visitors" at bounding box center [881, 244] width 84 height 13
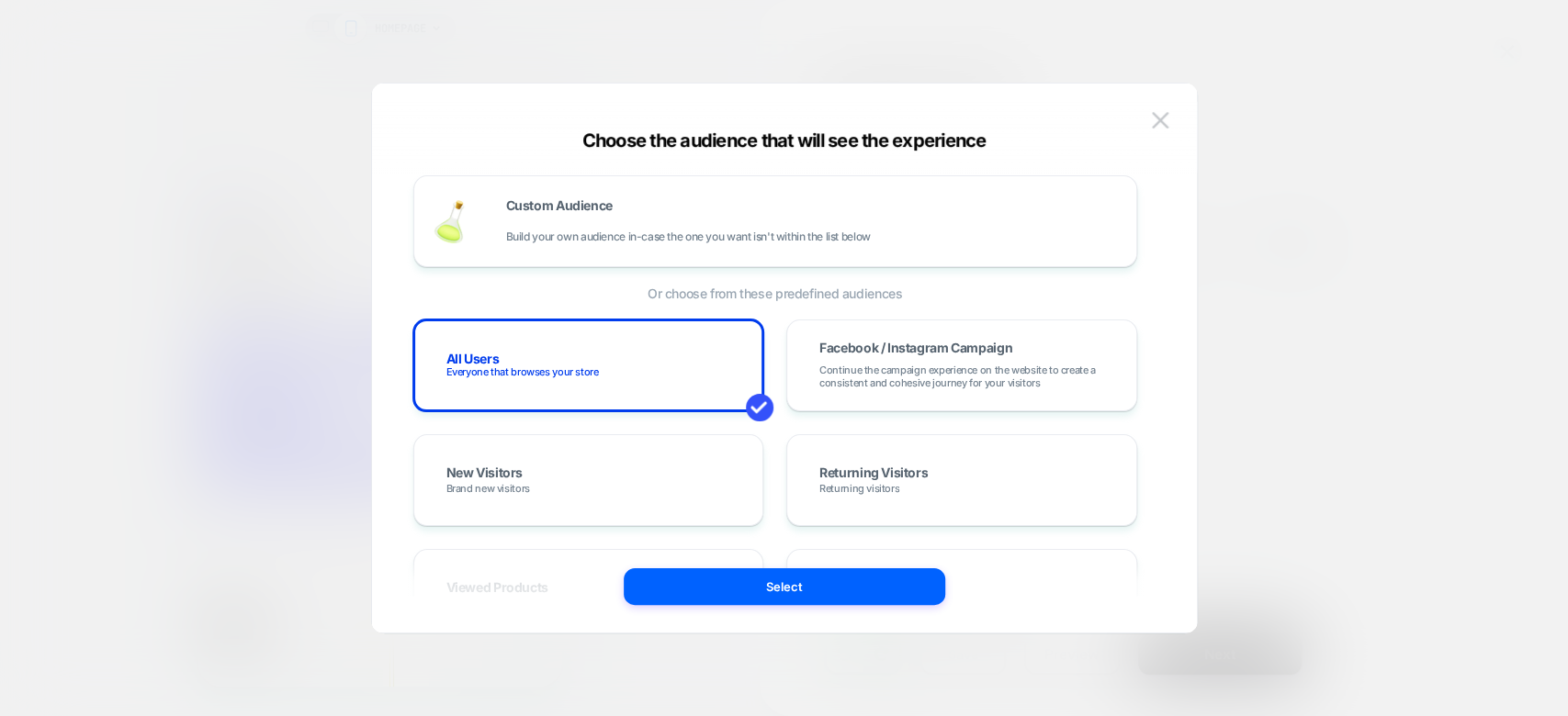
click at [1389, 340] on div at bounding box center [784, 358] width 1568 height 716
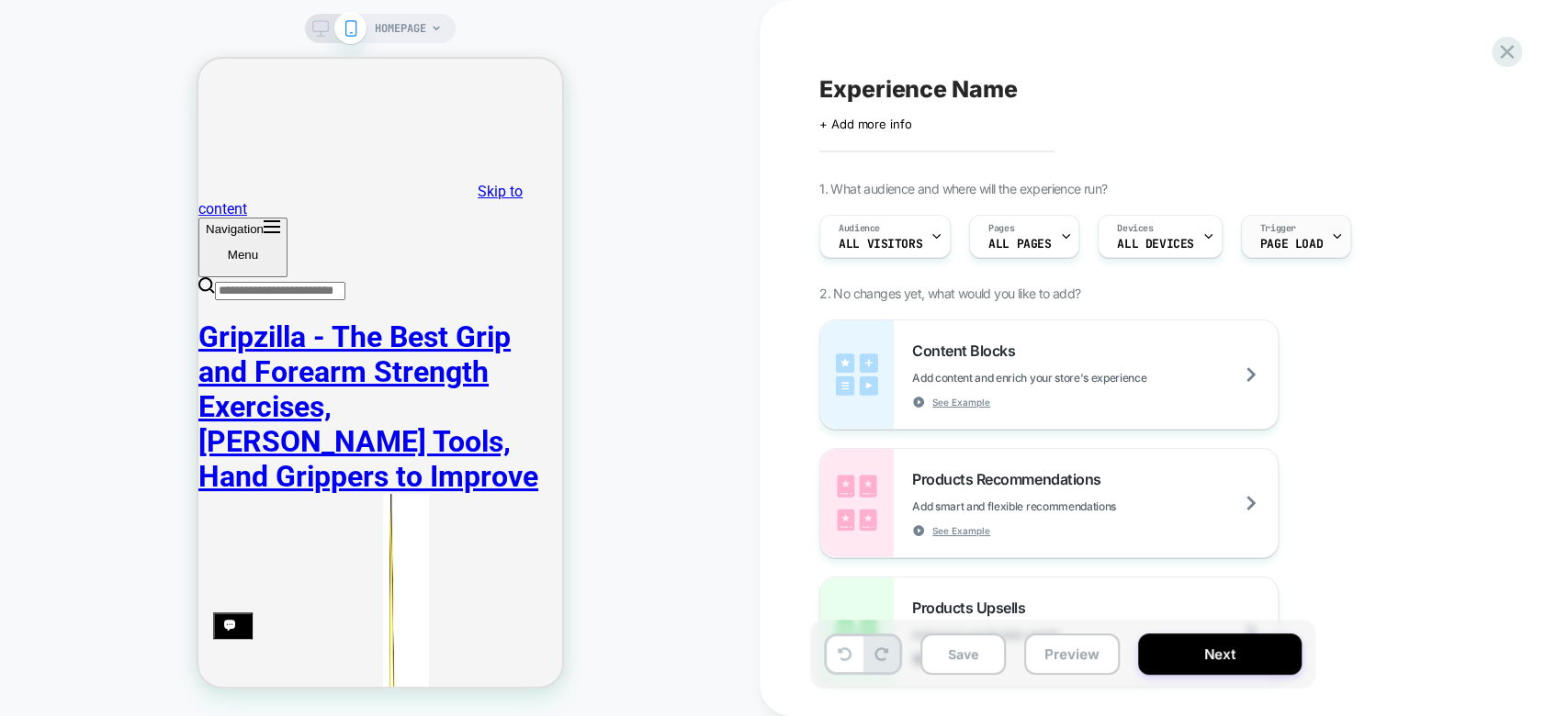
click at [1244, 217] on div "Trigger Page Load" at bounding box center [1292, 236] width 100 height 41
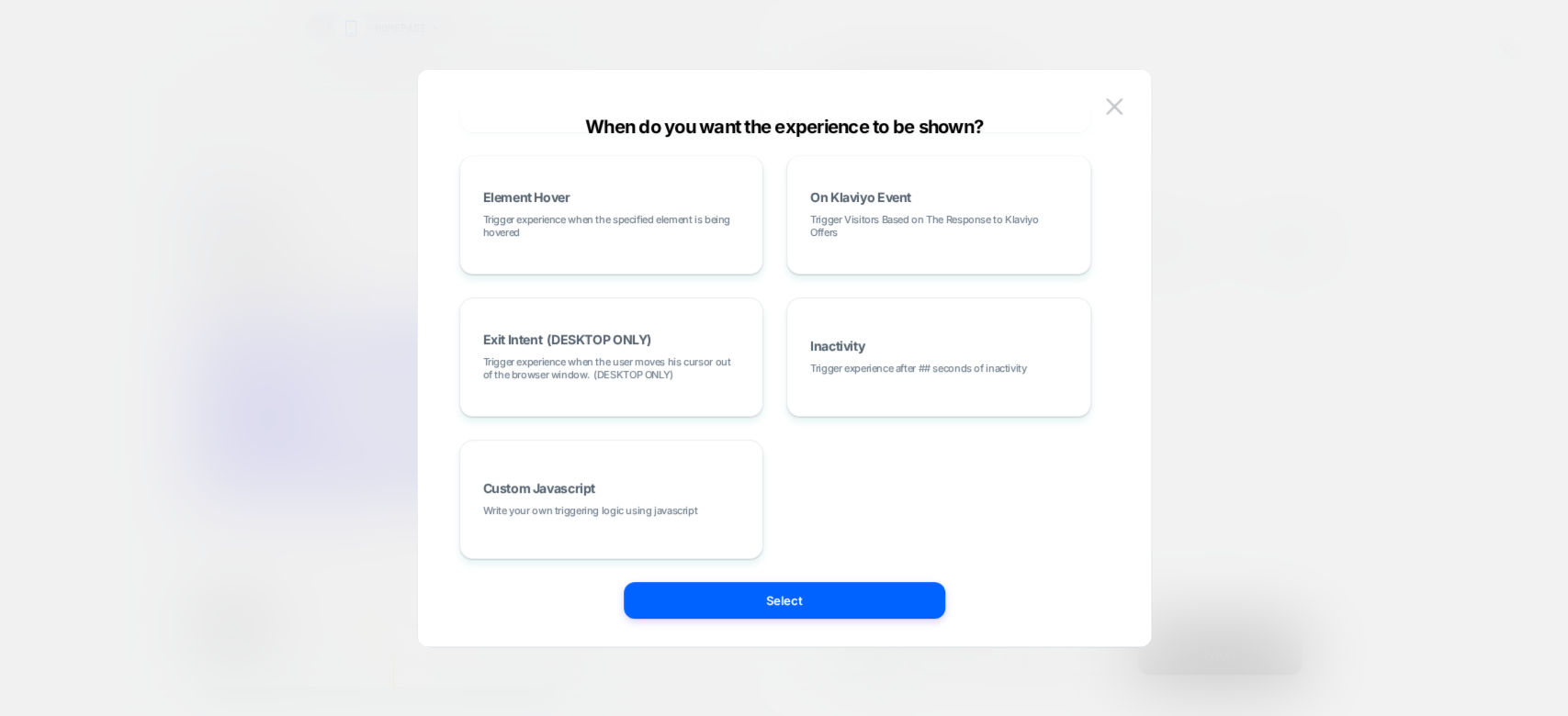
scroll to position [295, 0]
click at [1230, 357] on div at bounding box center [784, 358] width 1568 height 716
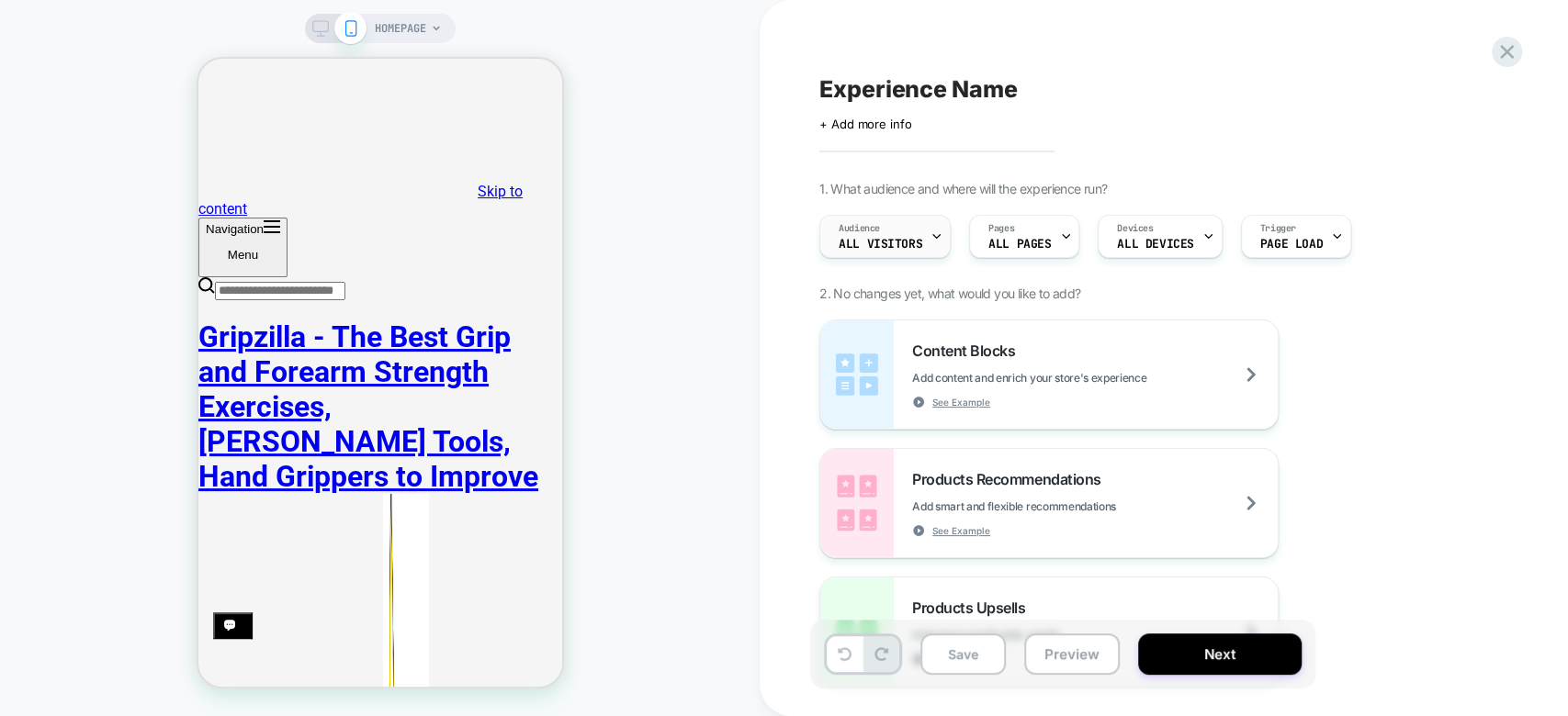
click at [889, 240] on span "All Visitors" at bounding box center [881, 244] width 84 height 13
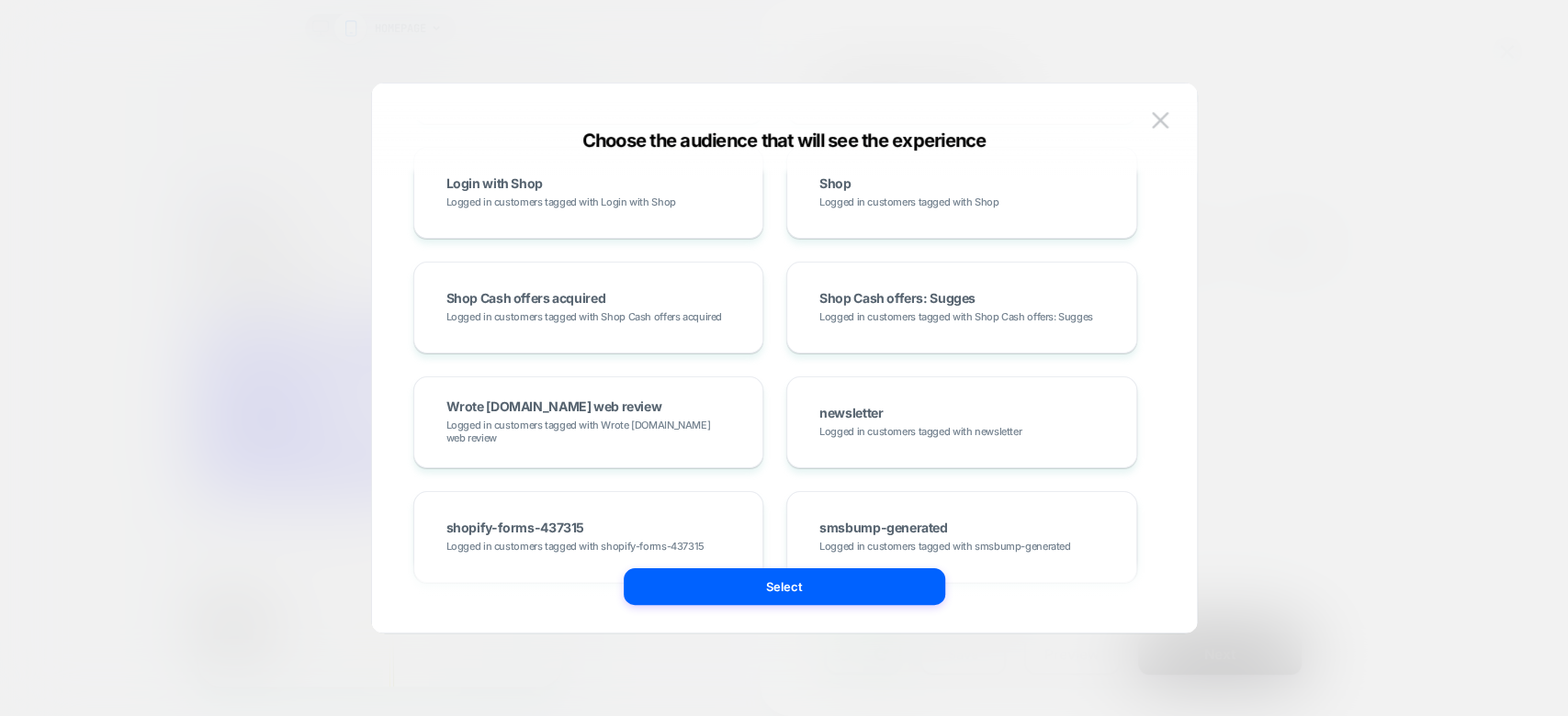
scroll to position [1277, 0]
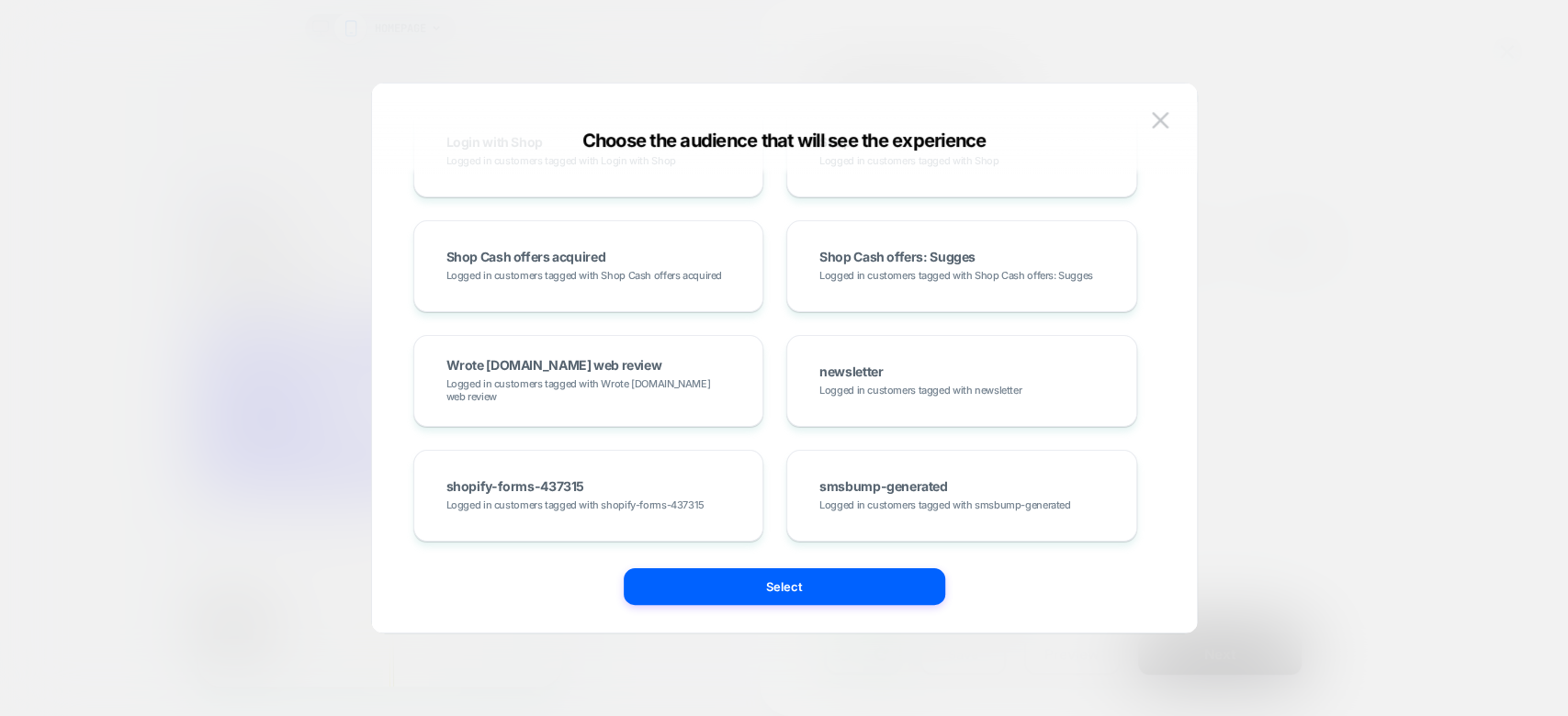
click at [1531, 285] on div at bounding box center [784, 358] width 1568 height 716
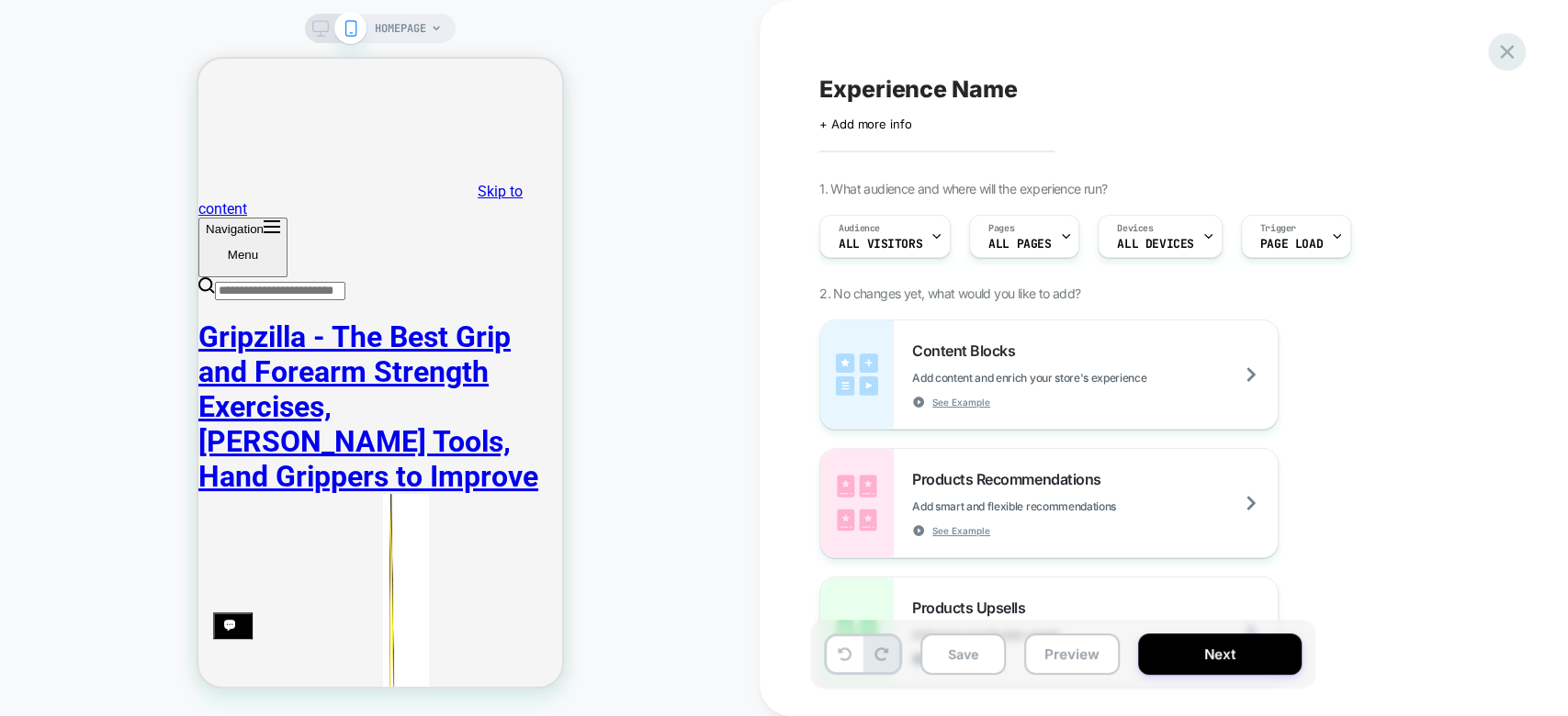
click at [1491, 50] on div at bounding box center [1507, 52] width 38 height 38
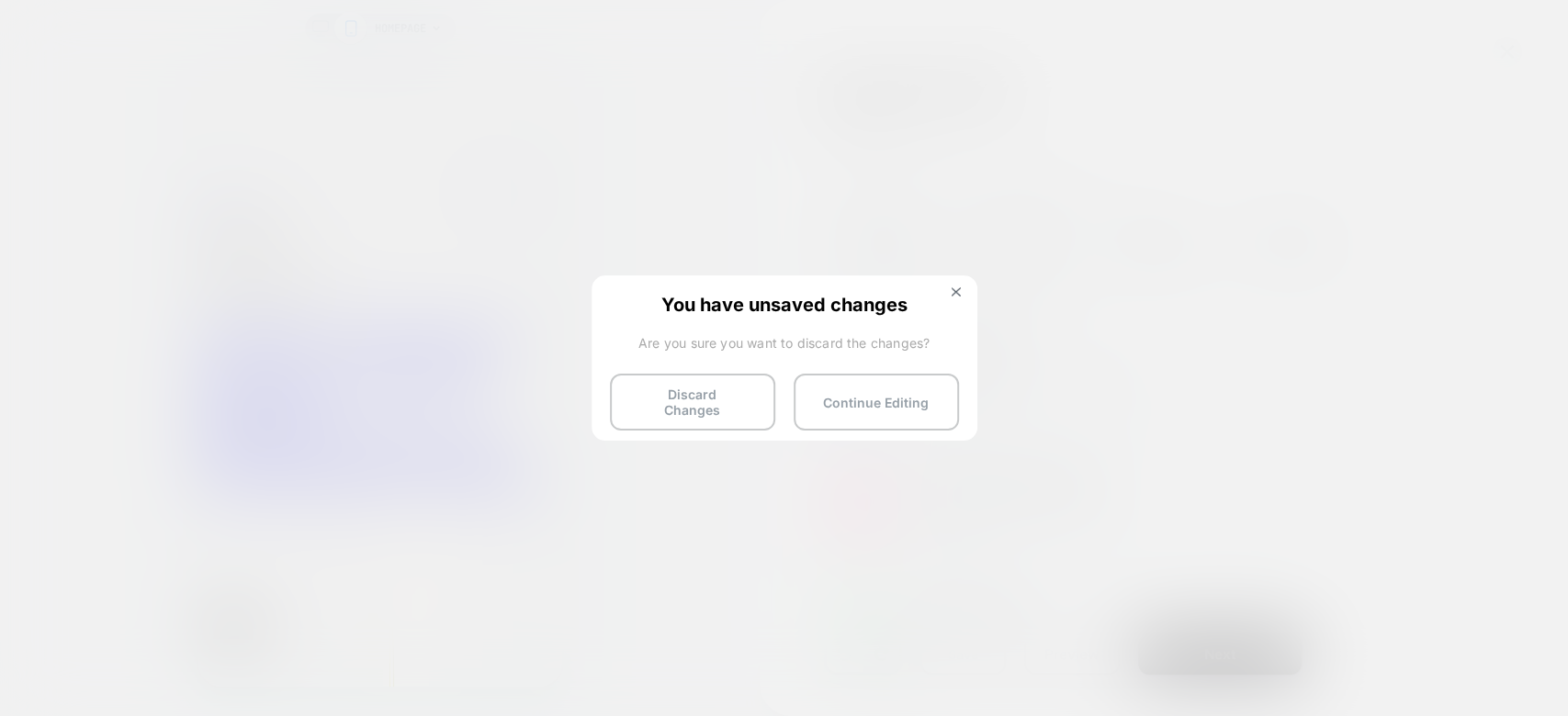
click at [711, 420] on div "You have unsaved changes Are you sure you want to discard the changes? Discard …" at bounding box center [784, 357] width 386 height 162
click at [708, 414] on button "Discard Changes" at bounding box center [692, 401] width 165 height 57
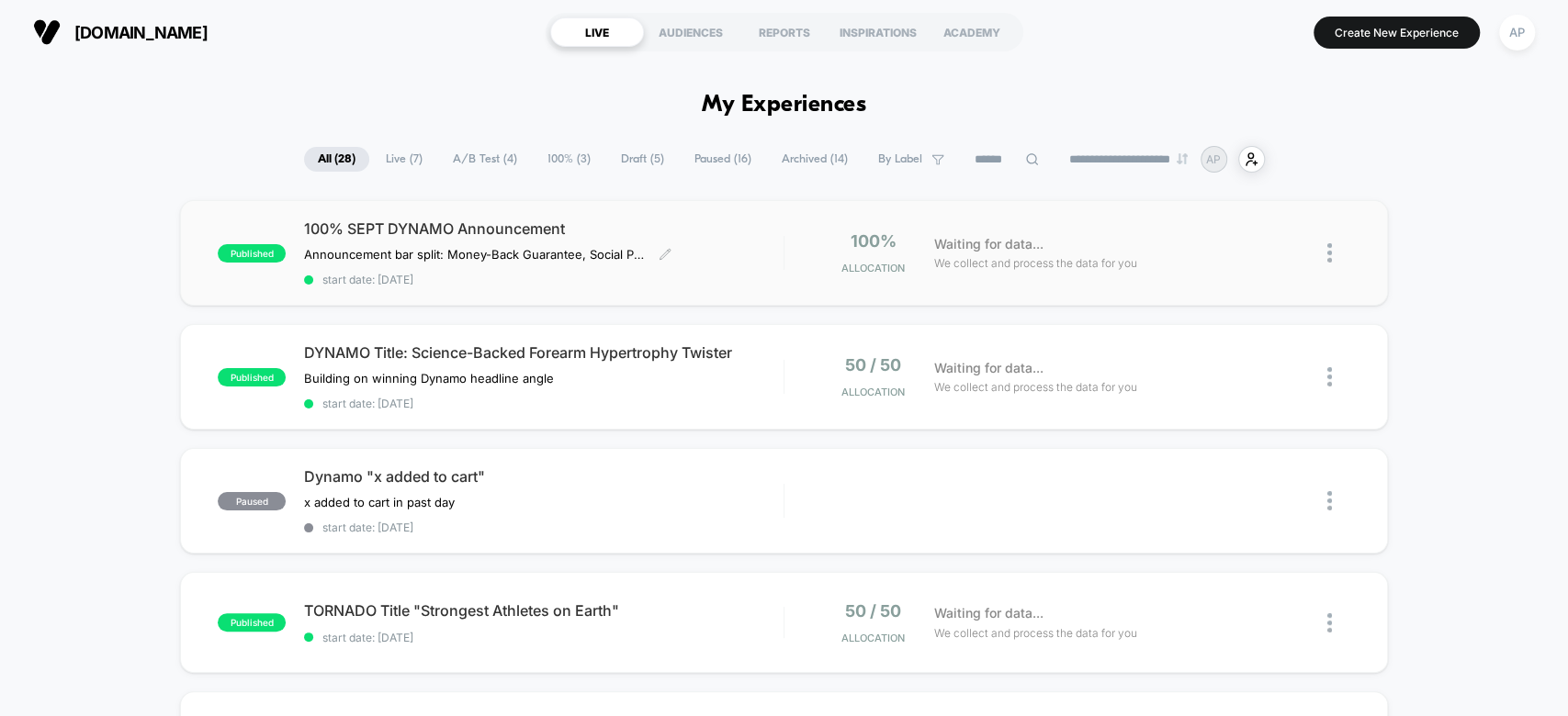
click at [776, 269] on div "100% SEPT DYNAMO Announcement Announcement bar split: Money-Back Guarantee, Soc…" at bounding box center [543, 252] width 478 height 67
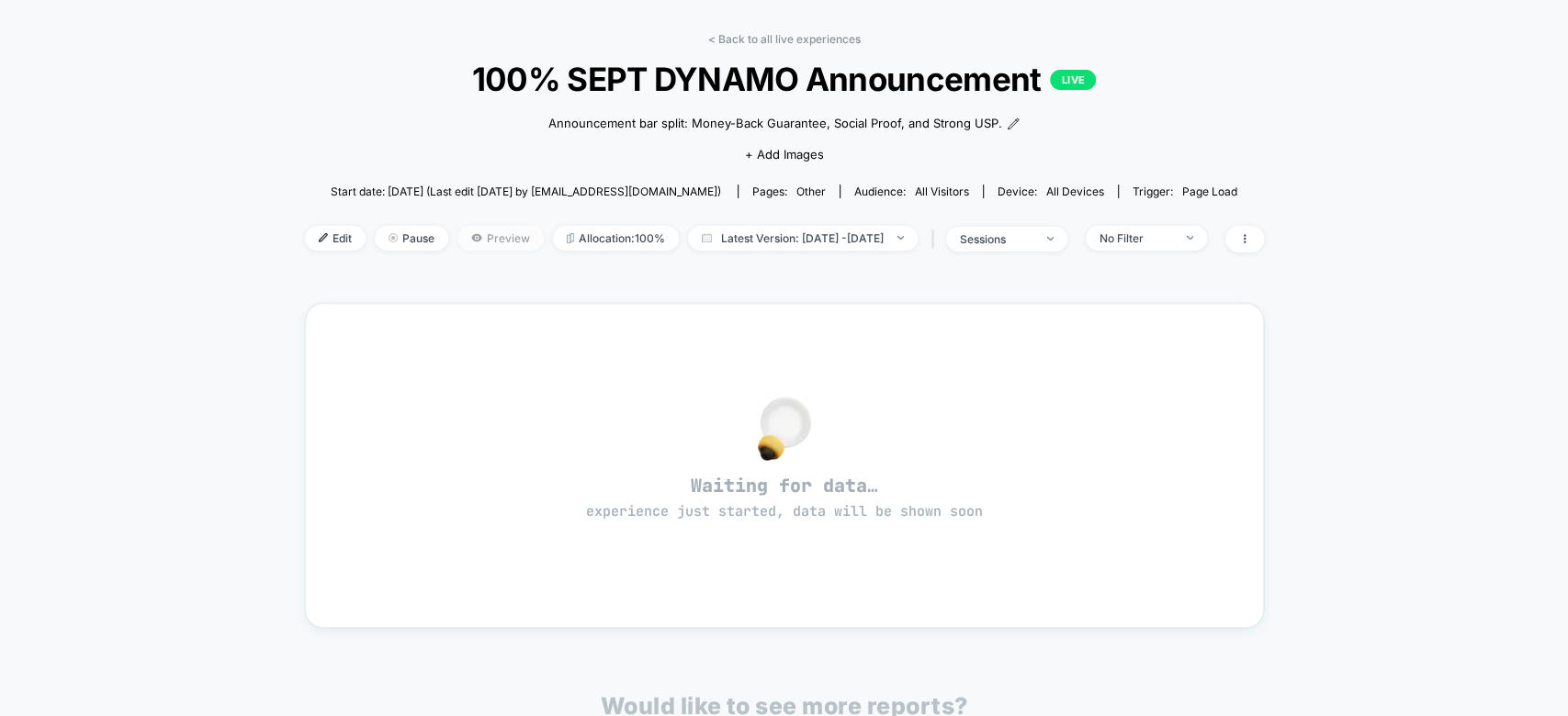
scroll to position [71, 0]
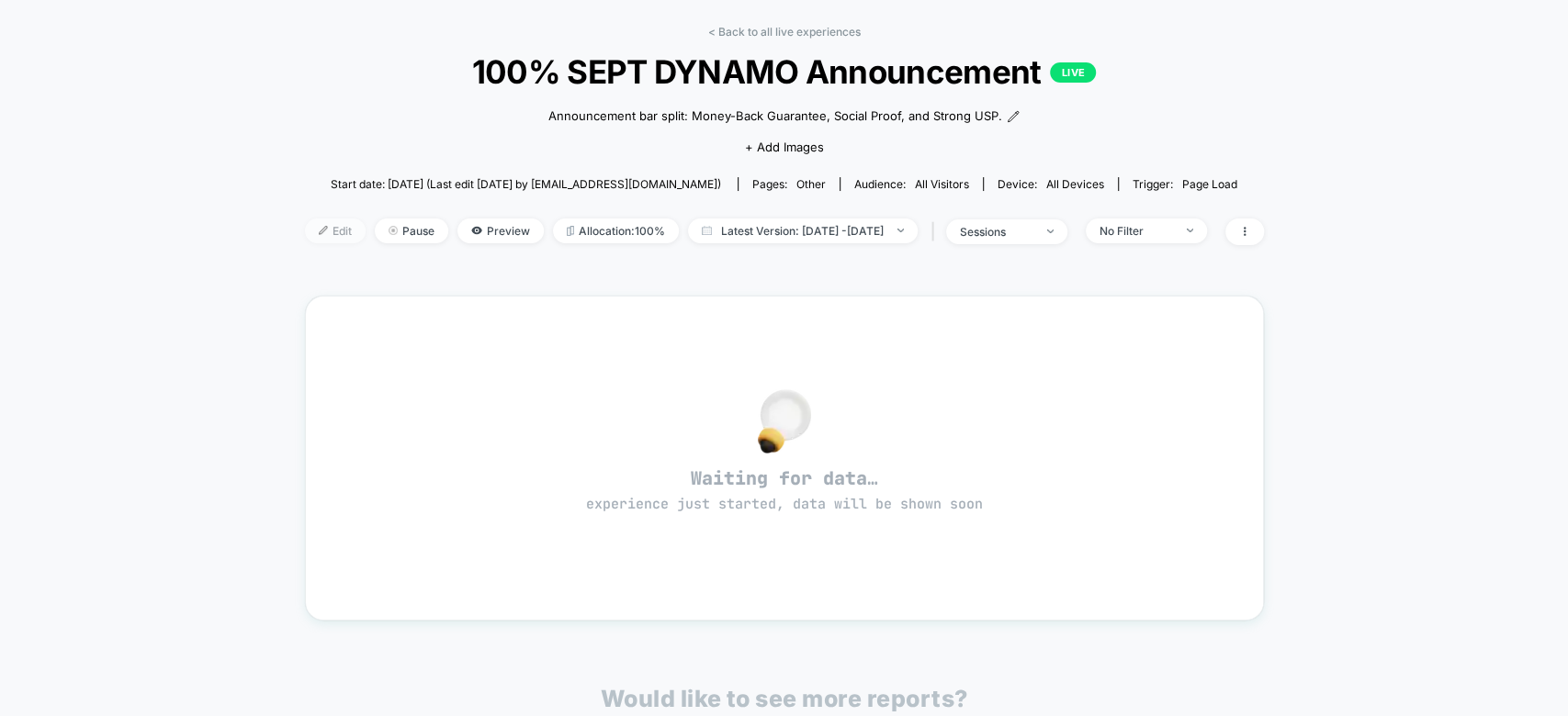
click at [319, 231] on img at bounding box center [323, 230] width 9 height 9
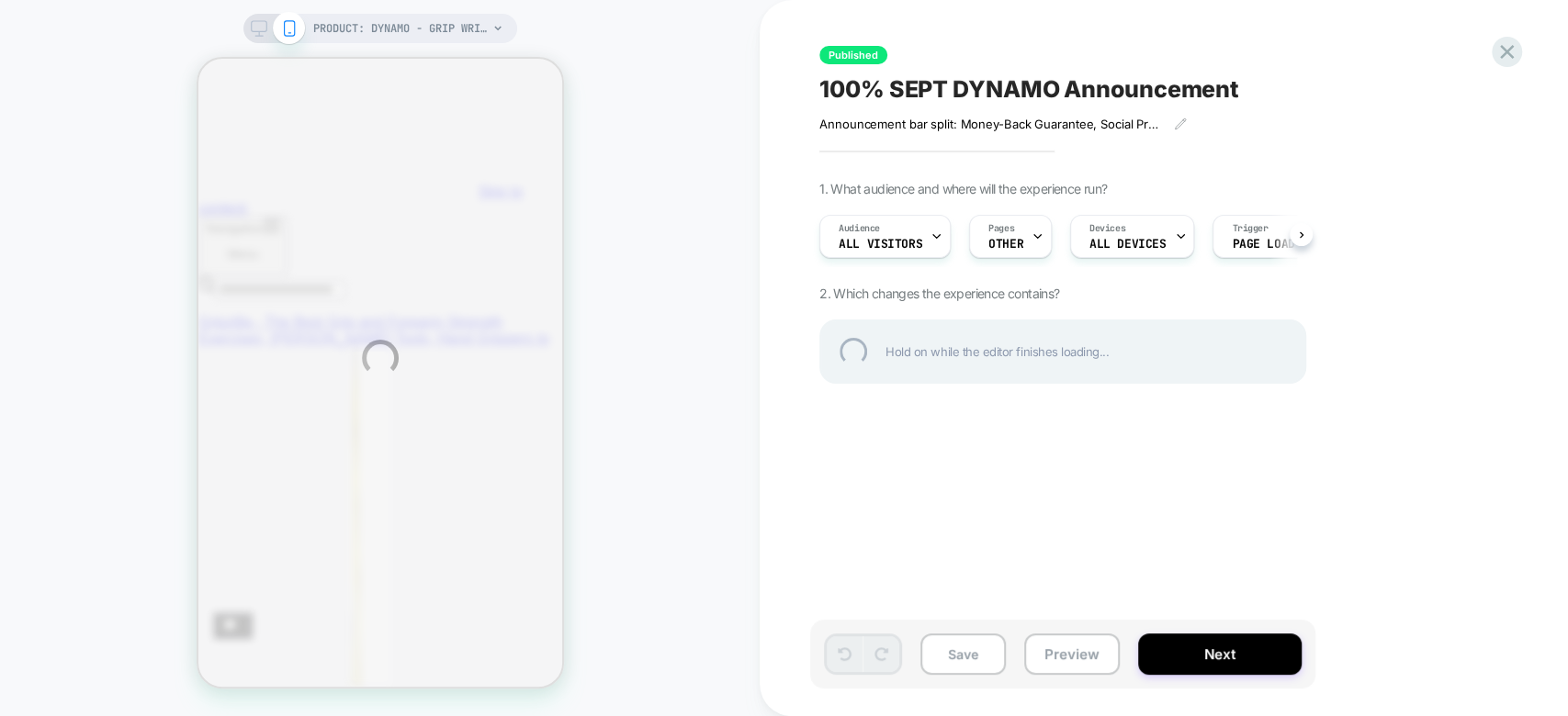
select select "**********"
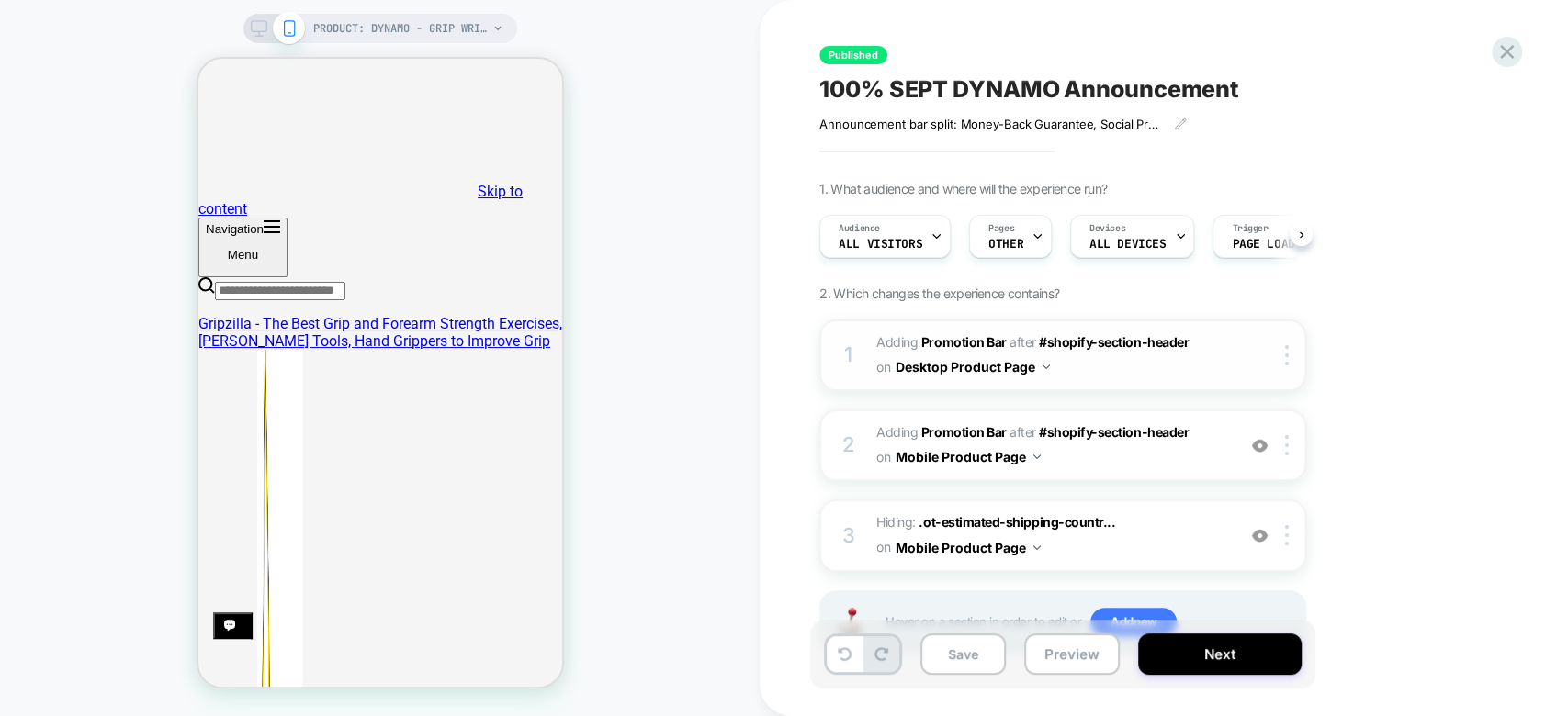
scroll to position [74, 0]
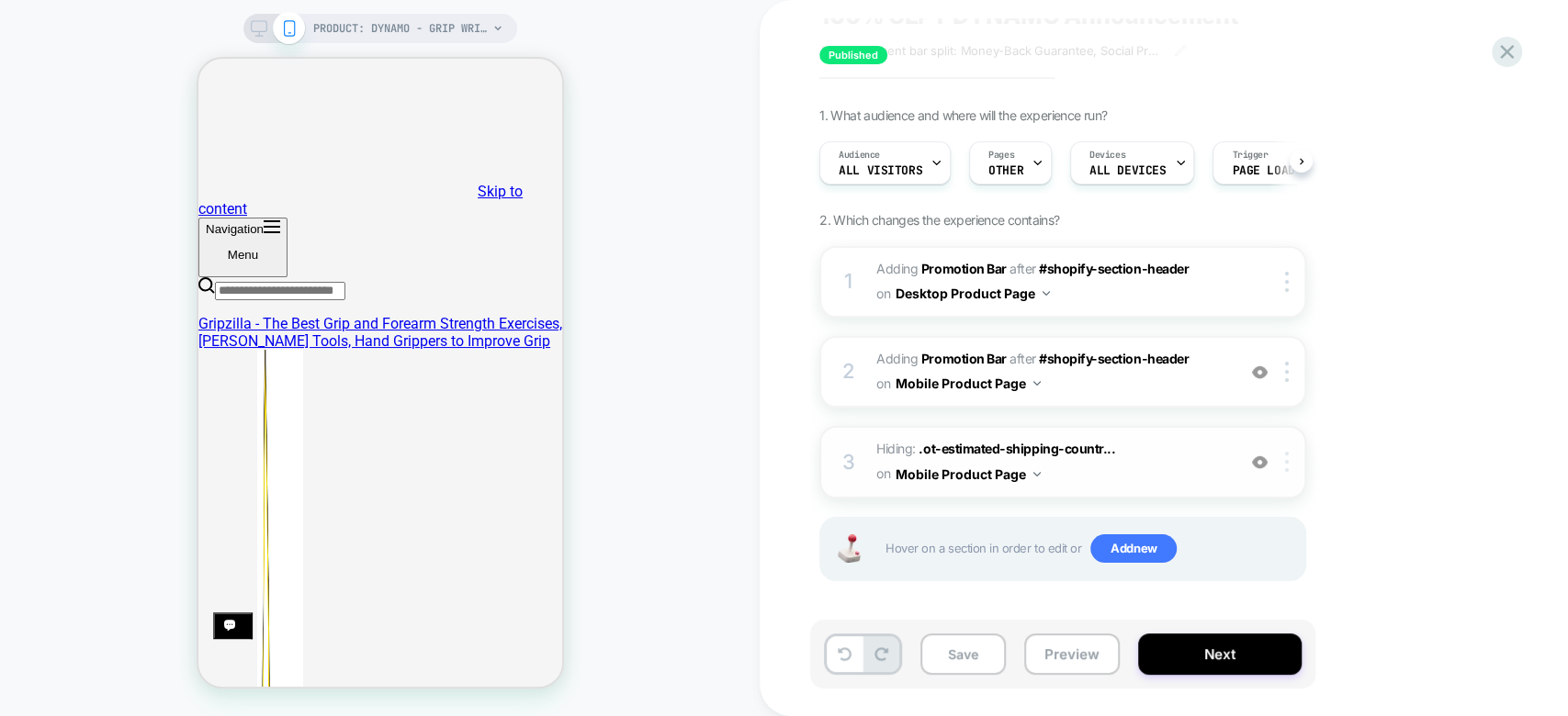
click at [1287, 452] on img at bounding box center [1287, 462] width 4 height 20
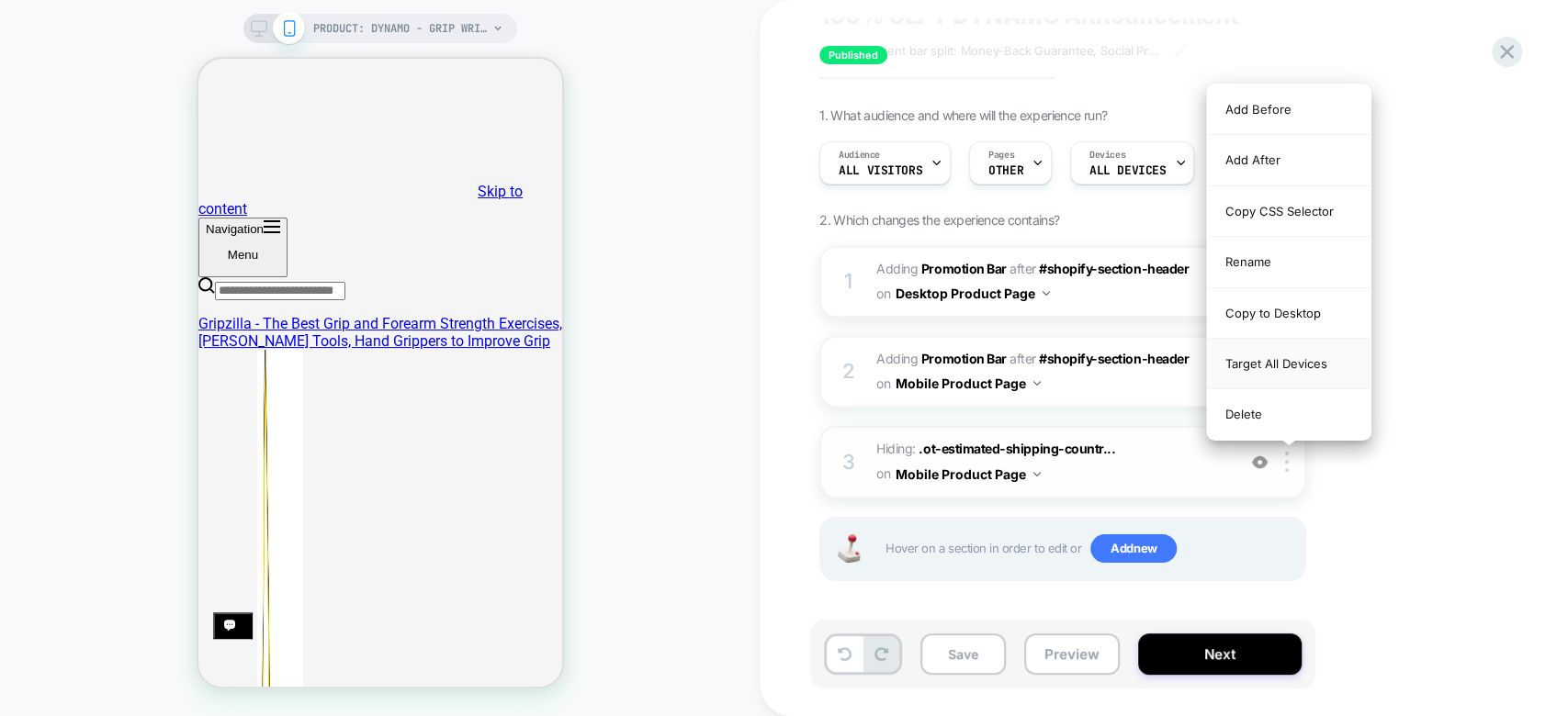
click at [1285, 356] on div "Target All Devices" at bounding box center [1288, 363] width 163 height 51
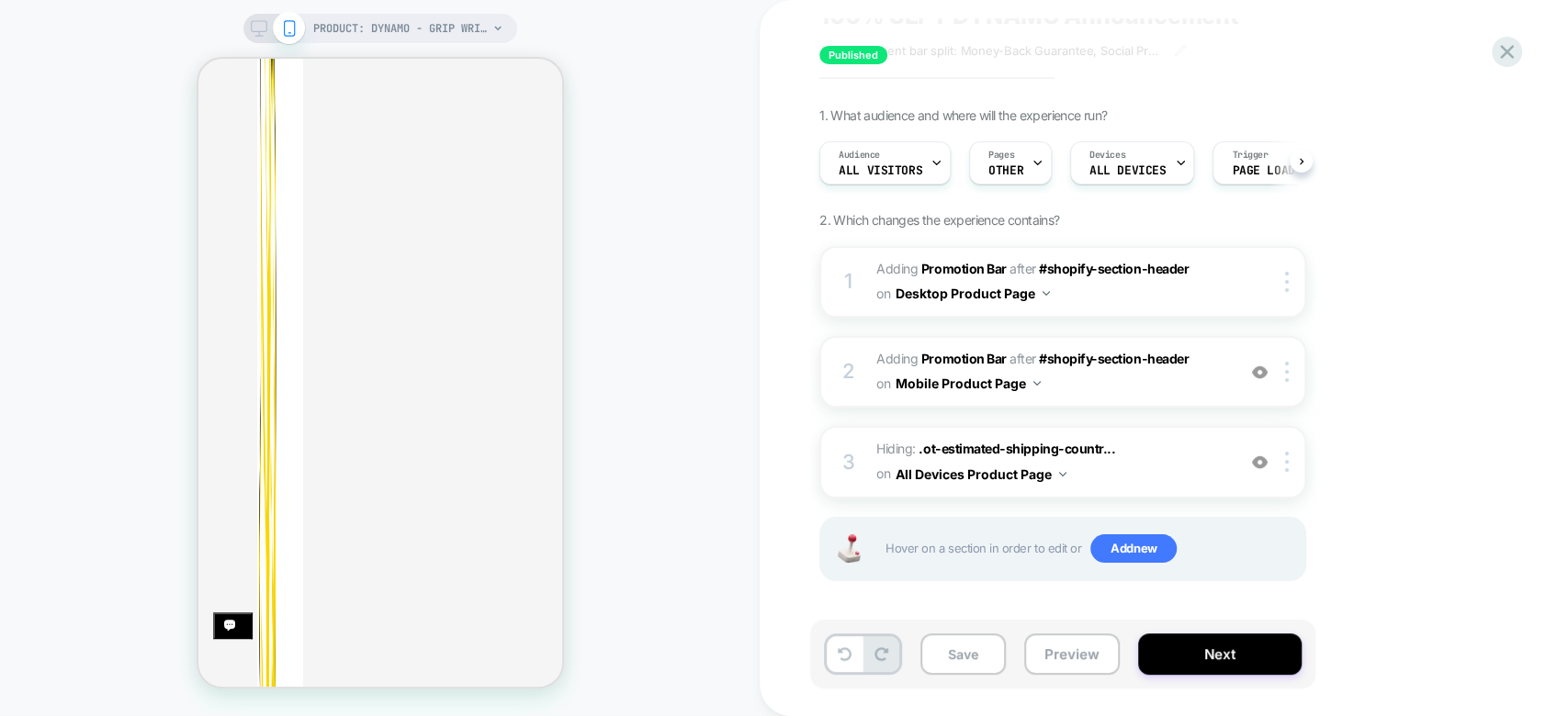
scroll to position [816, 0]
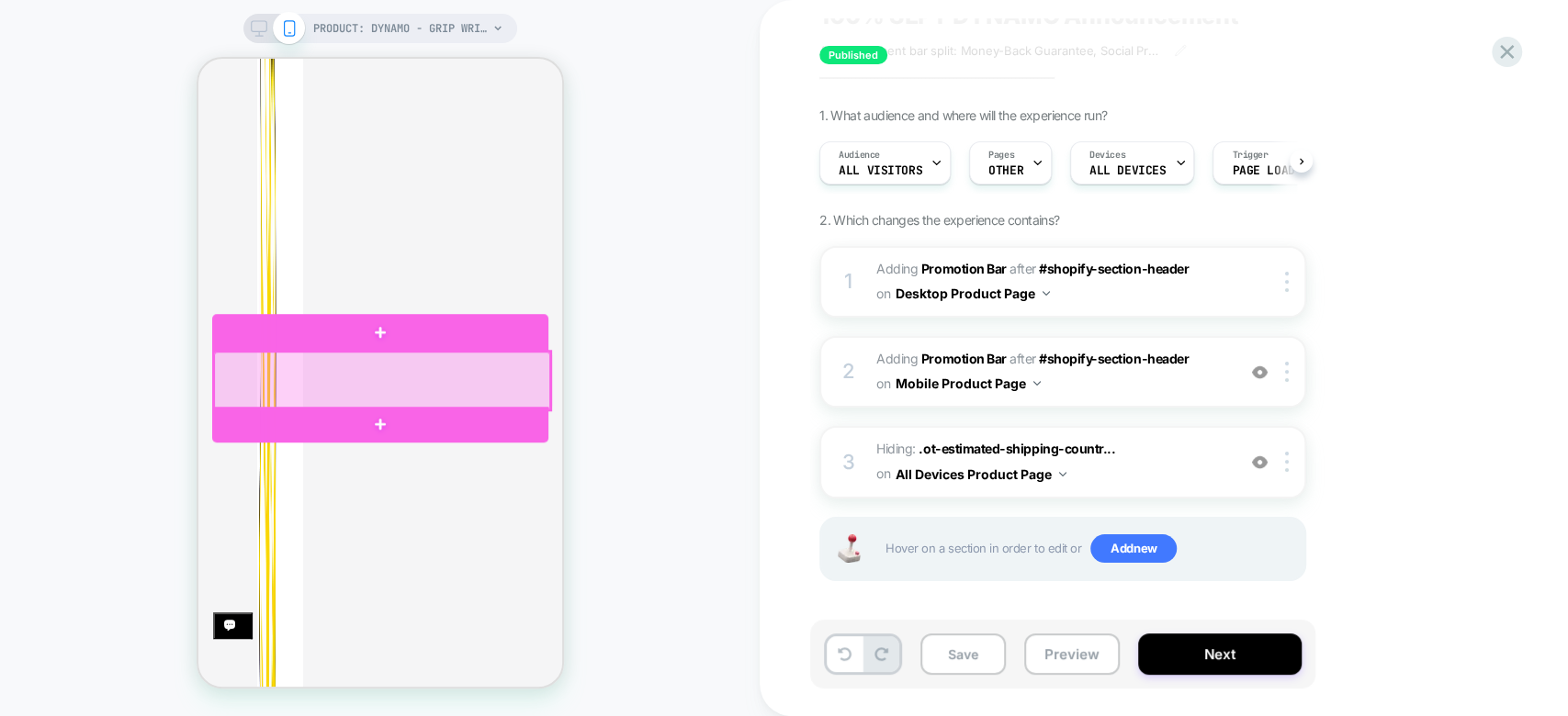
click at [480, 373] on div at bounding box center [381, 380] width 336 height 58
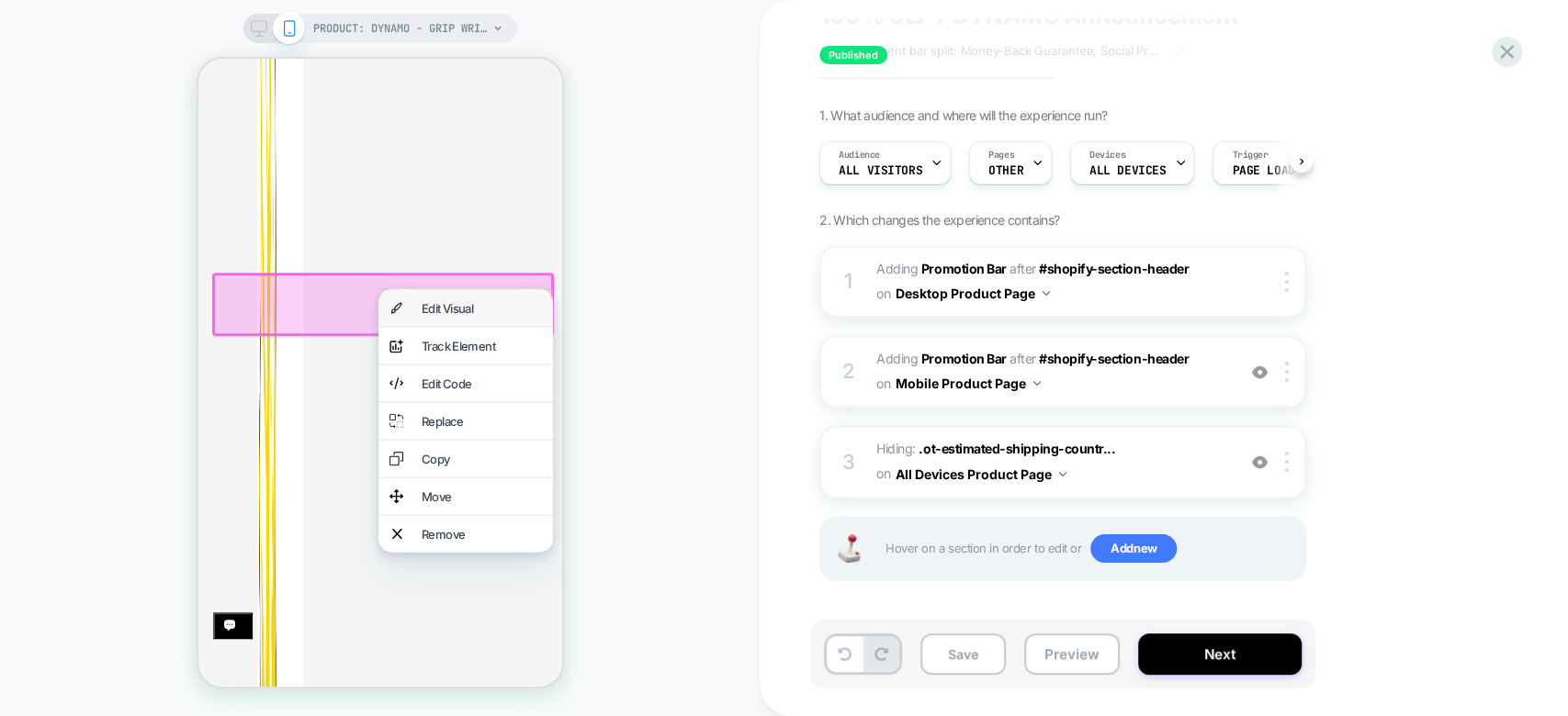
scroll to position [900, 0]
click at [647, 335] on div "PRODUCT: Dynamo - Grip Wrist and Forearm Strengthener [gripzilla roll builder] …" at bounding box center [380, 358] width 759 height 679
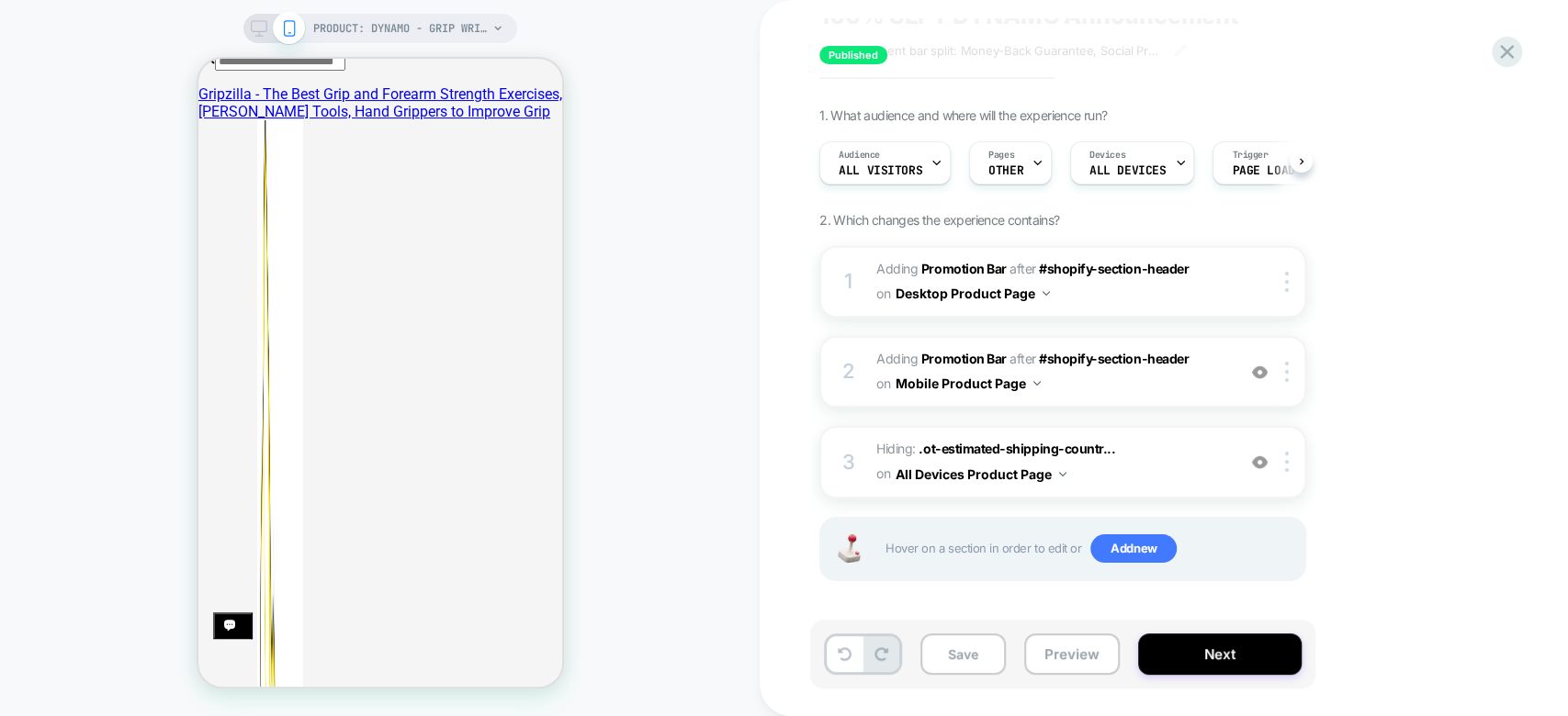
scroll to position [0, 0]
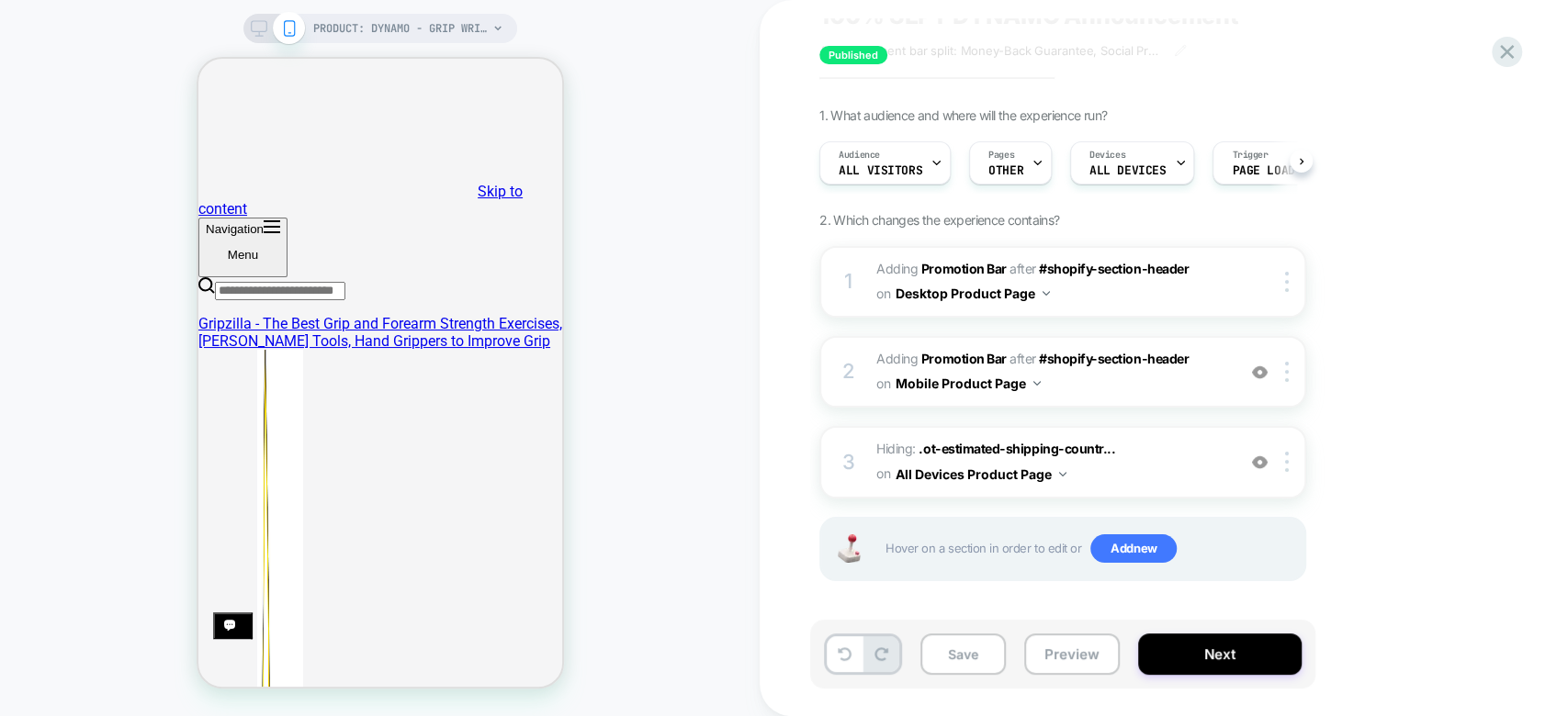
click at [261, 26] on icon at bounding box center [259, 28] width 17 height 17
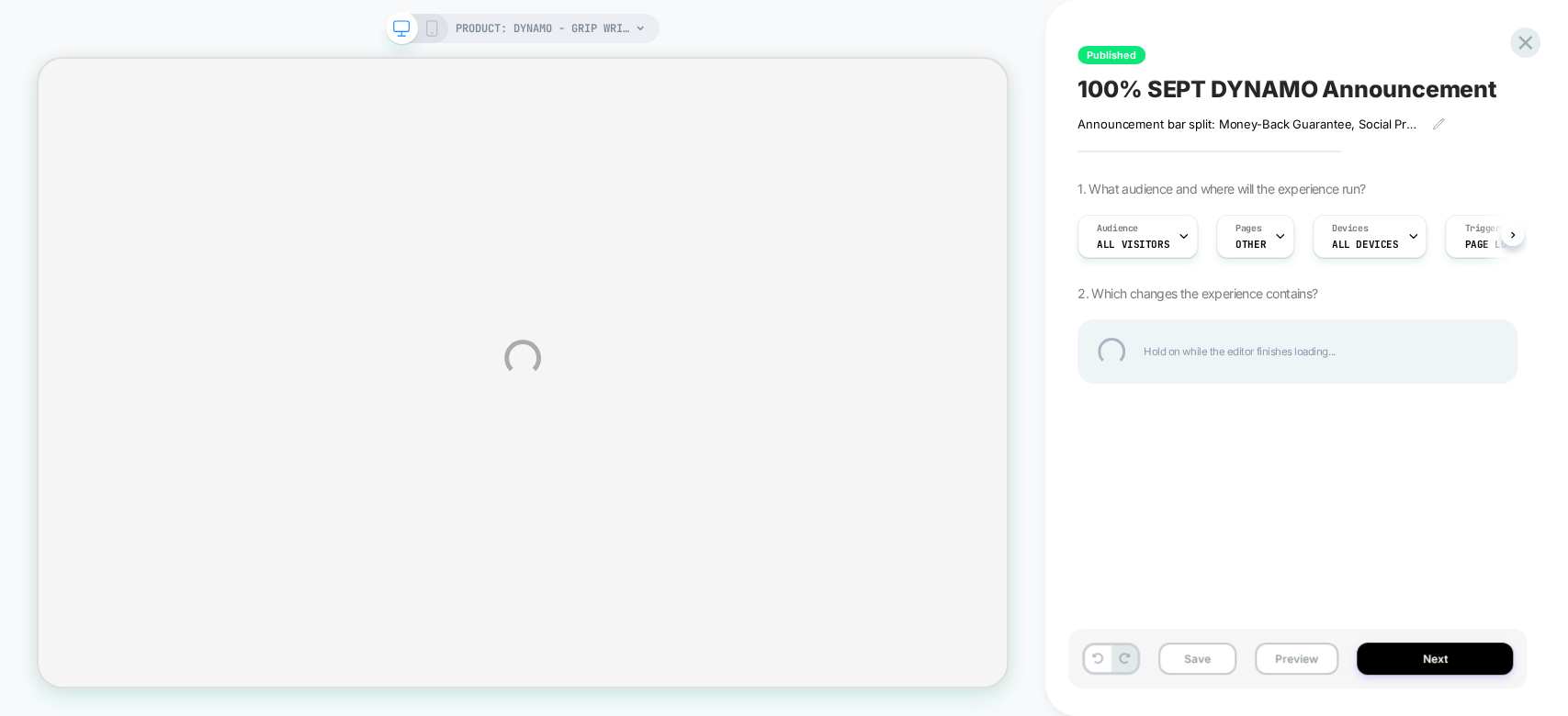
select select "**********"
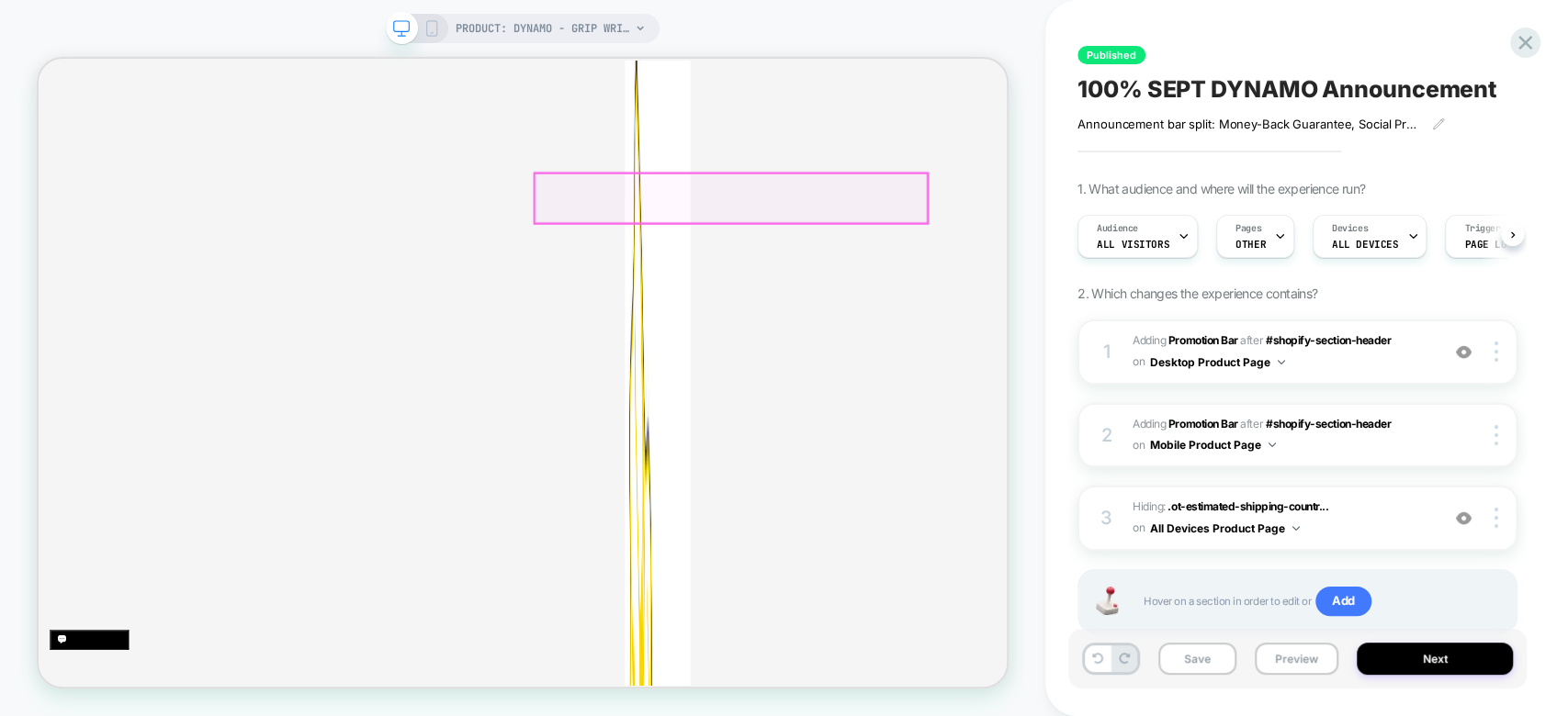
scroll to position [237, 0]
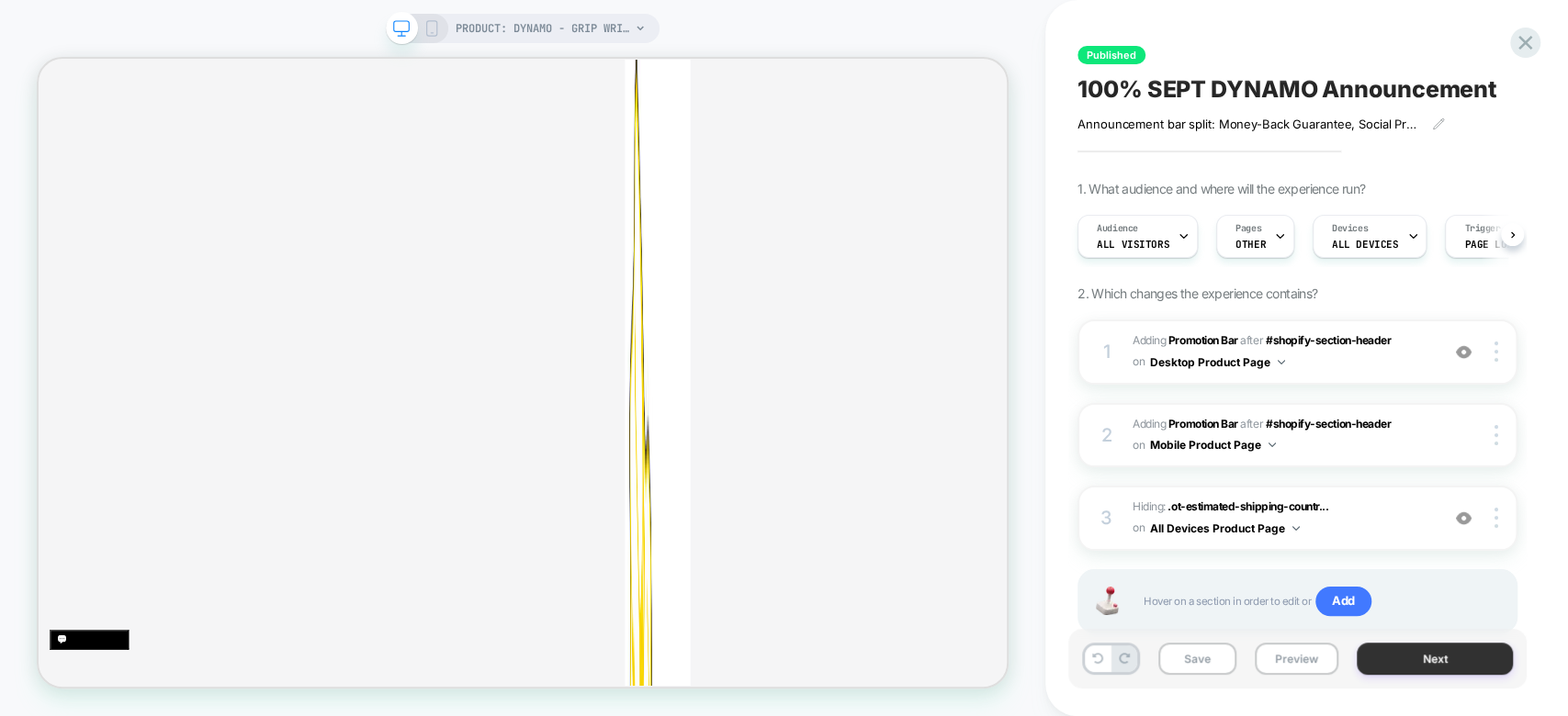
click at [1491, 663] on button "Next" at bounding box center [1435, 658] width 156 height 32
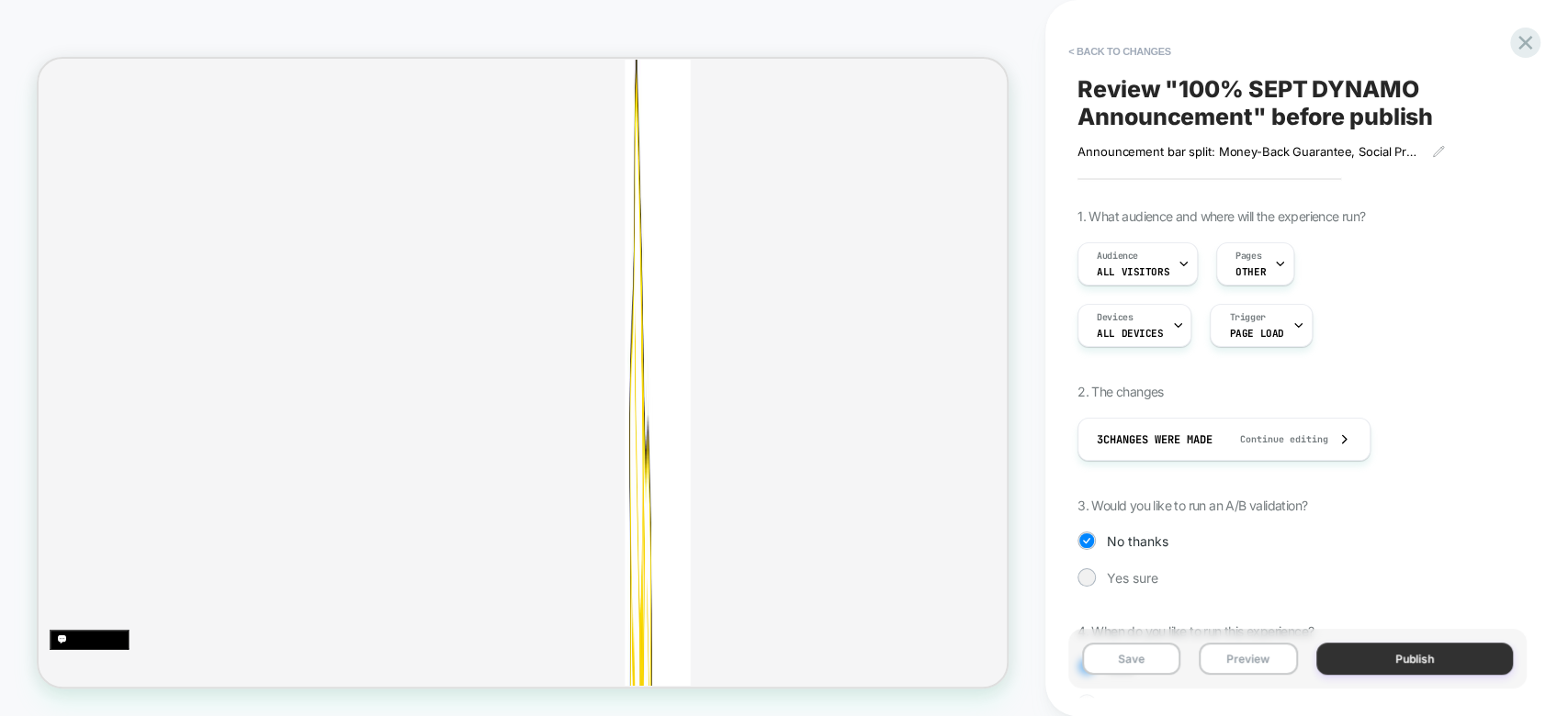
click at [1467, 662] on button "Publish" at bounding box center [1415, 658] width 197 height 32
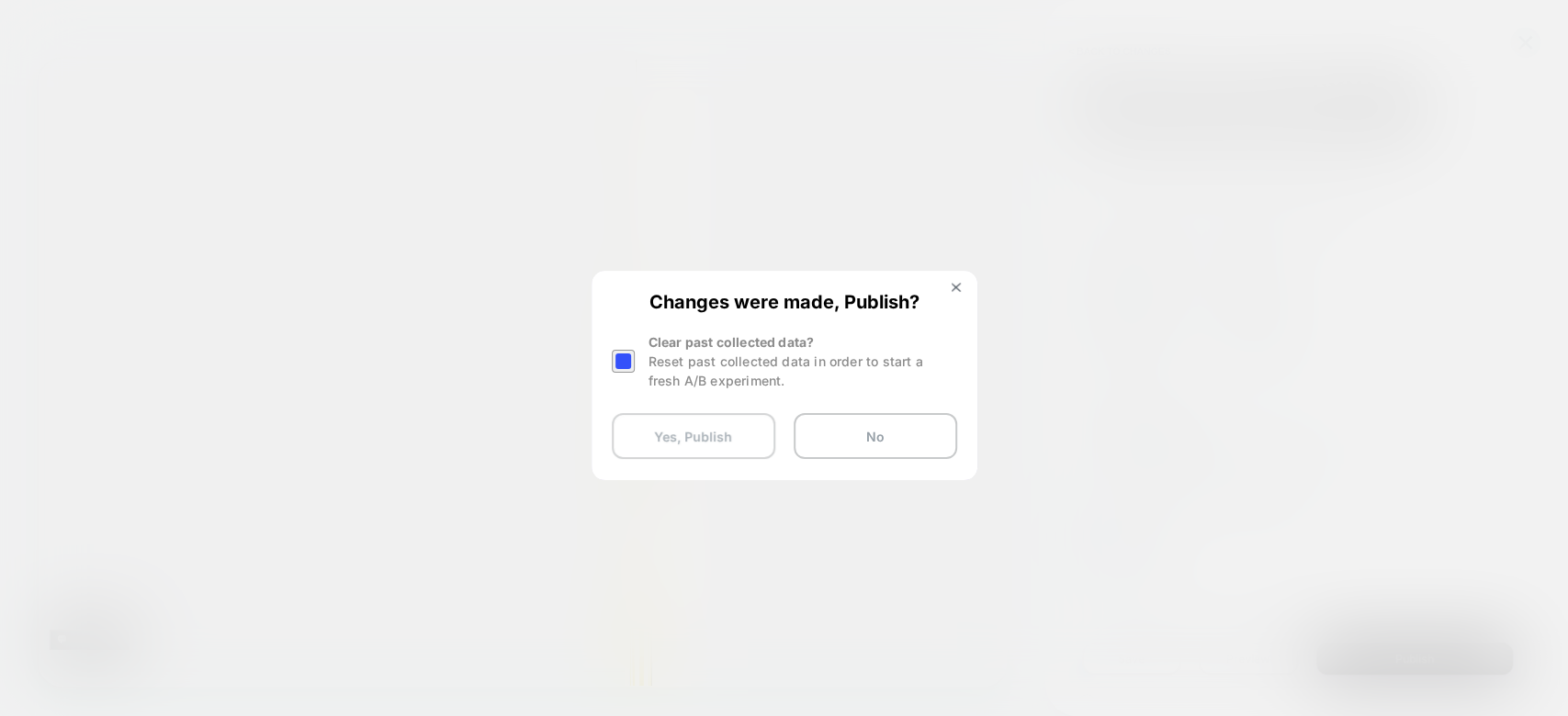
click at [701, 443] on button "Yes, Publish" at bounding box center [693, 436] width 163 height 46
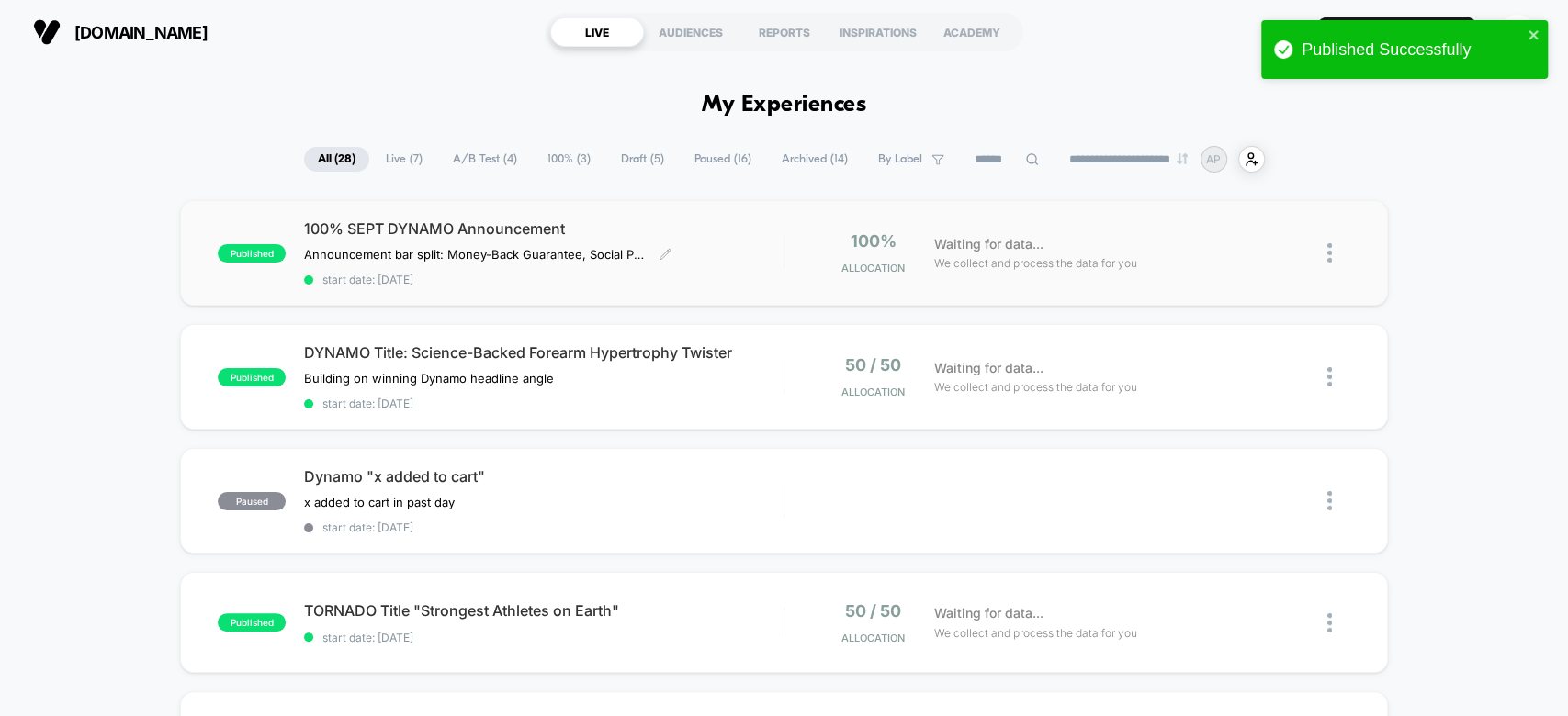
click at [693, 263] on div "100% SEPT DYNAMO Announcement Announcement bar split: Money-Back Guarantee, Soc…" at bounding box center [543, 252] width 478 height 67
